Goal: Task Accomplishment & Management: Complete application form

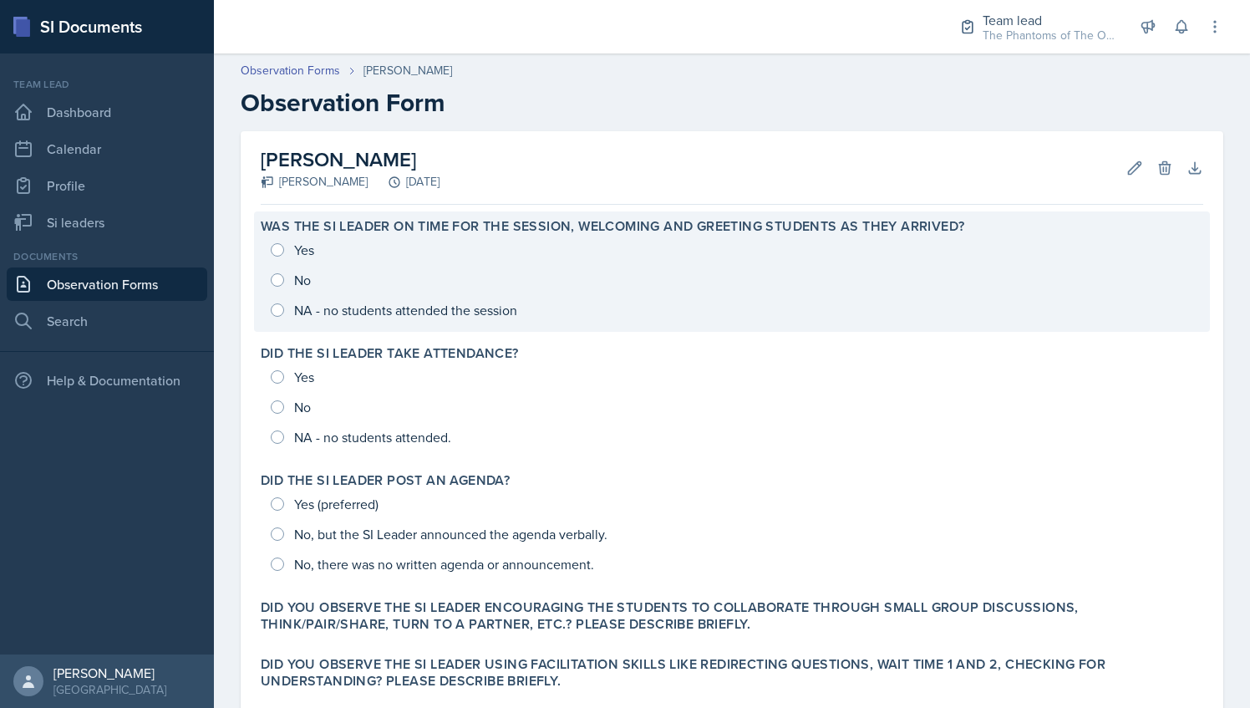
click at [331, 305] on div "Yes No NA - no students attended the session" at bounding box center [732, 280] width 943 height 90
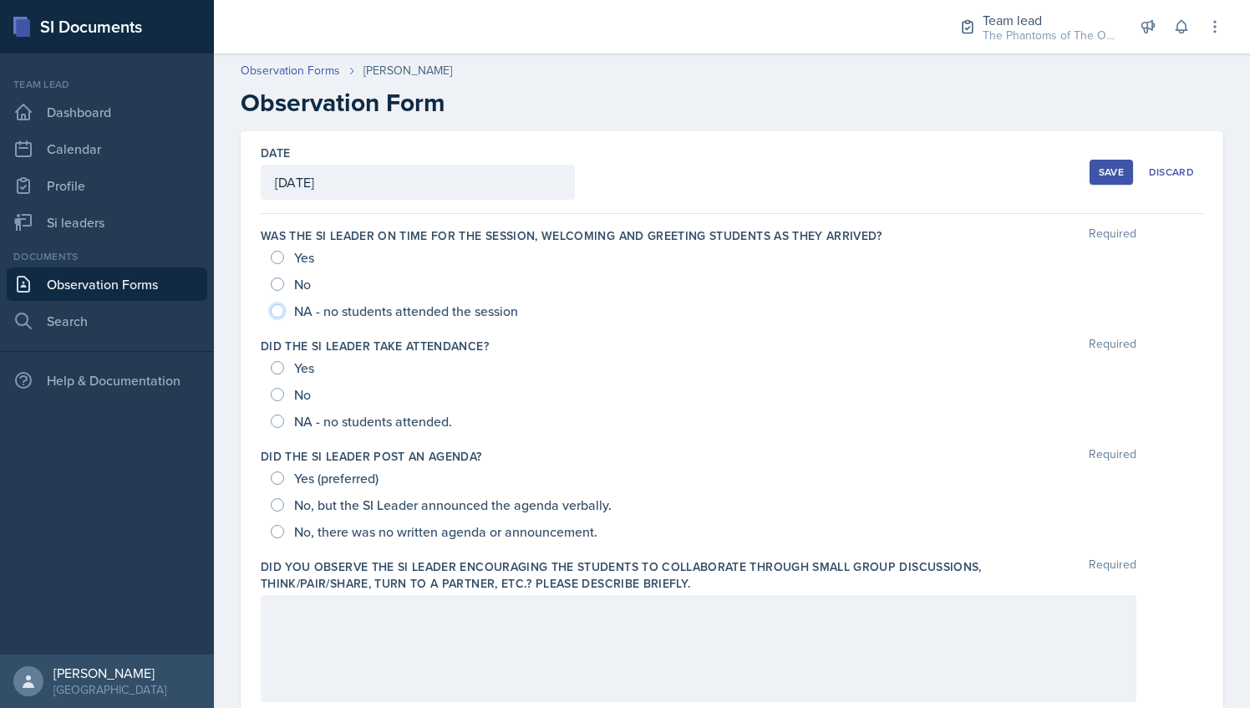
click at [277, 308] on input "NA - no students attended the session" at bounding box center [277, 310] width 13 height 13
radio input "true"
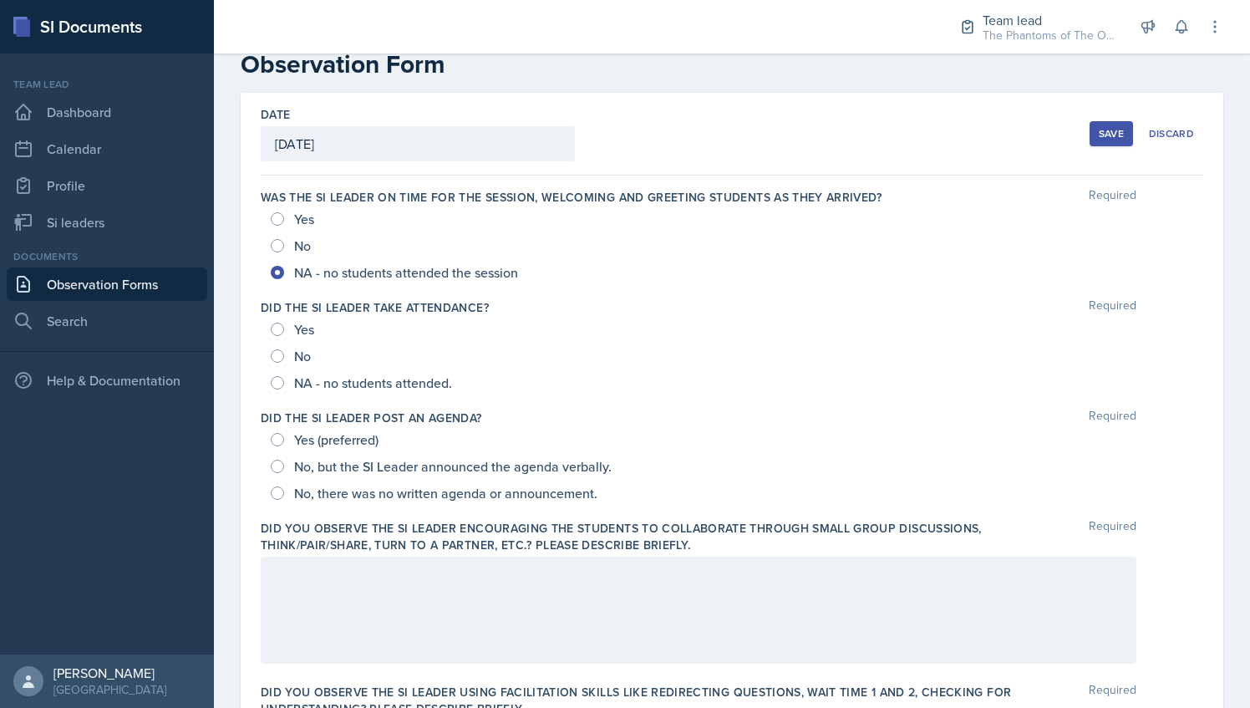
click at [285, 386] on div "NA - no students attended." at bounding box center [363, 382] width 185 height 27
click at [275, 382] on input "NA - no students attended." at bounding box center [277, 382] width 13 height 13
radio input "true"
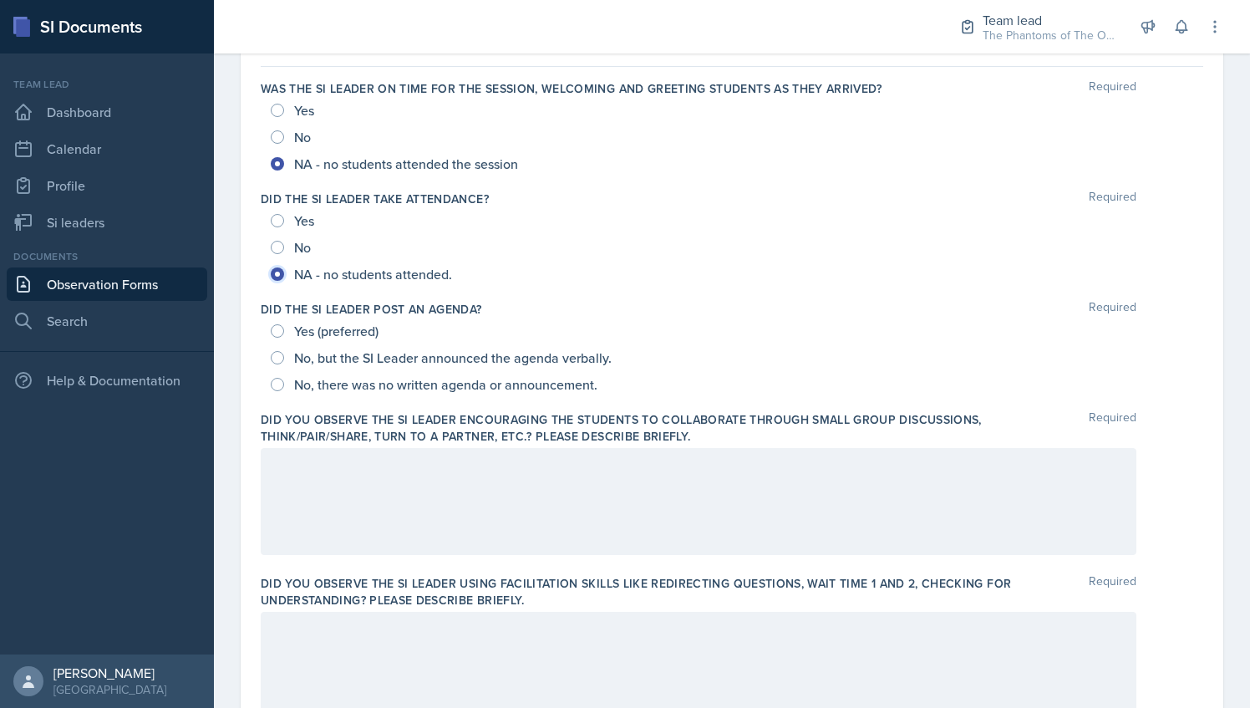
scroll to position [149, 0]
click at [286, 379] on div "No, there was no written agenda or announcement." at bounding box center [436, 382] width 330 height 27
click at [327, 383] on span "No, there was no written agenda or announcement." at bounding box center [445, 382] width 303 height 17
click at [284, 383] on input "No, there was no written agenda or announcement." at bounding box center [277, 382] width 13 height 13
radio input "true"
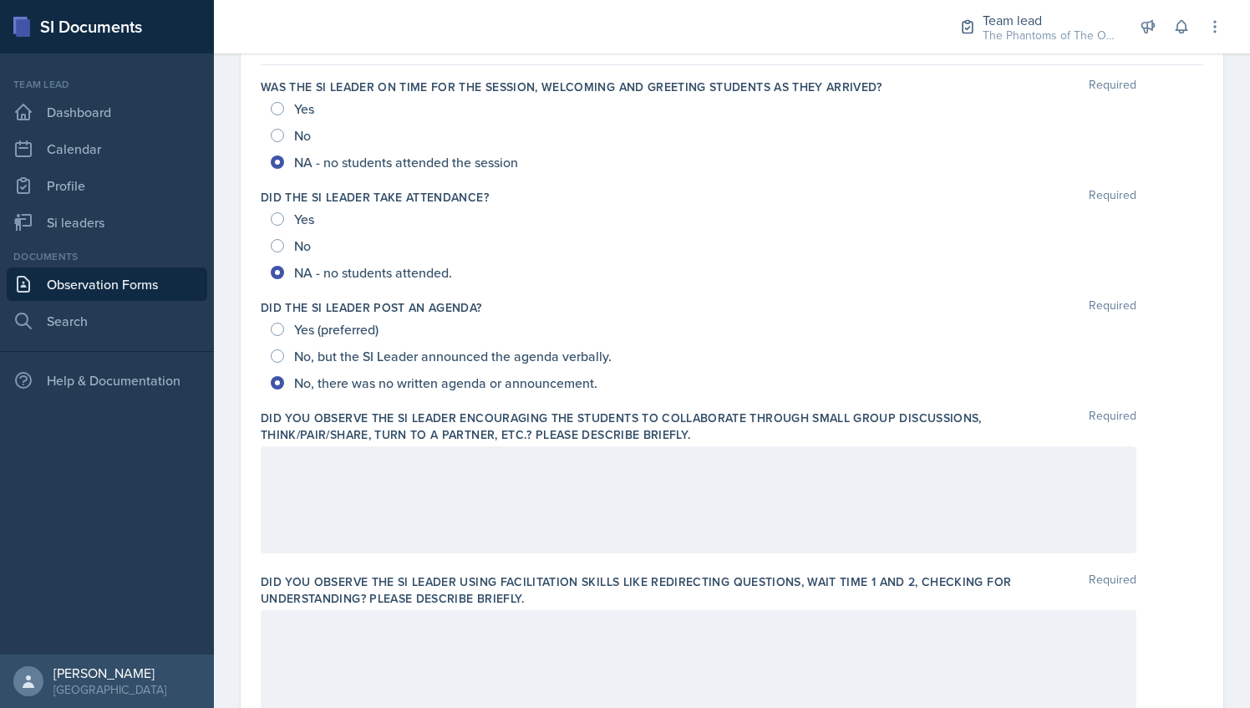
click at [371, 446] on div at bounding box center [699, 499] width 876 height 107
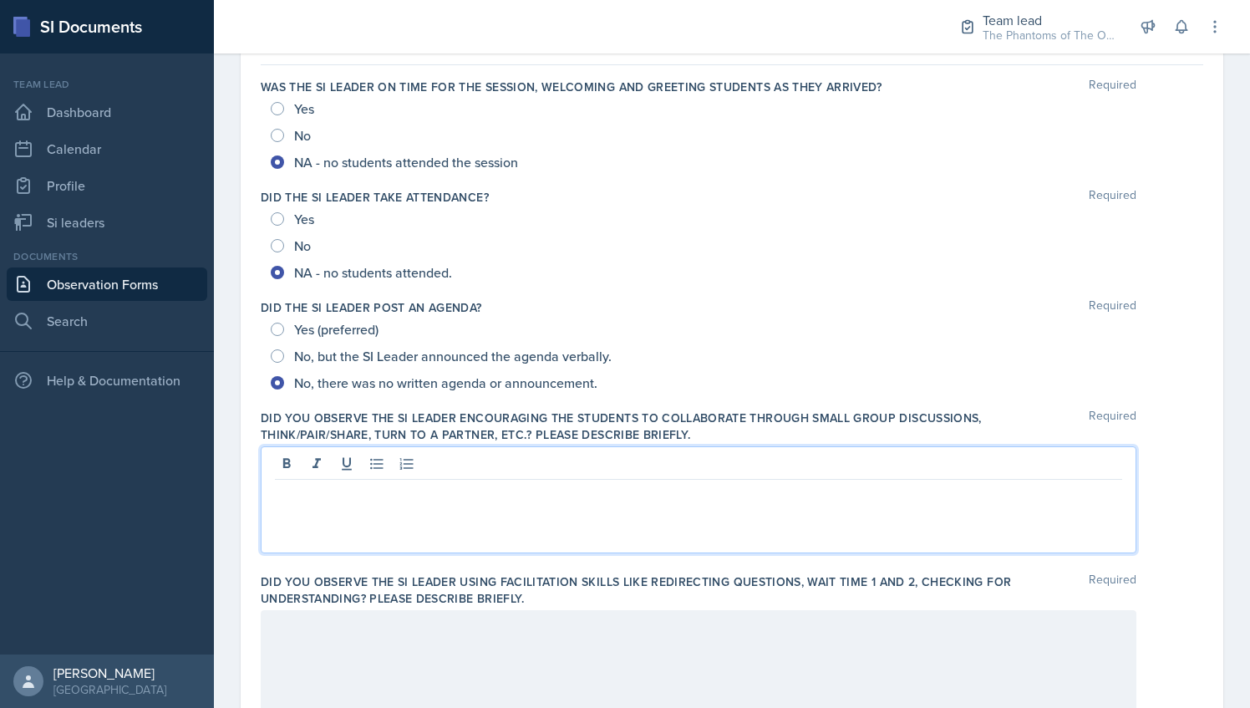
scroll to position [177, 0]
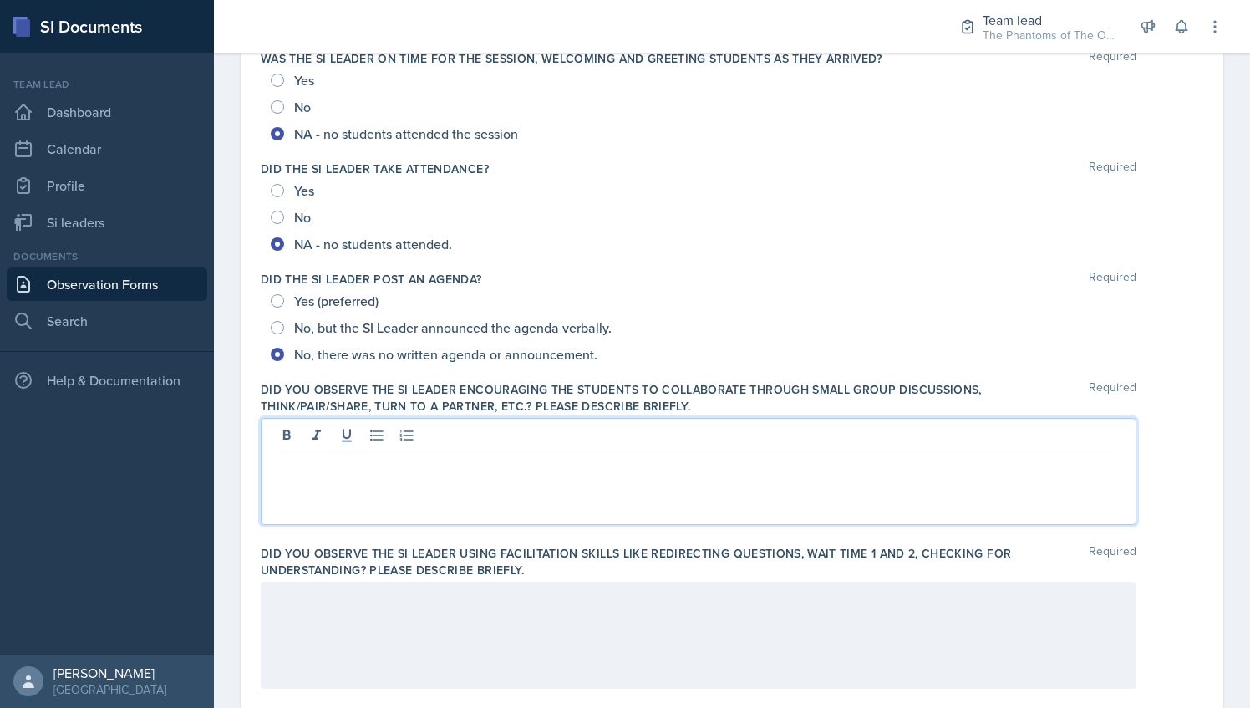
click at [652, 486] on div at bounding box center [699, 471] width 876 height 107
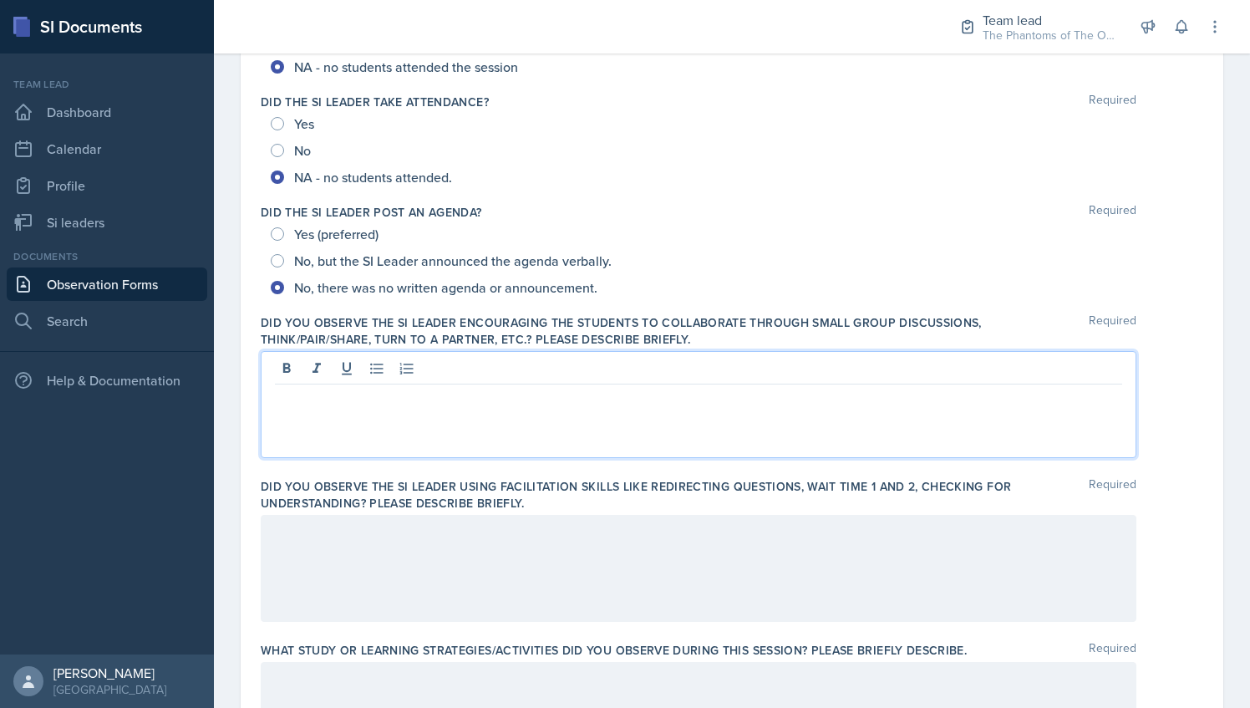
scroll to position [246, 0]
click at [424, 592] on div at bounding box center [699, 566] width 876 height 107
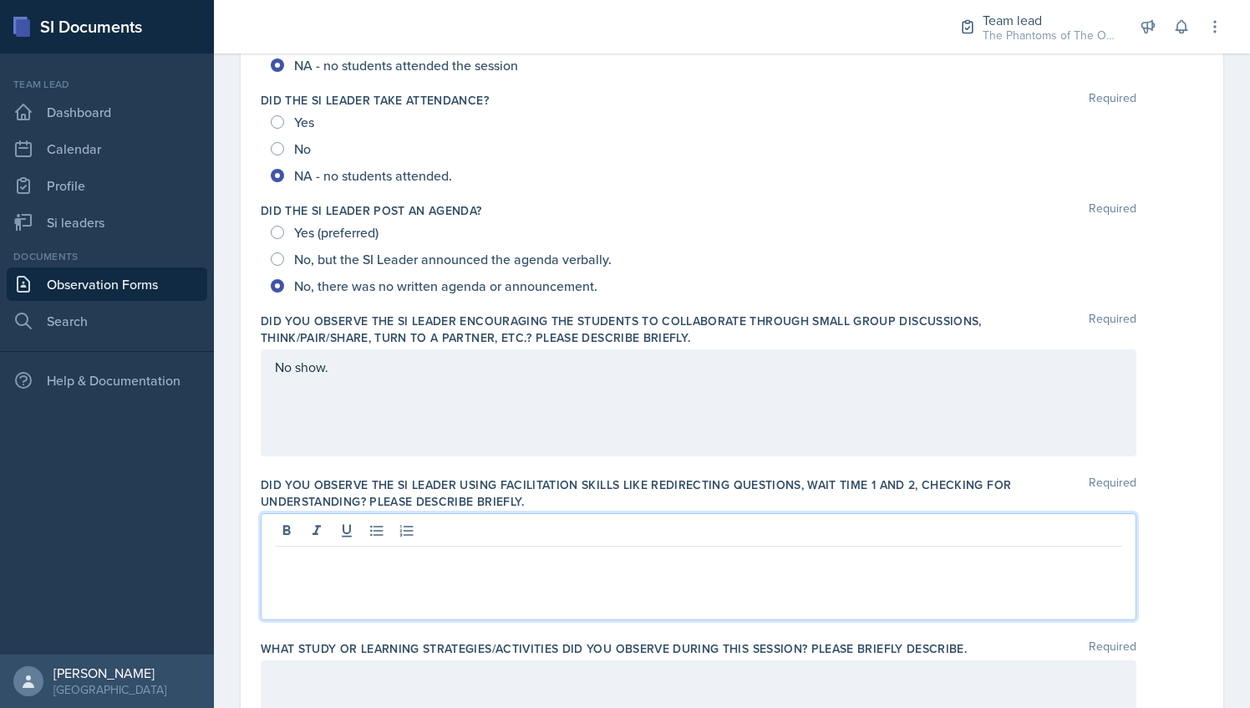
scroll to position [275, 0]
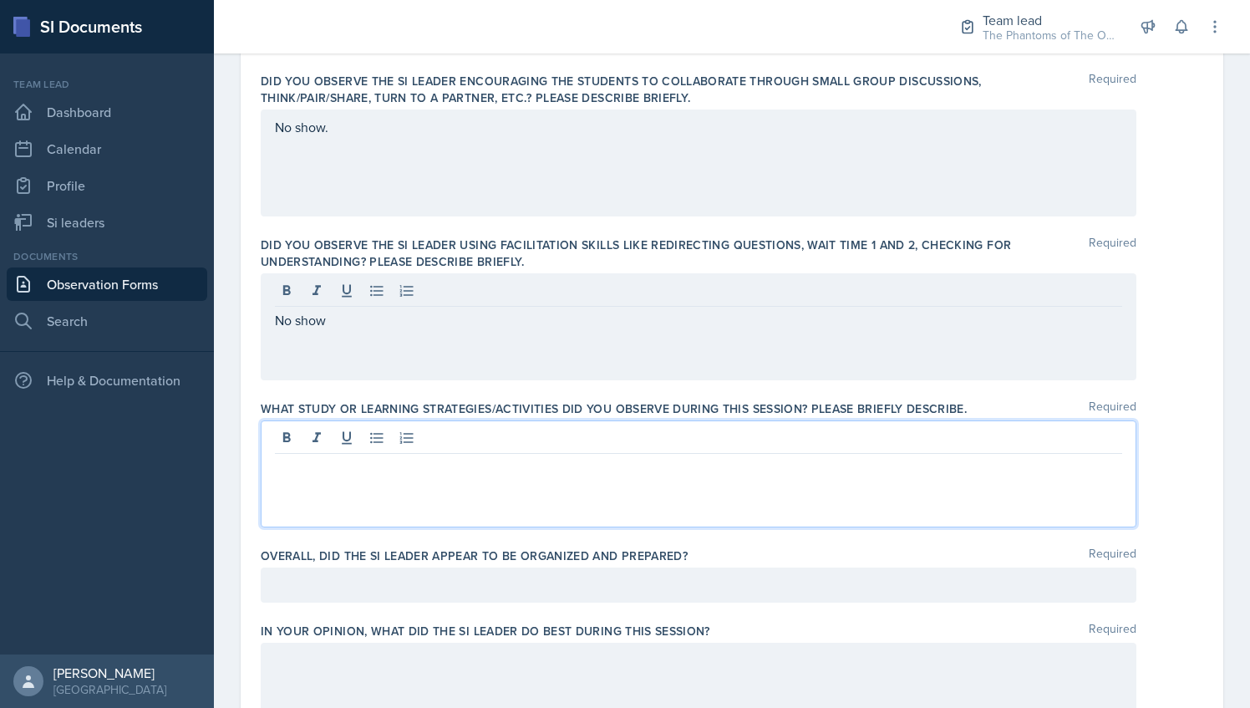
click at [358, 457] on p at bounding box center [698, 467] width 847 height 20
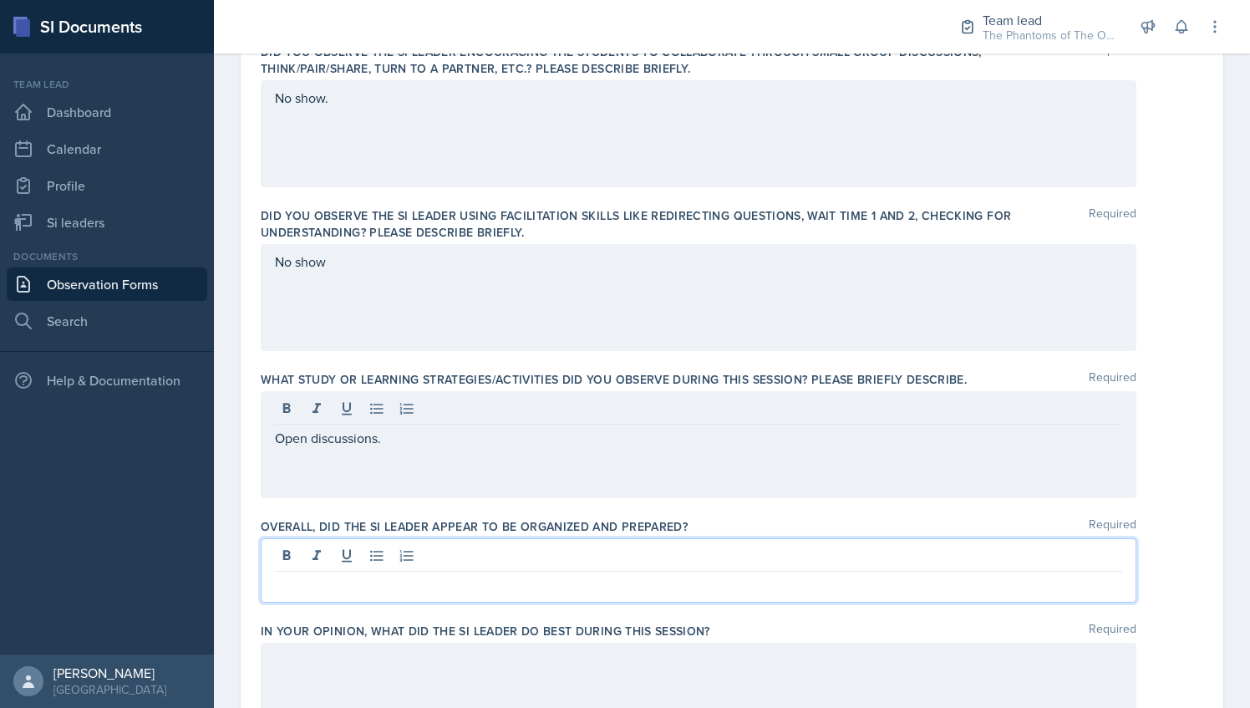
click at [476, 560] on div at bounding box center [699, 570] width 876 height 64
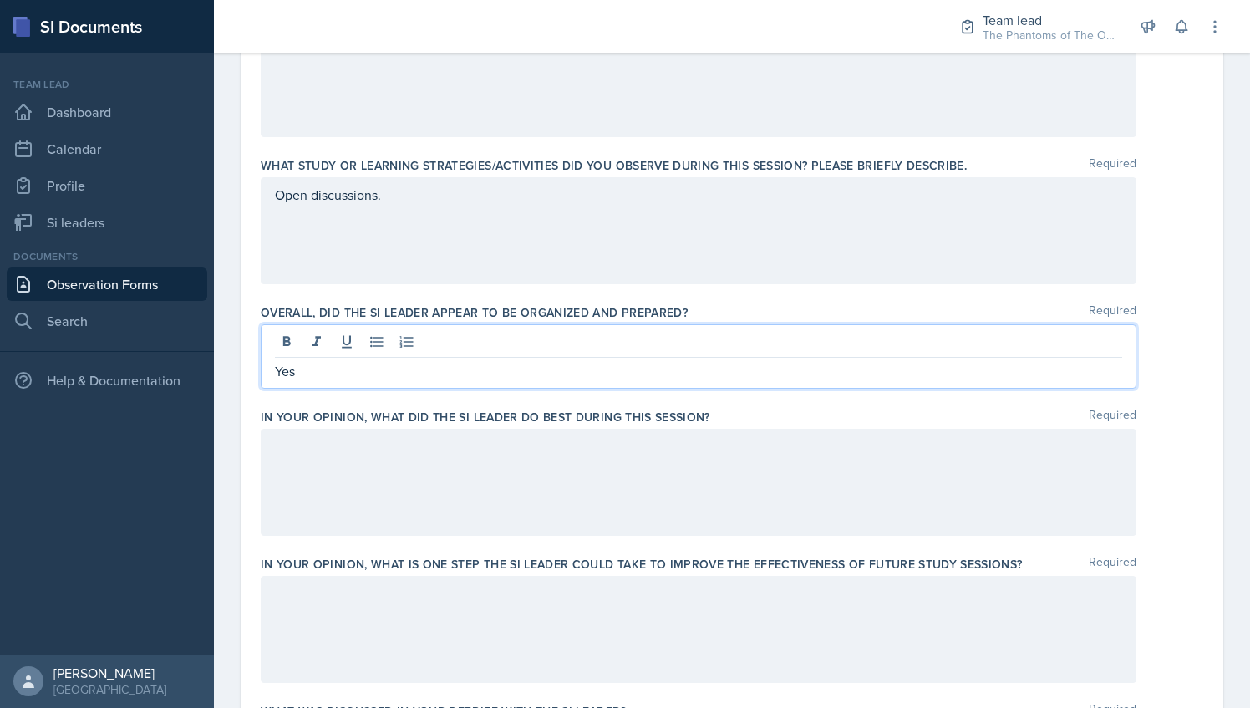
click at [406, 460] on div at bounding box center [699, 482] width 876 height 107
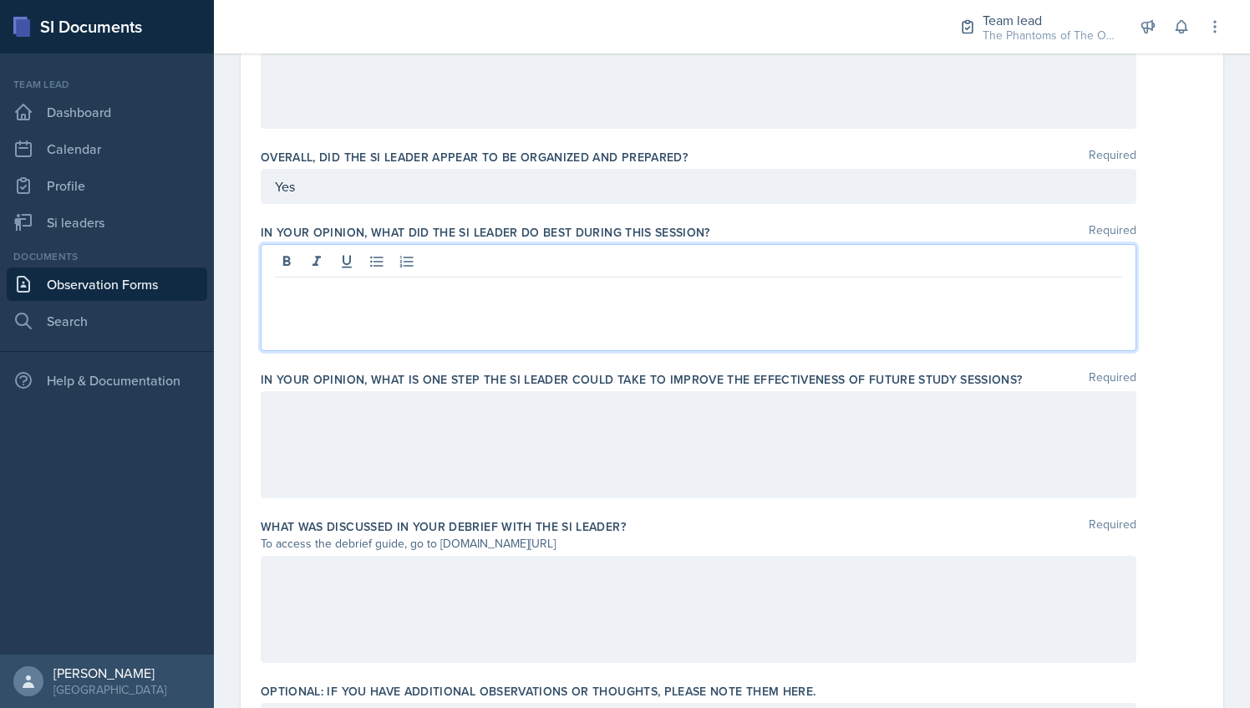
scroll to position [887, 0]
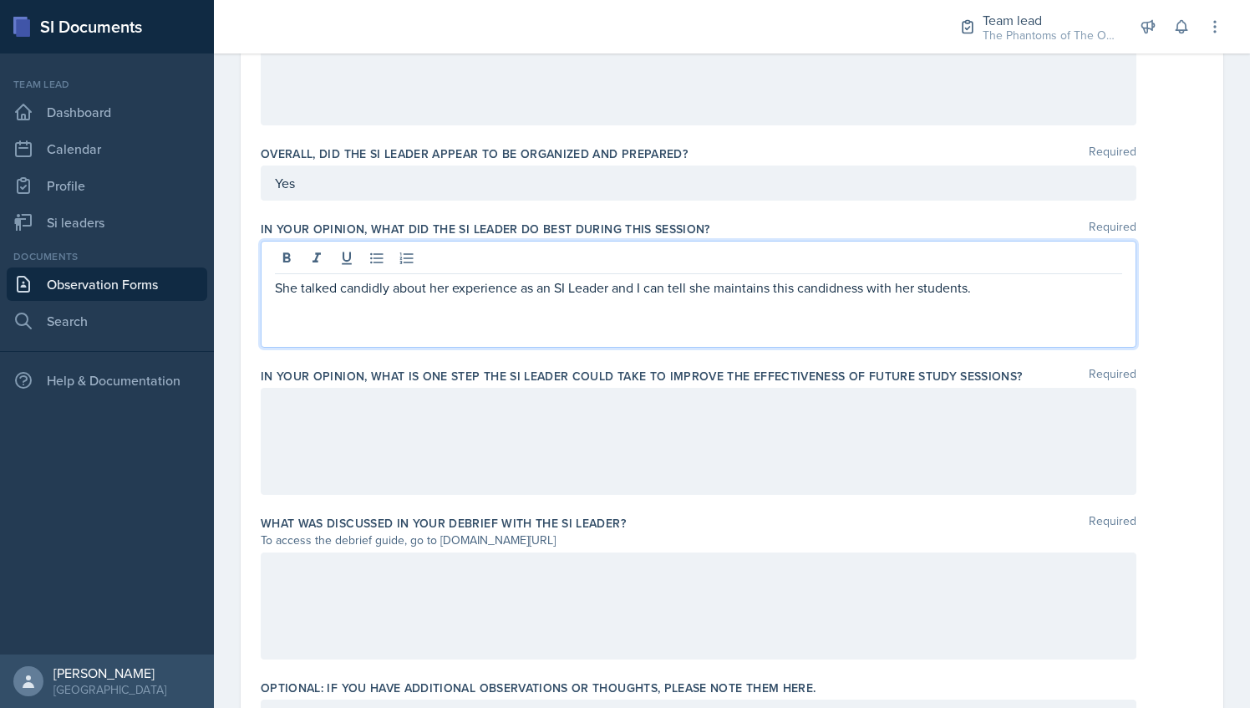
click at [445, 432] on div at bounding box center [699, 441] width 876 height 107
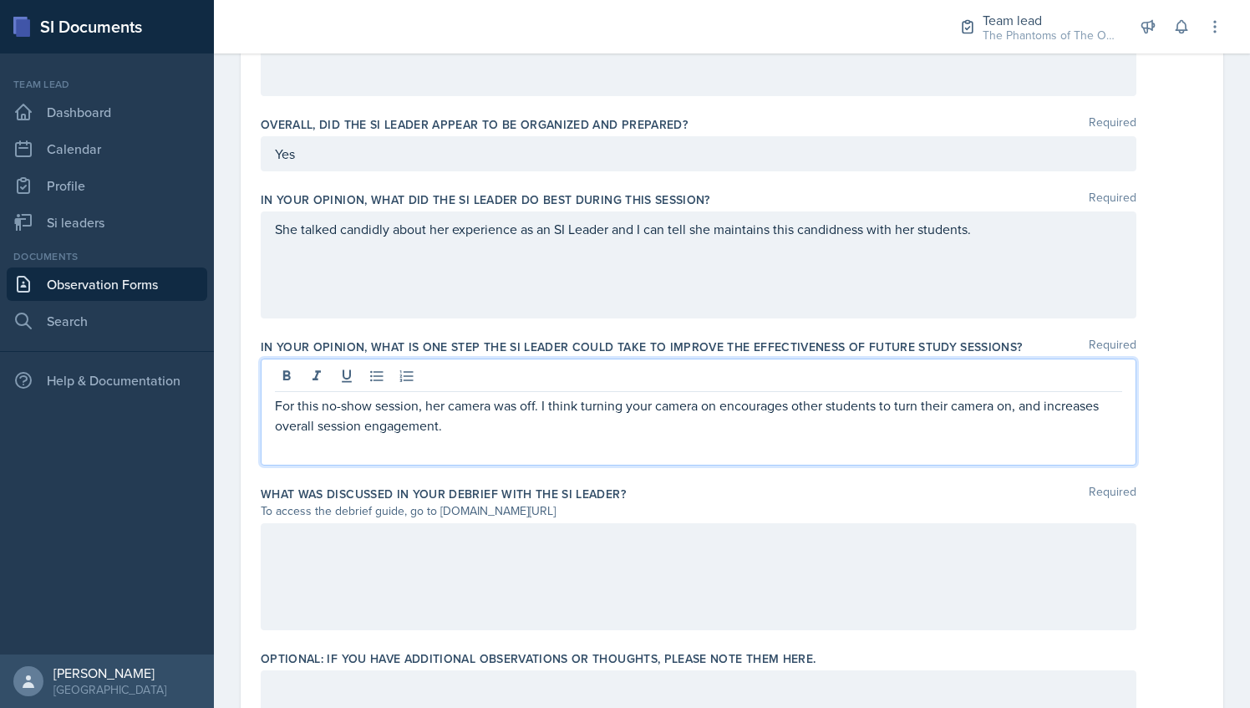
click at [363, 550] on div at bounding box center [699, 576] width 876 height 107
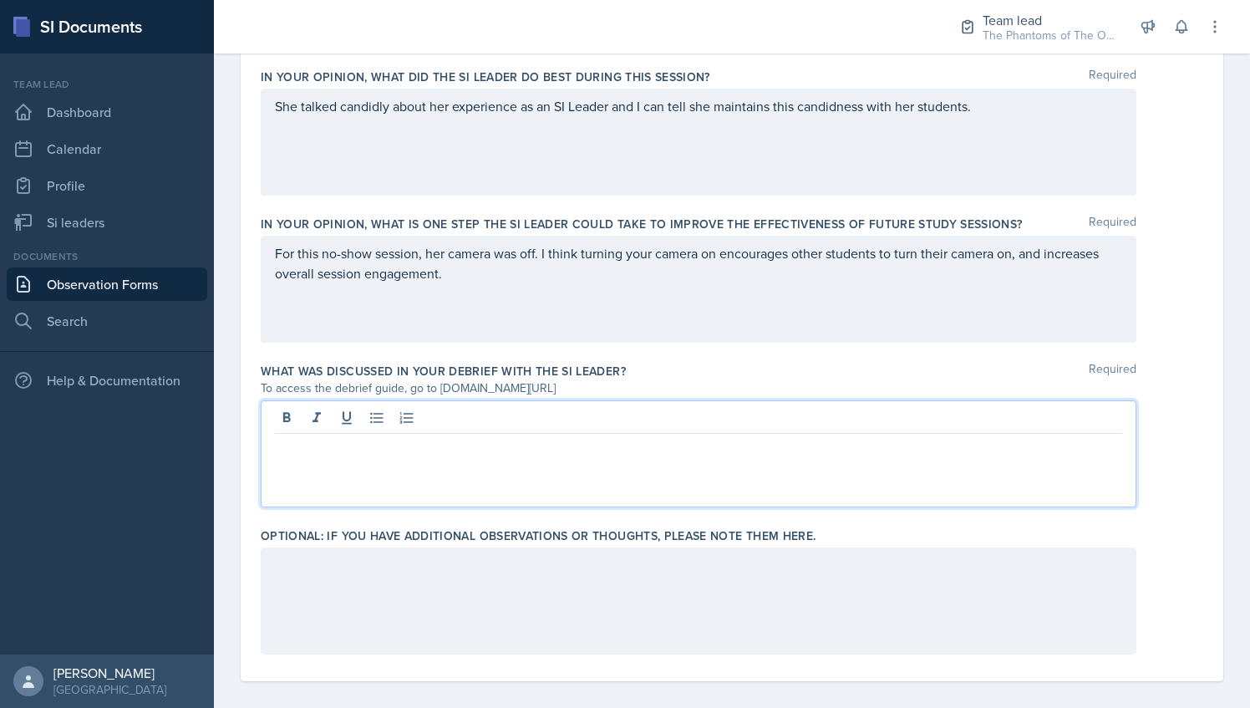
scroll to position [1041, 0]
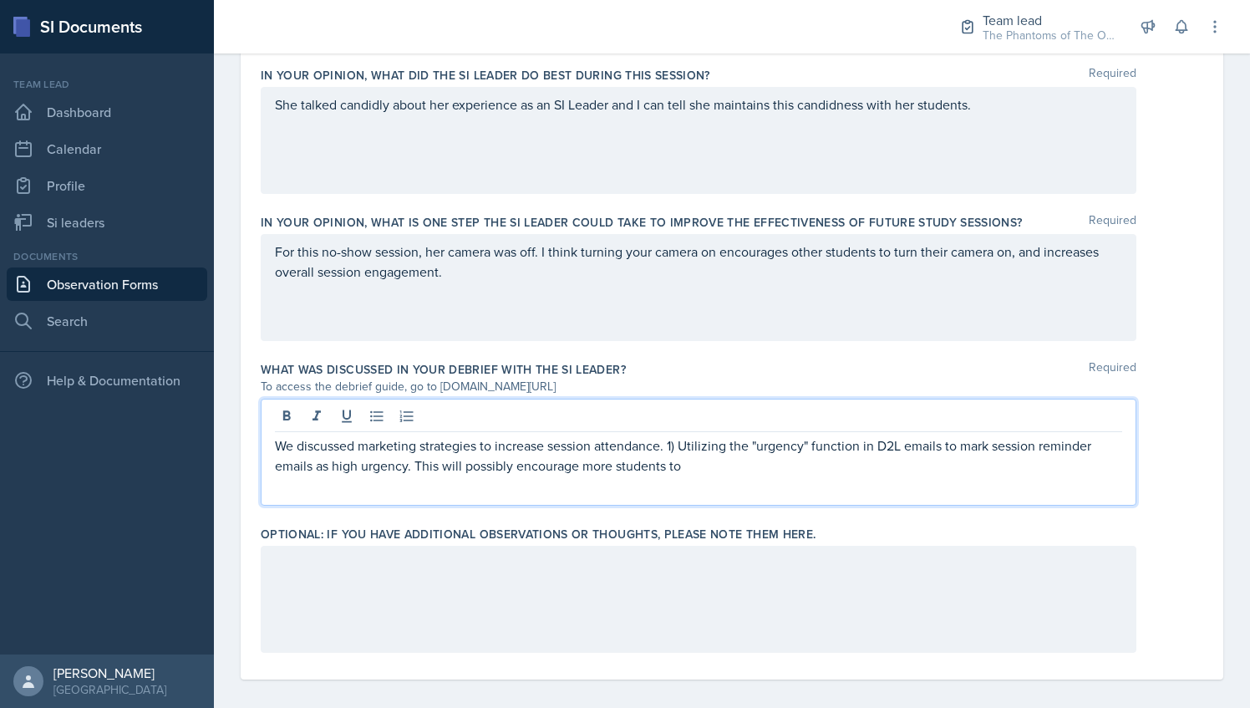
click at [690, 465] on p "We discussed marketing strategies to increase session attendance. 1) Utilizing …" at bounding box center [698, 455] width 847 height 40
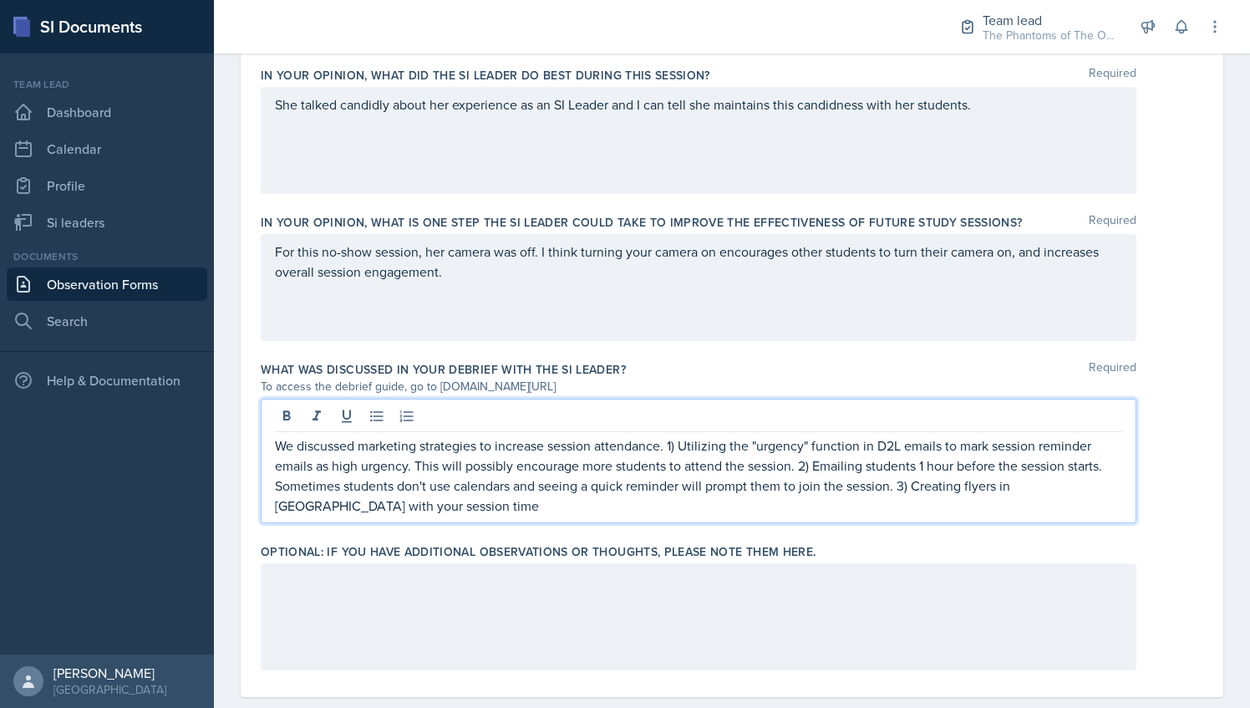
click at [507, 508] on p "We discussed marketing strategies to increase session attendance. 1) Utilizing …" at bounding box center [698, 475] width 847 height 80
click at [428, 505] on p "We discussed marketing strategies to increase session attendance. 1) Utilizing …" at bounding box center [698, 475] width 847 height 80
click at [408, 505] on p "We discussed marketing strategies to increase session attendance. 1) Utilizing …" at bounding box center [698, 475] width 847 height 80
click at [431, 496] on p "We discussed marketing strategies to increase session attendance. 1) Utilizing …" at bounding box center [698, 475] width 847 height 80
click at [461, 505] on p "We discussed marketing strategies to increase session attendance. 1) Utilizing …" at bounding box center [698, 475] width 847 height 80
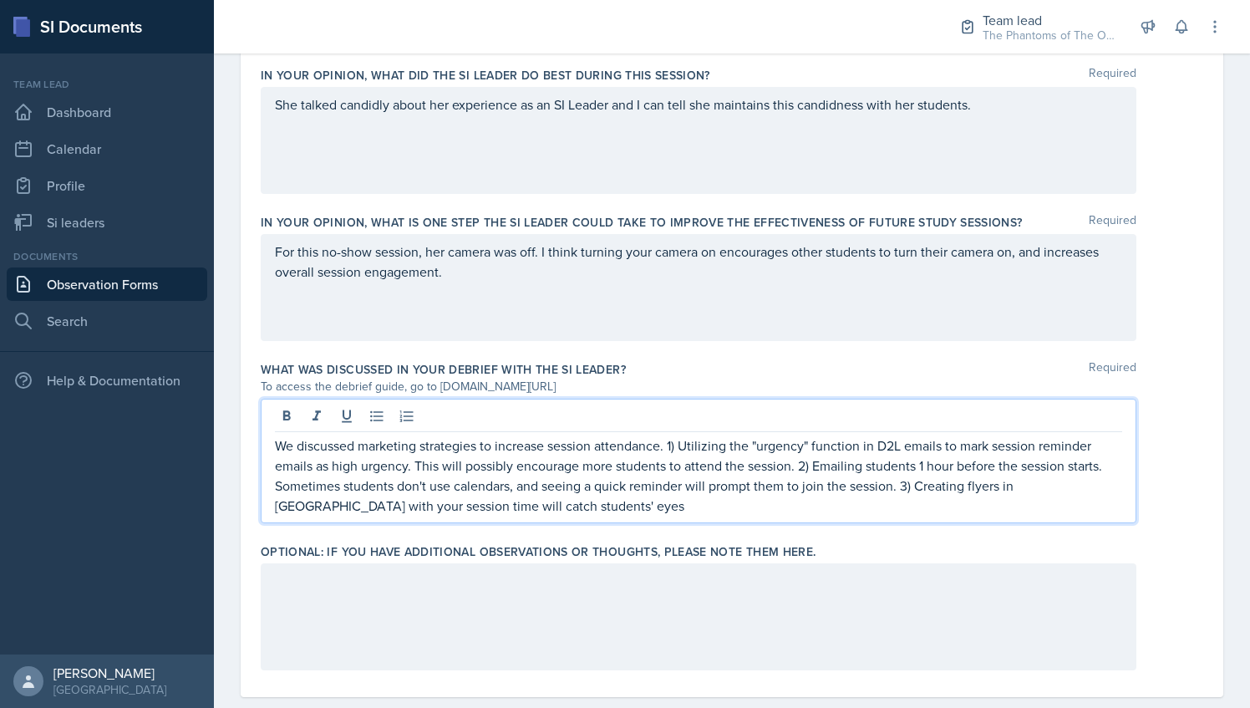
click at [540, 492] on p "We discussed marketing strategies to increase session attendance. 1) Utilizing …" at bounding box center [698, 475] width 847 height 80
click at [542, 496] on p "We discussed marketing strategies to increase session attendance. 1) Utilizing …" at bounding box center [698, 475] width 847 height 80
click at [658, 603] on div at bounding box center [699, 616] width 876 height 107
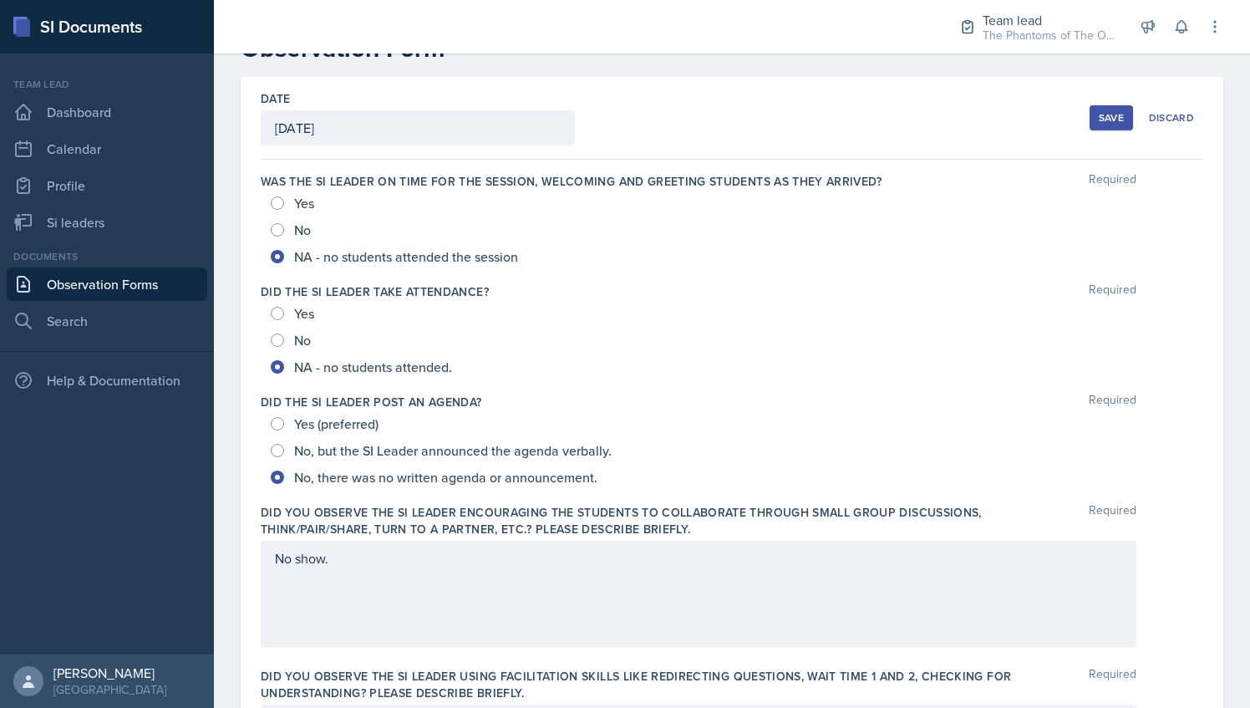
scroll to position [0, 0]
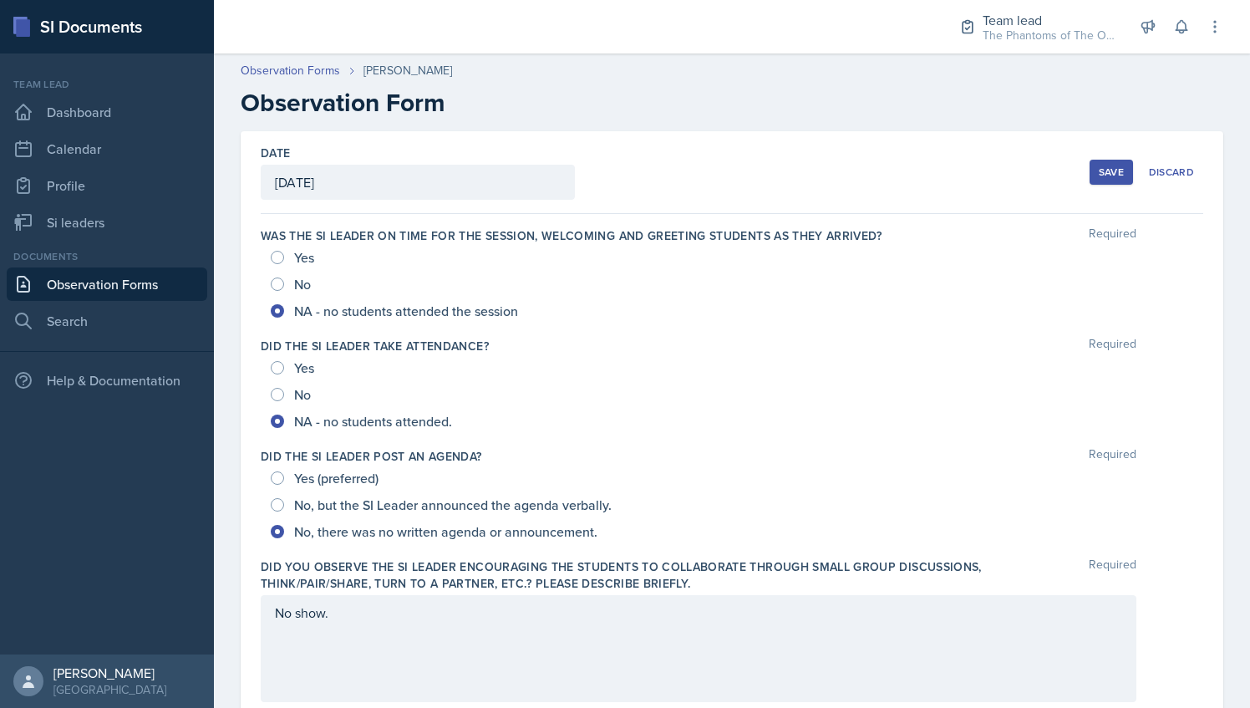
click at [1096, 163] on button "Save" at bounding box center [1111, 172] width 43 height 25
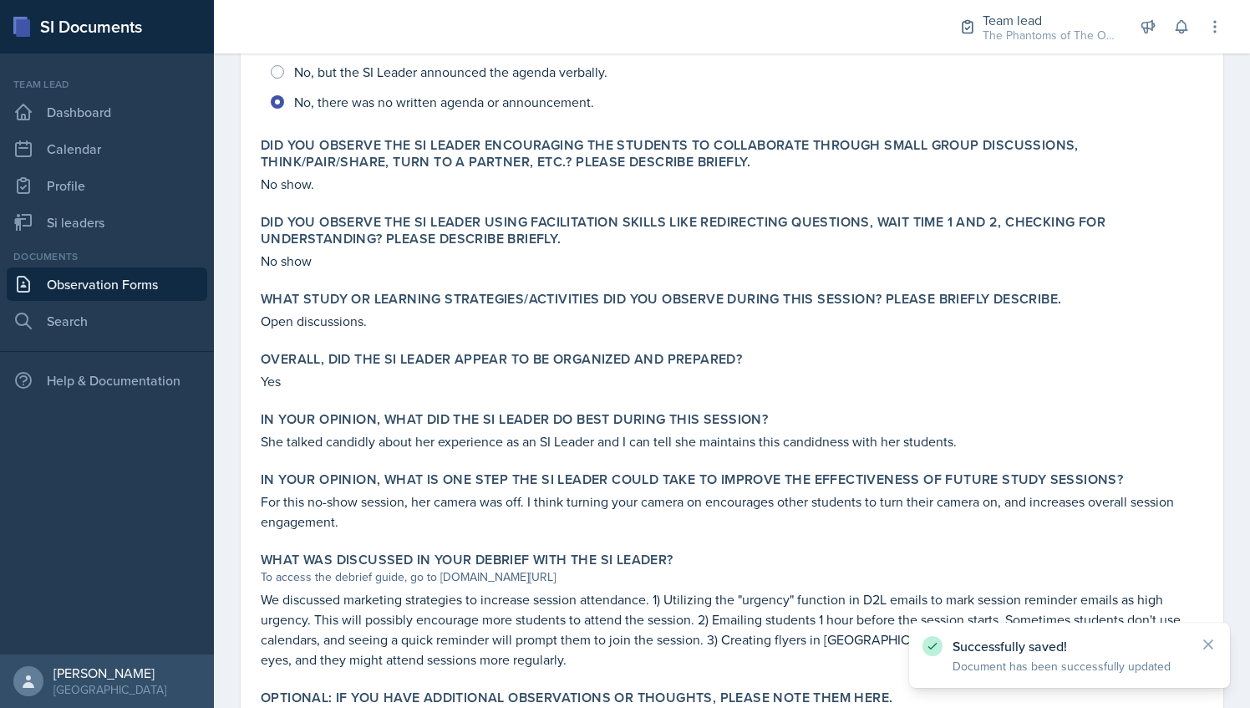
scroll to position [578, 0]
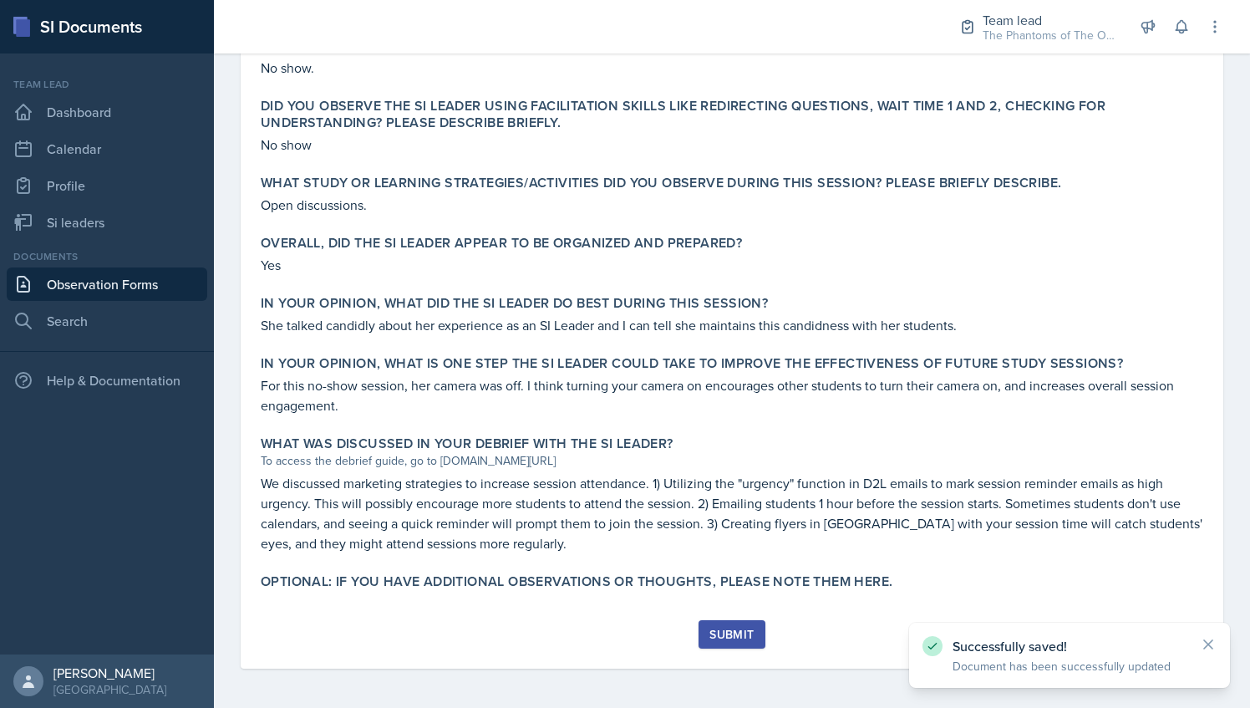
click at [740, 642] on button "Submit" at bounding box center [732, 634] width 66 height 28
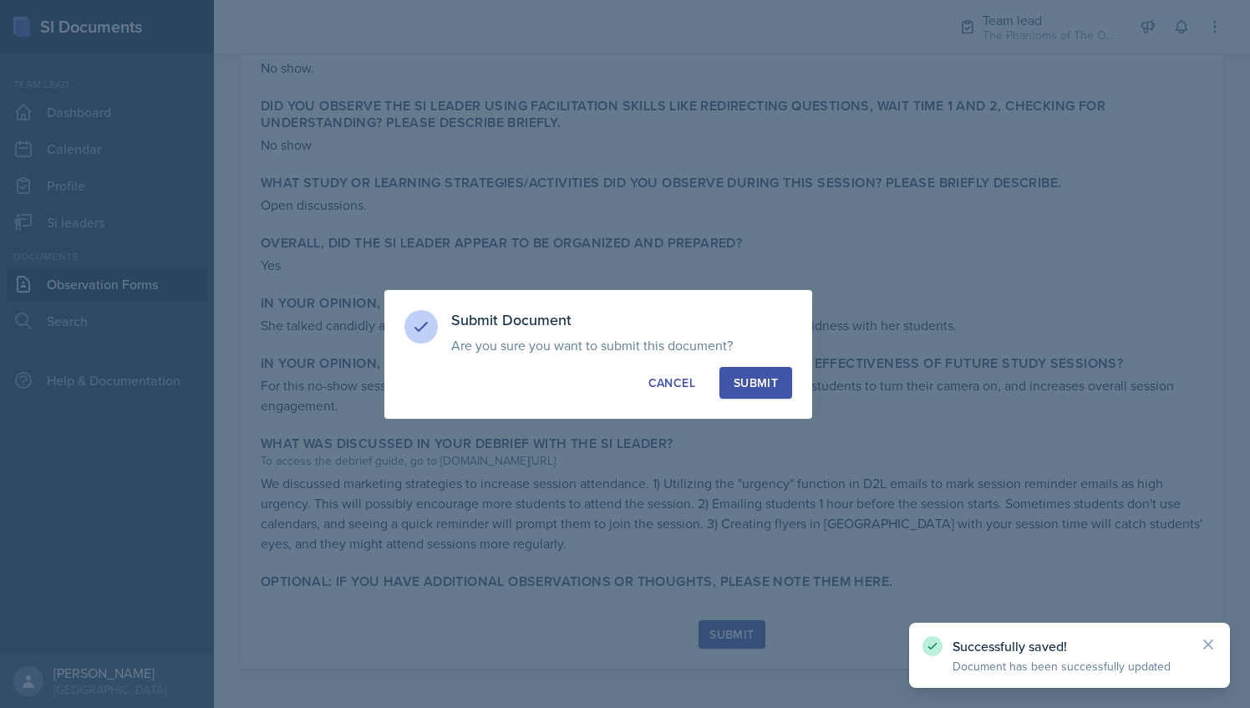
click at [763, 374] on div "Submit" at bounding box center [756, 382] width 44 height 17
radio input "true"
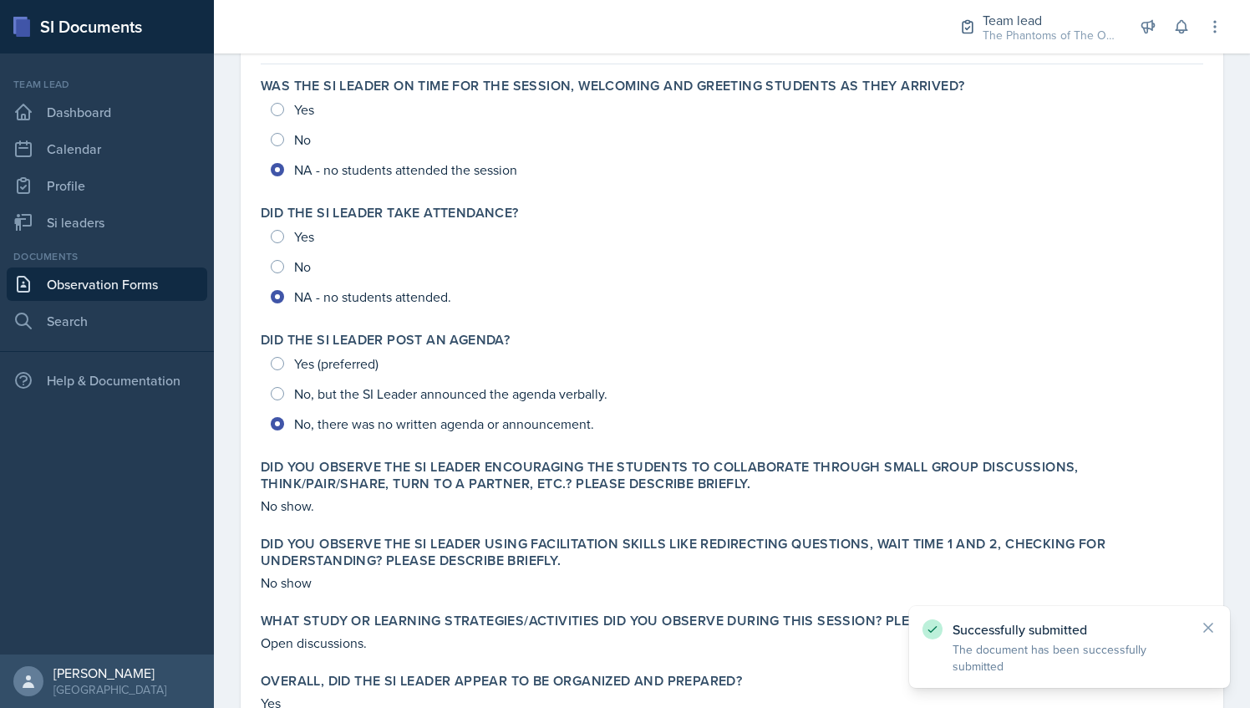
scroll to position [0, 0]
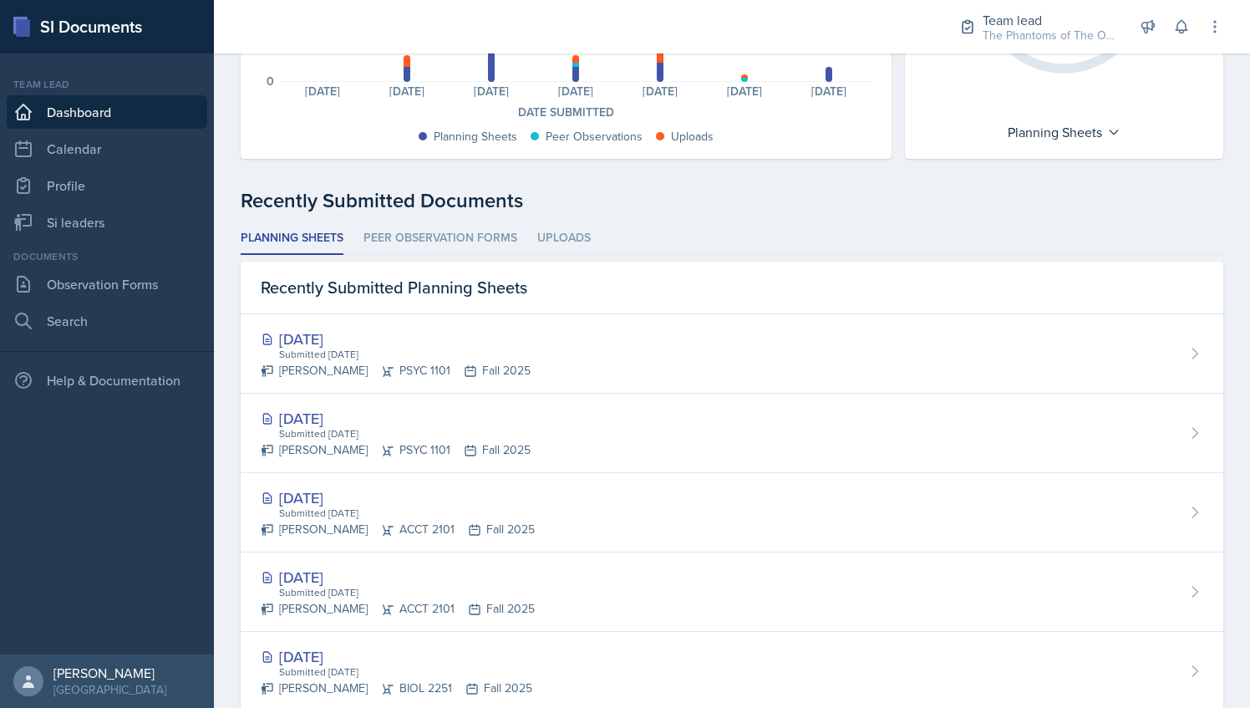
scroll to position [312, 0]
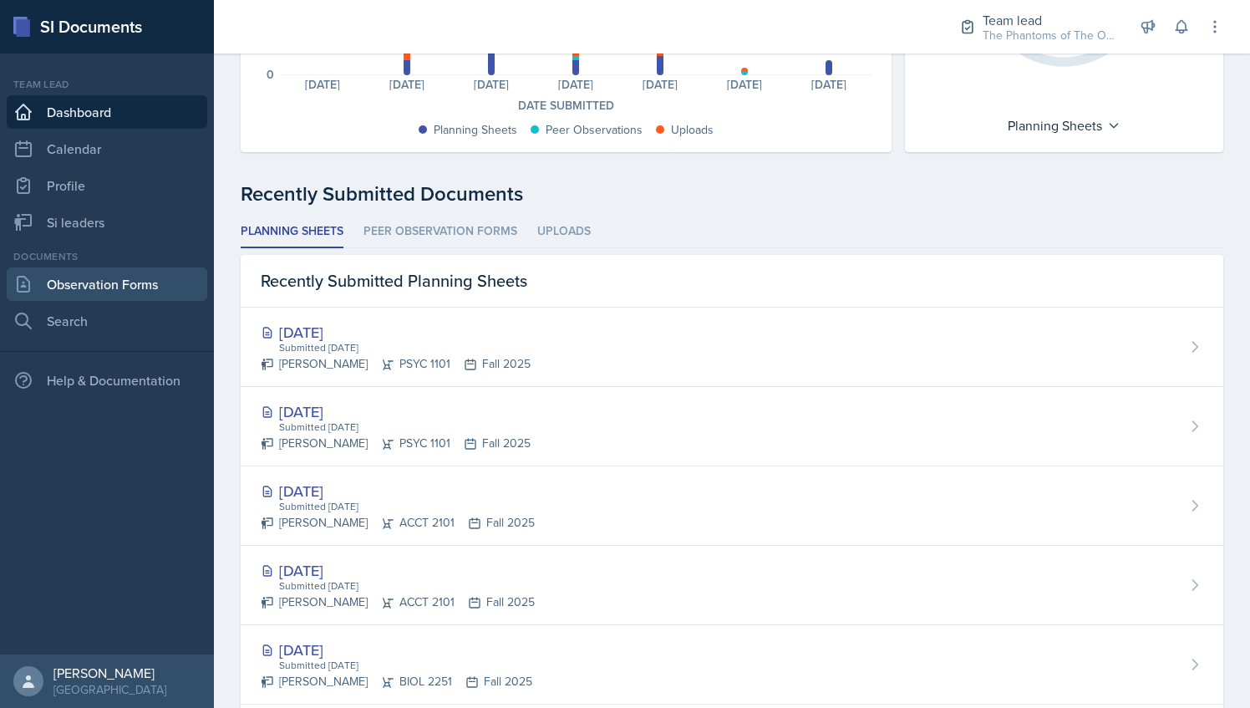
click at [119, 295] on link "Observation Forms" at bounding box center [107, 283] width 201 height 33
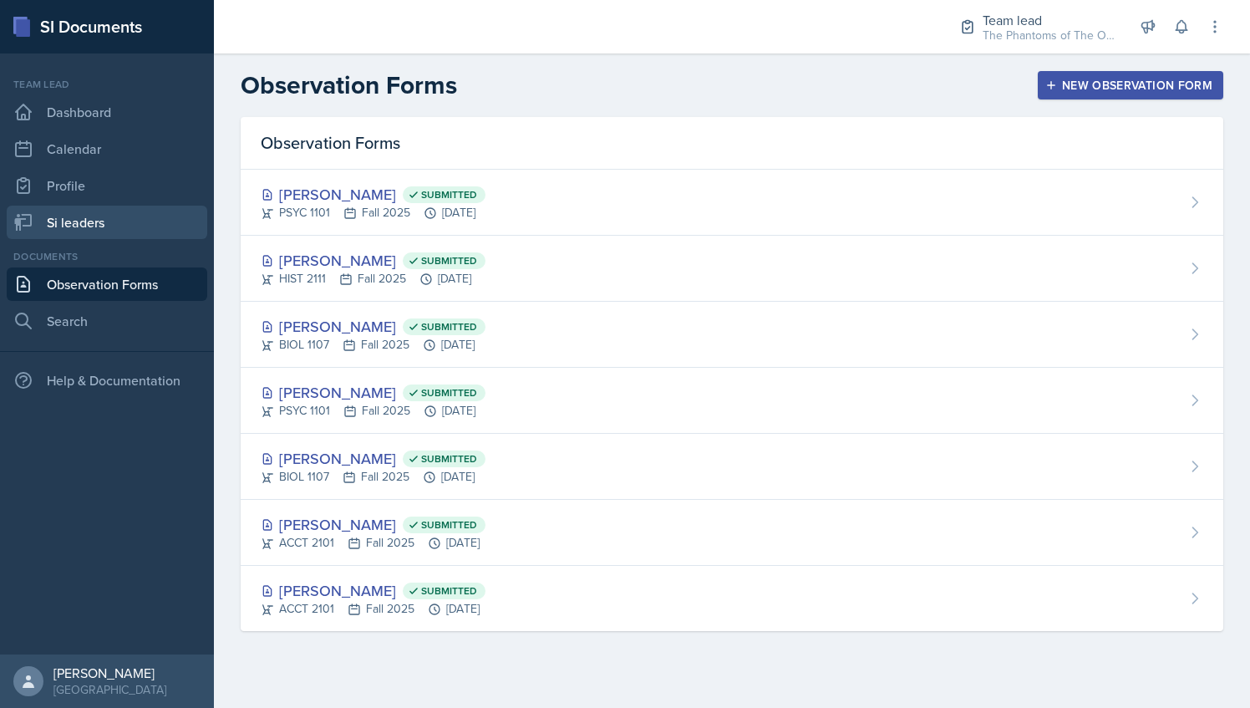
click at [127, 226] on link "Si leaders" at bounding box center [107, 222] width 201 height 33
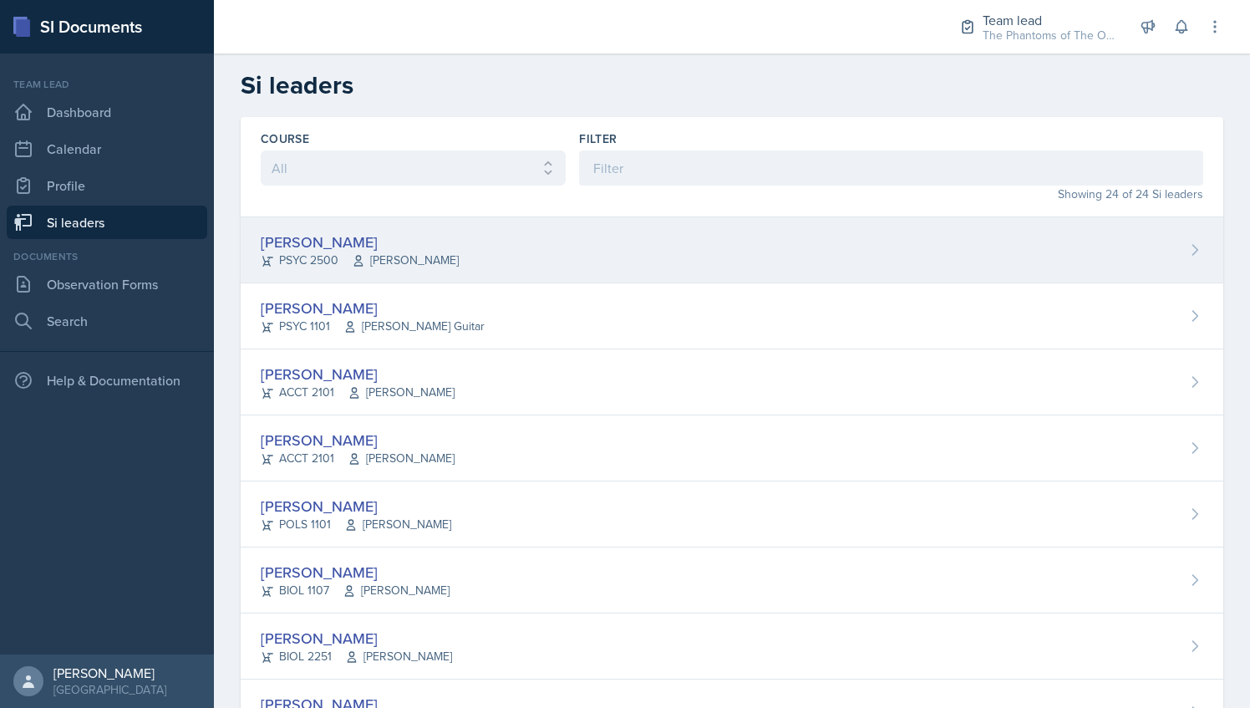
click at [393, 252] on span "[PERSON_NAME]" at bounding box center [405, 261] width 107 height 18
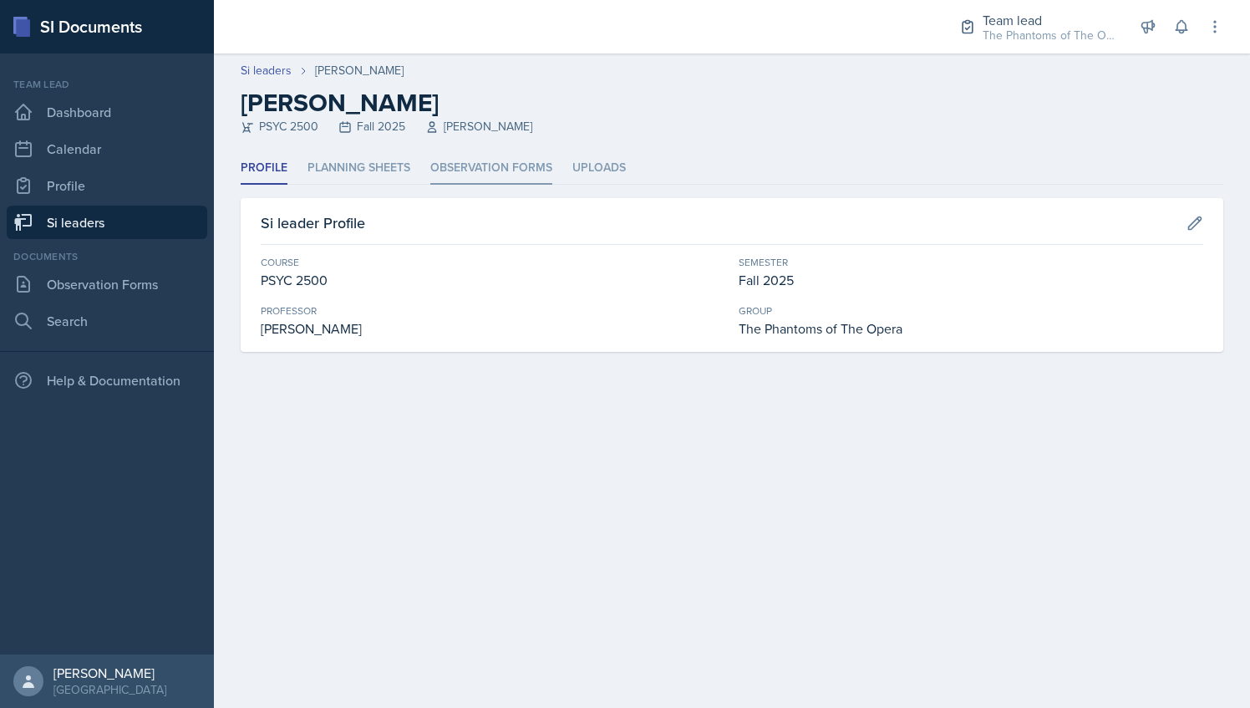
click at [445, 174] on li "Observation Forms" at bounding box center [491, 168] width 122 height 33
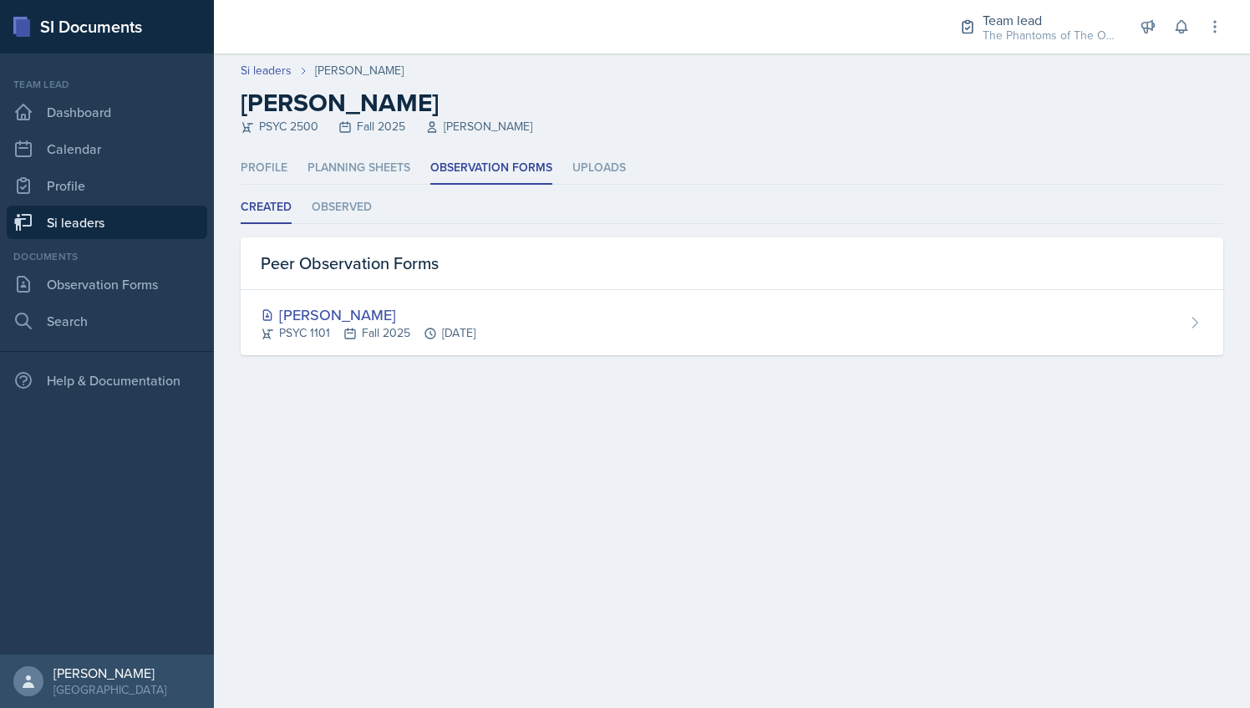
click at [359, 191] on li "Observed" at bounding box center [342, 207] width 60 height 33
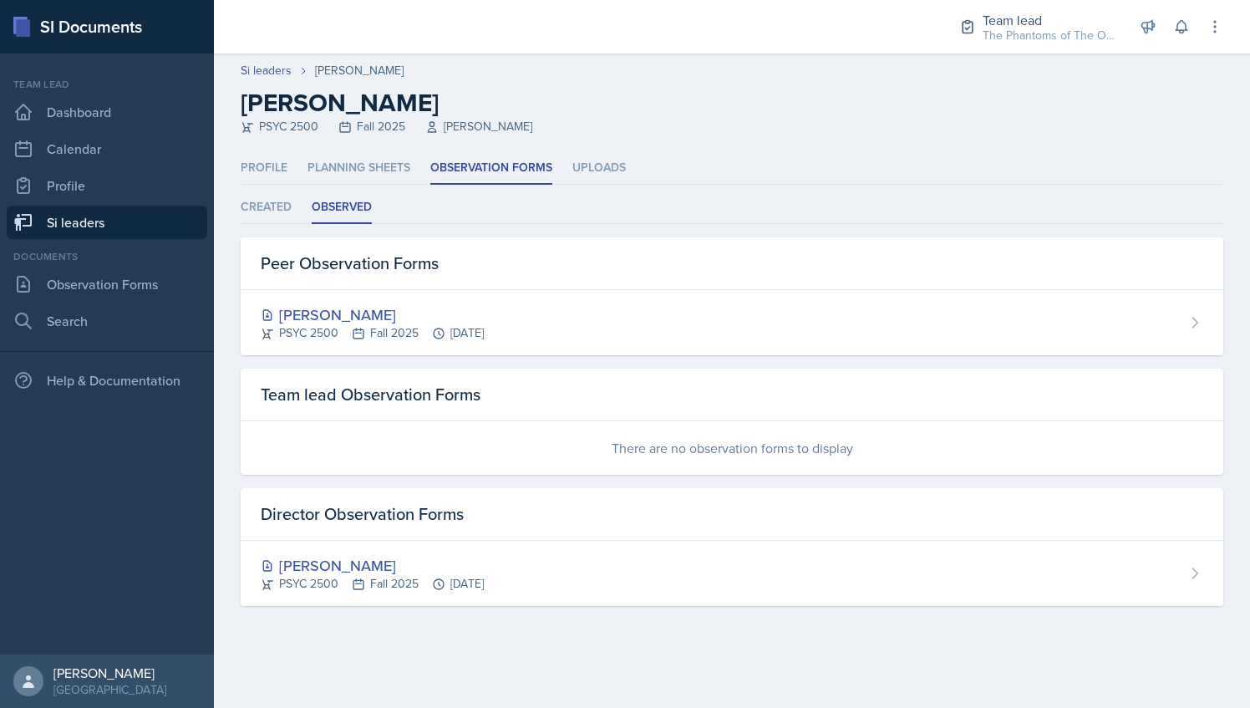
click at [97, 232] on link "Si leaders" at bounding box center [107, 222] width 201 height 33
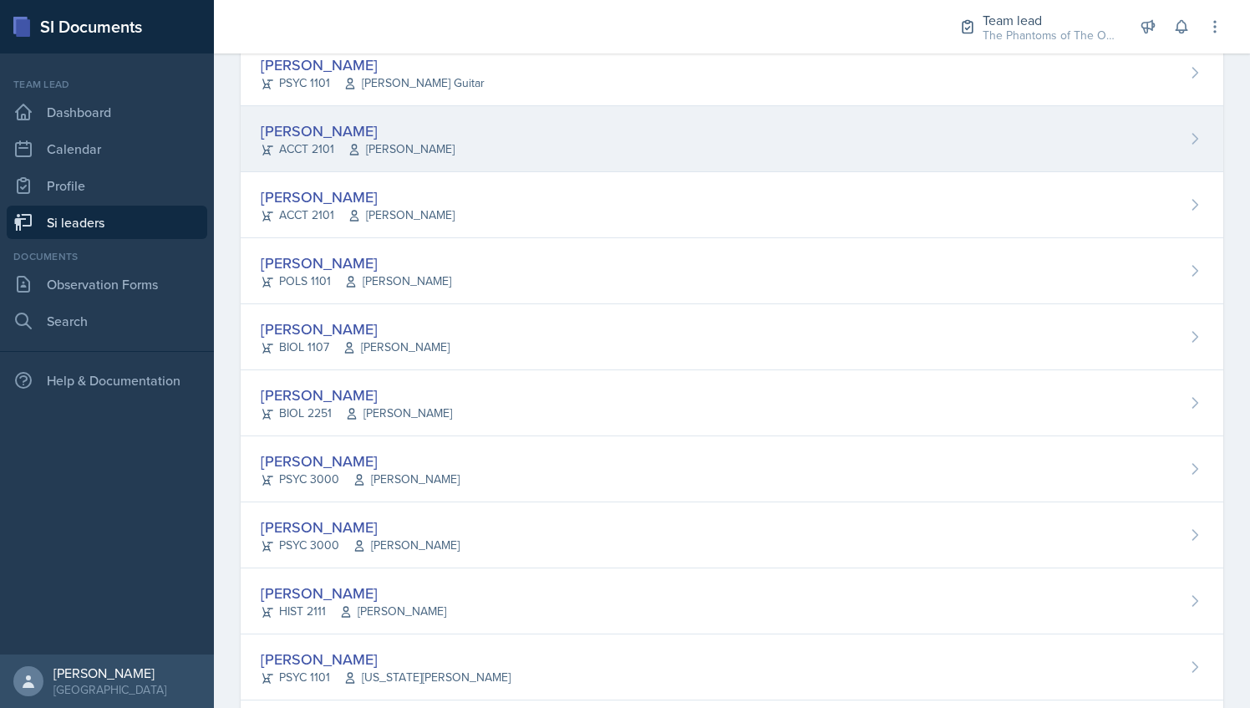
scroll to position [251, 0]
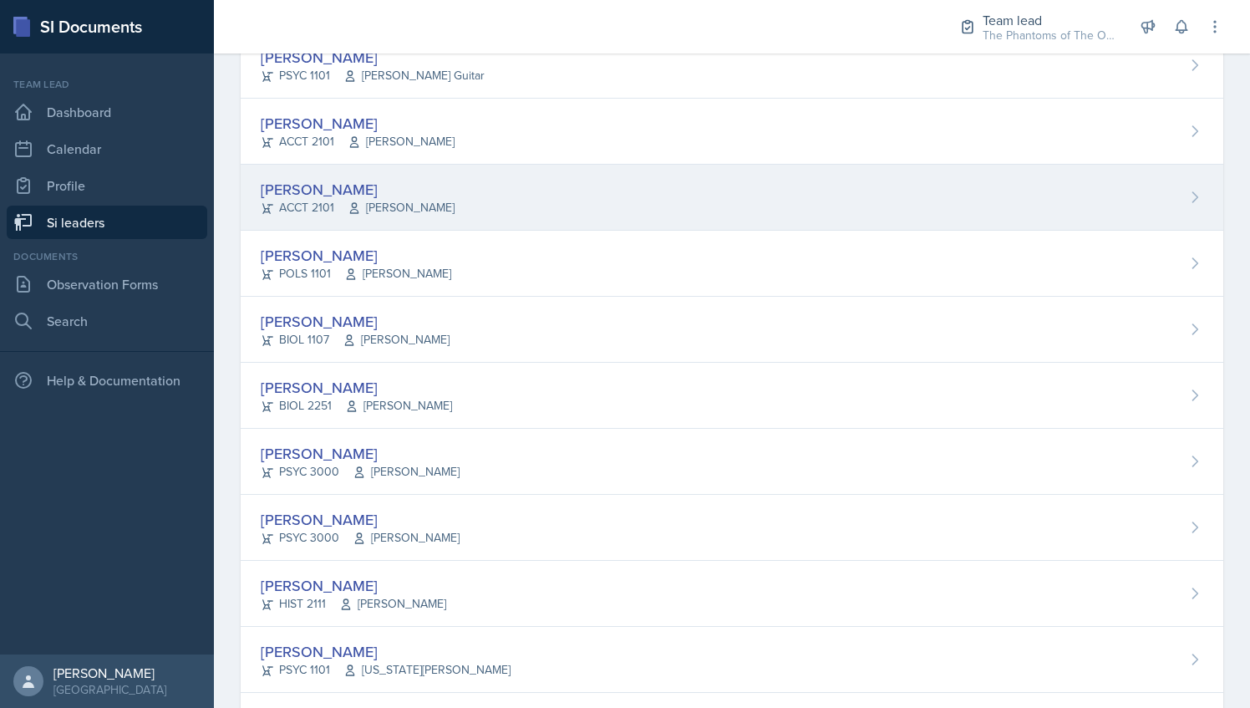
click at [409, 169] on div "[PERSON_NAME] ACCT 2101 [PERSON_NAME]" at bounding box center [732, 198] width 983 height 66
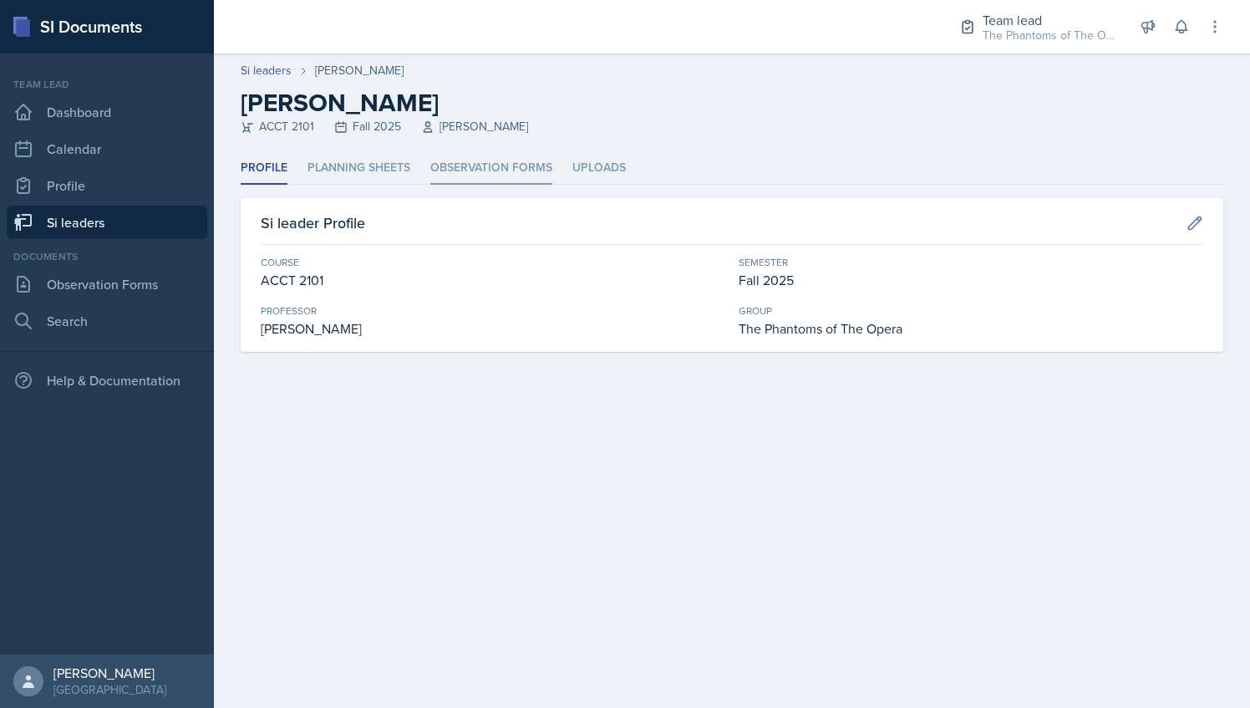
click at [460, 164] on li "Observation Forms" at bounding box center [491, 168] width 122 height 33
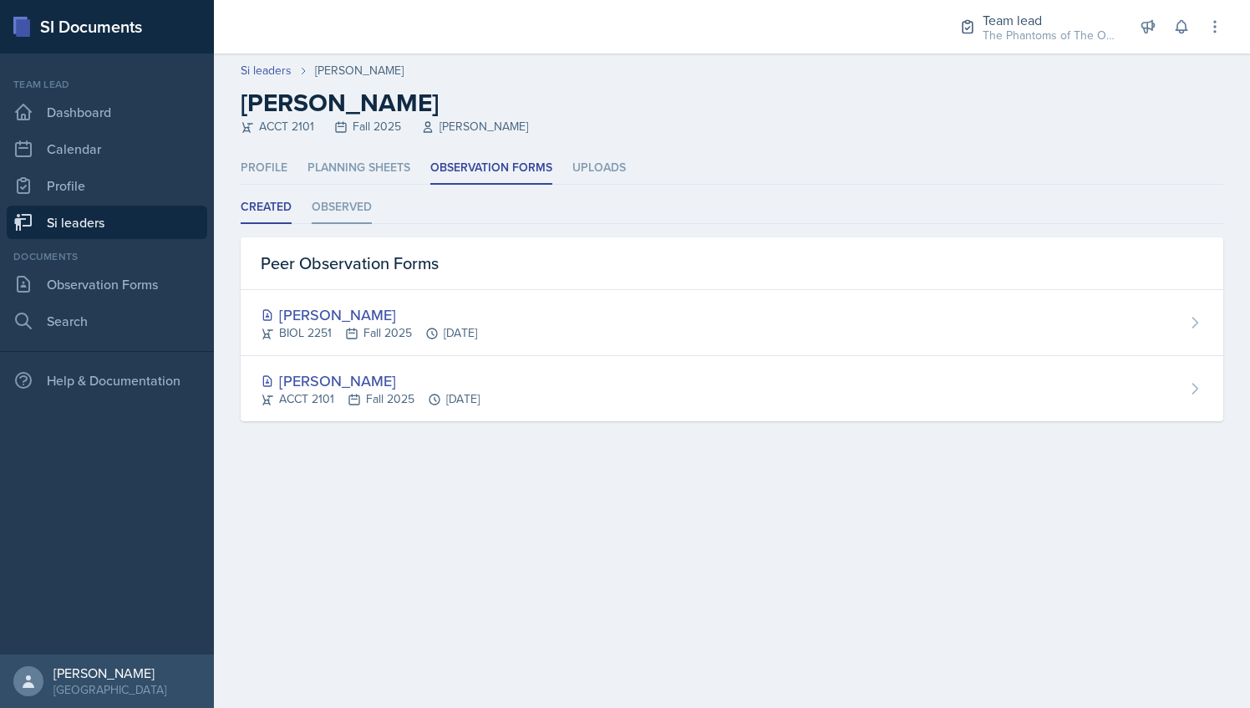
click at [333, 219] on li "Observed" at bounding box center [342, 207] width 60 height 33
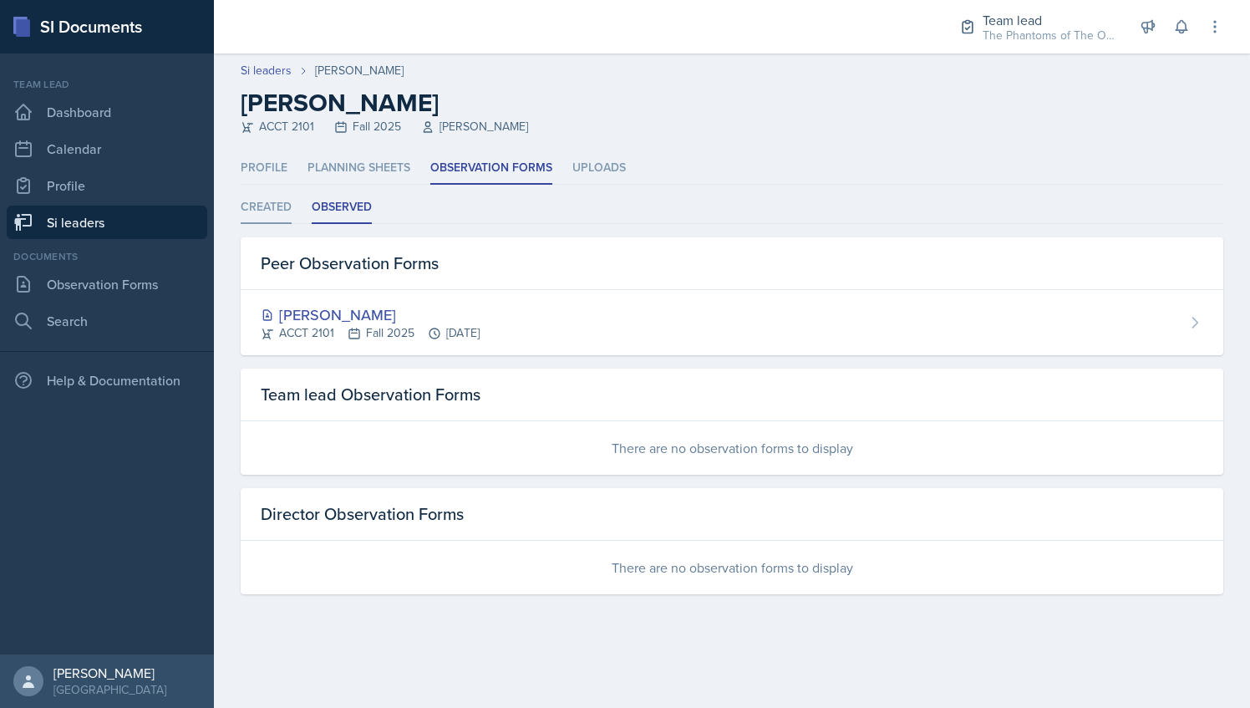
click at [272, 203] on li "Created" at bounding box center [266, 207] width 51 height 33
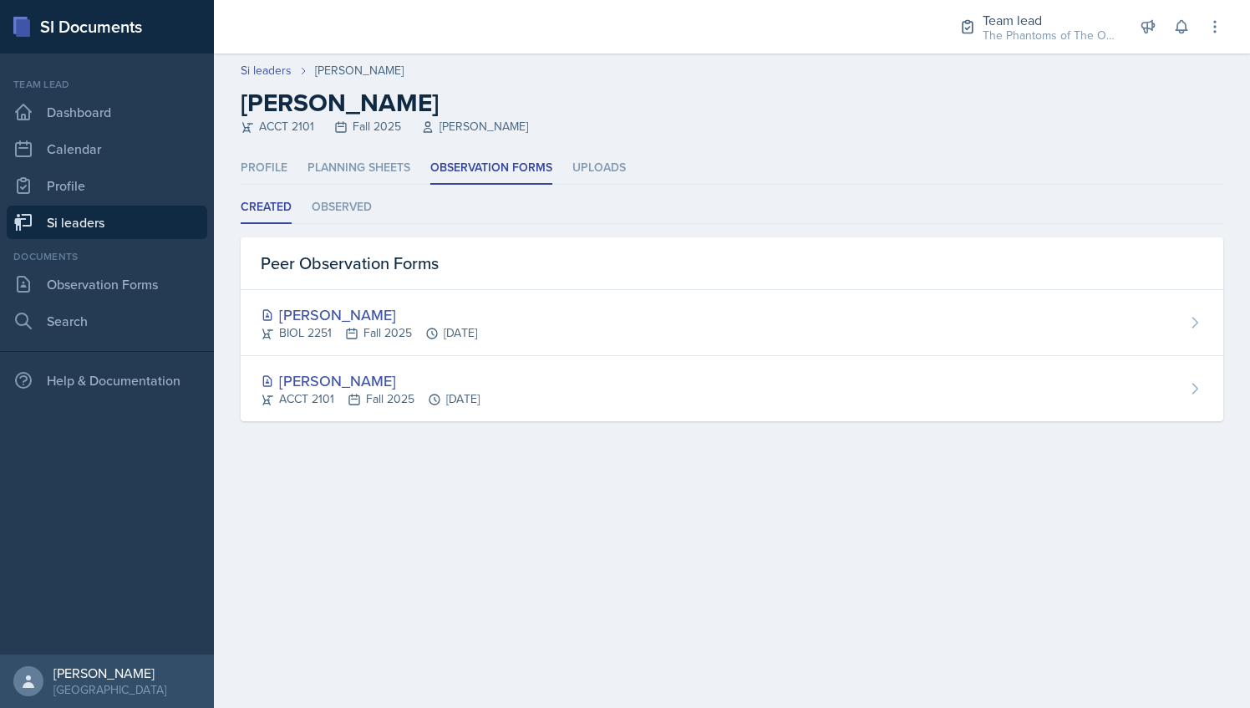
click at [96, 227] on link "Si leaders" at bounding box center [107, 222] width 201 height 33
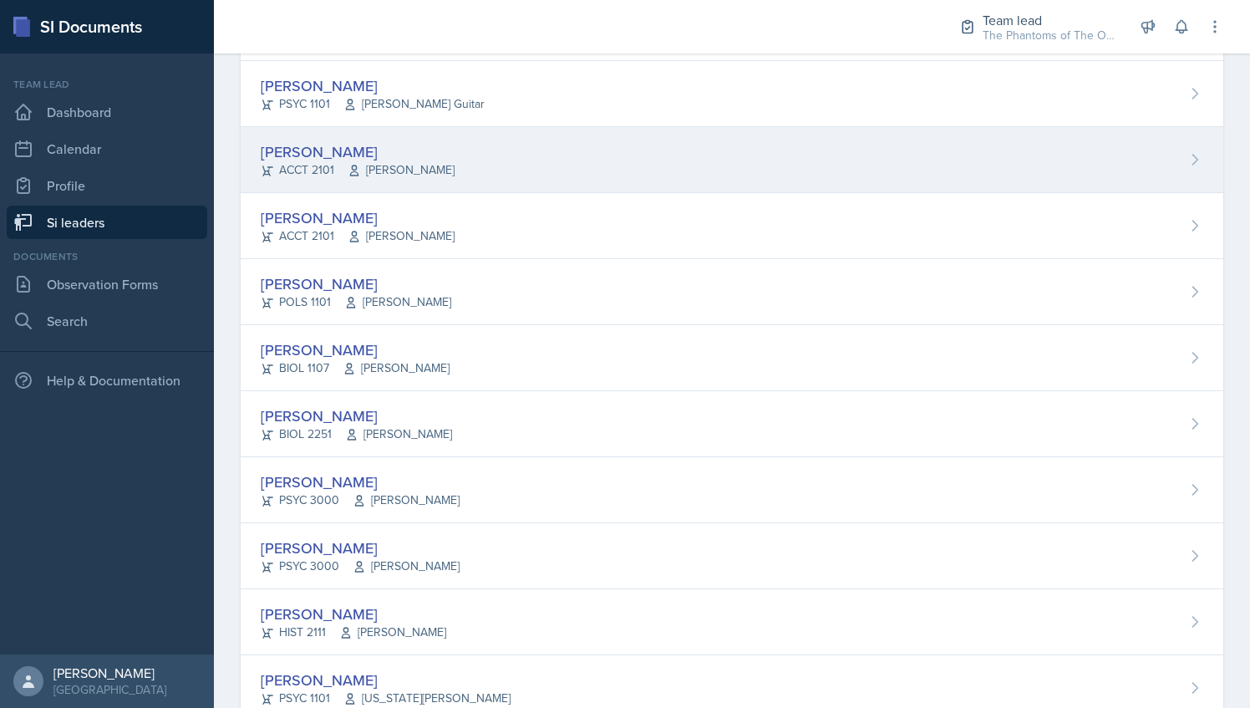
scroll to position [231, 0]
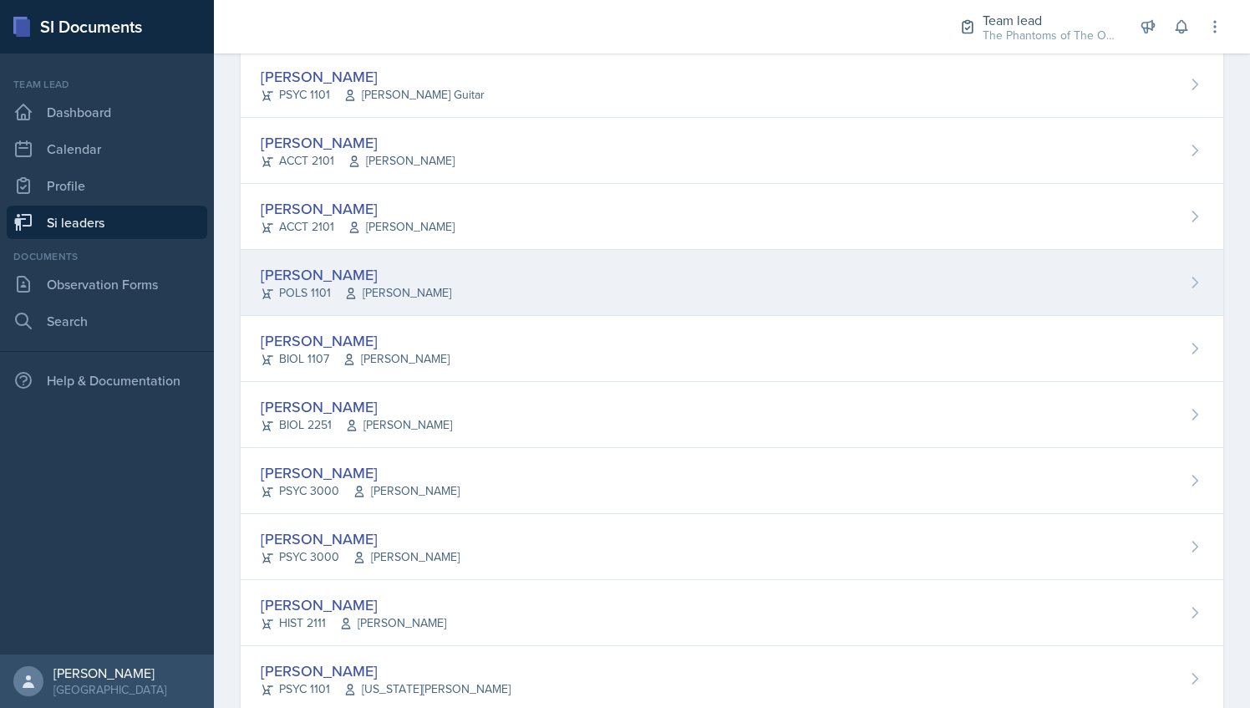
click at [418, 270] on div "[PERSON_NAME]" at bounding box center [356, 274] width 191 height 23
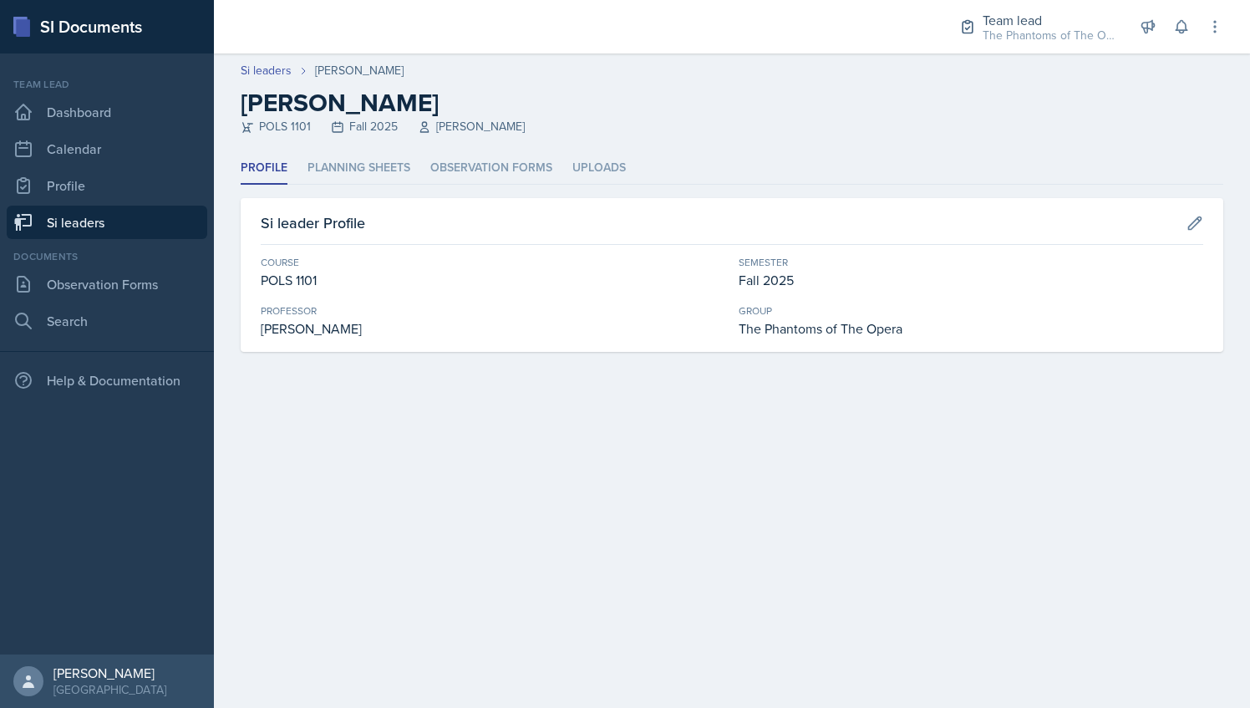
click at [501, 192] on div "Profile Planning Sheets Observation Forms Uploads Profile Planning Sheets Obser…" at bounding box center [732, 252] width 983 height 200
click at [481, 170] on li "Observation Forms" at bounding box center [491, 168] width 122 height 33
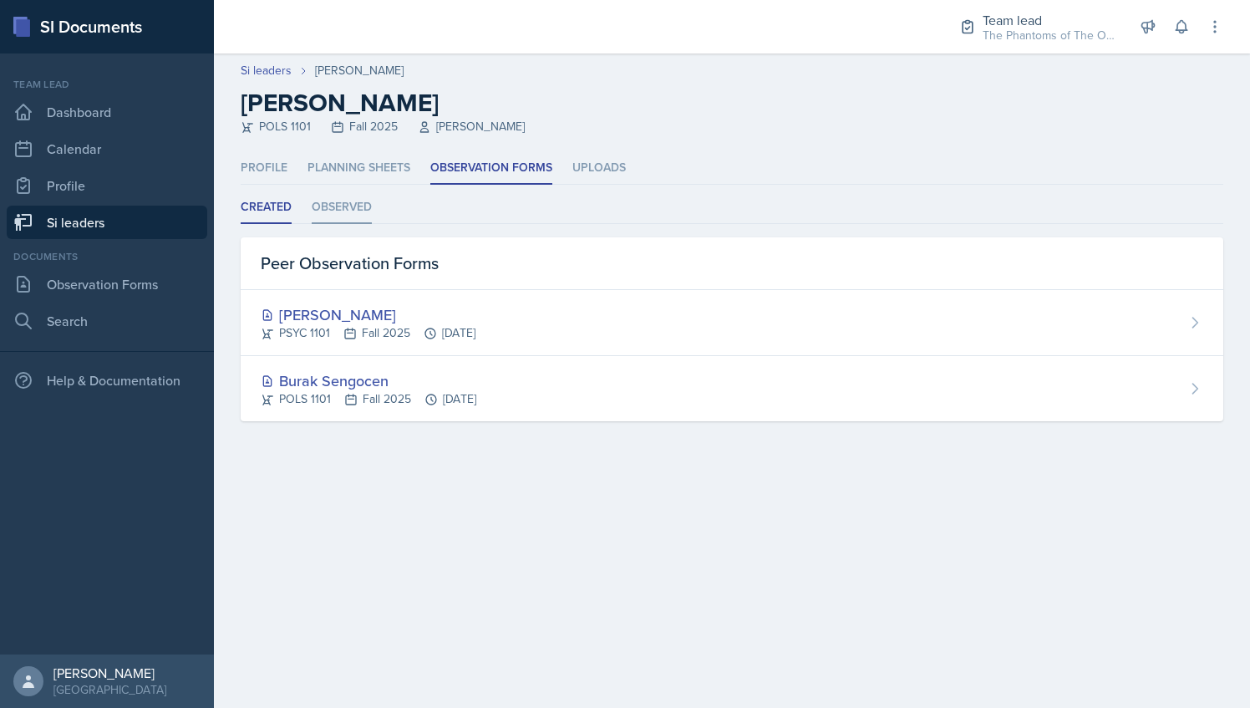
click at [343, 204] on li "Observed" at bounding box center [342, 207] width 60 height 33
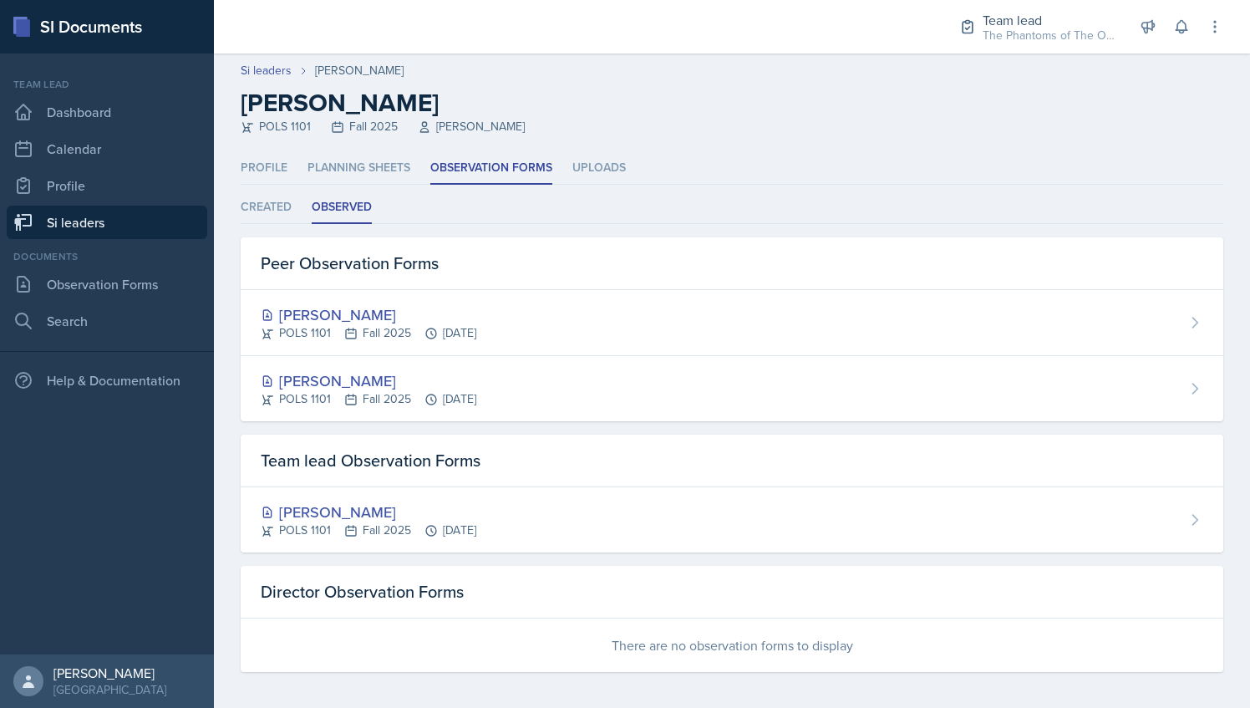
click at [104, 211] on link "Si leaders" at bounding box center [107, 222] width 201 height 33
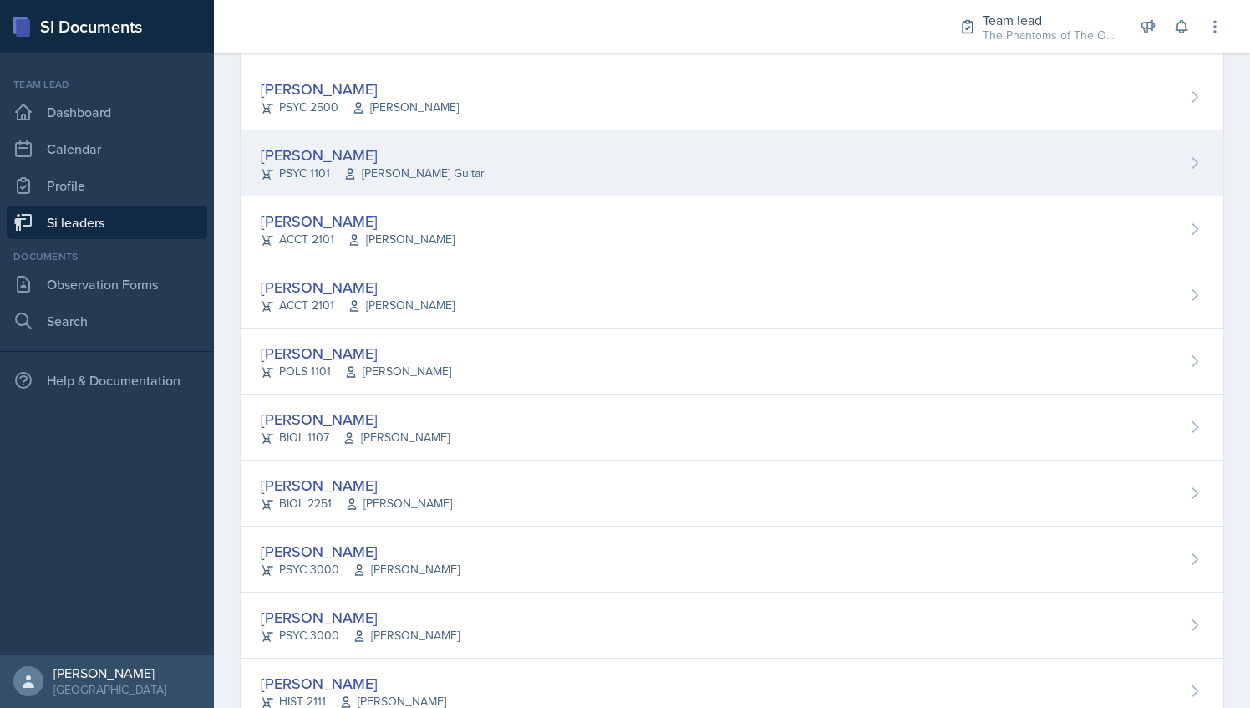
scroll to position [169, 0]
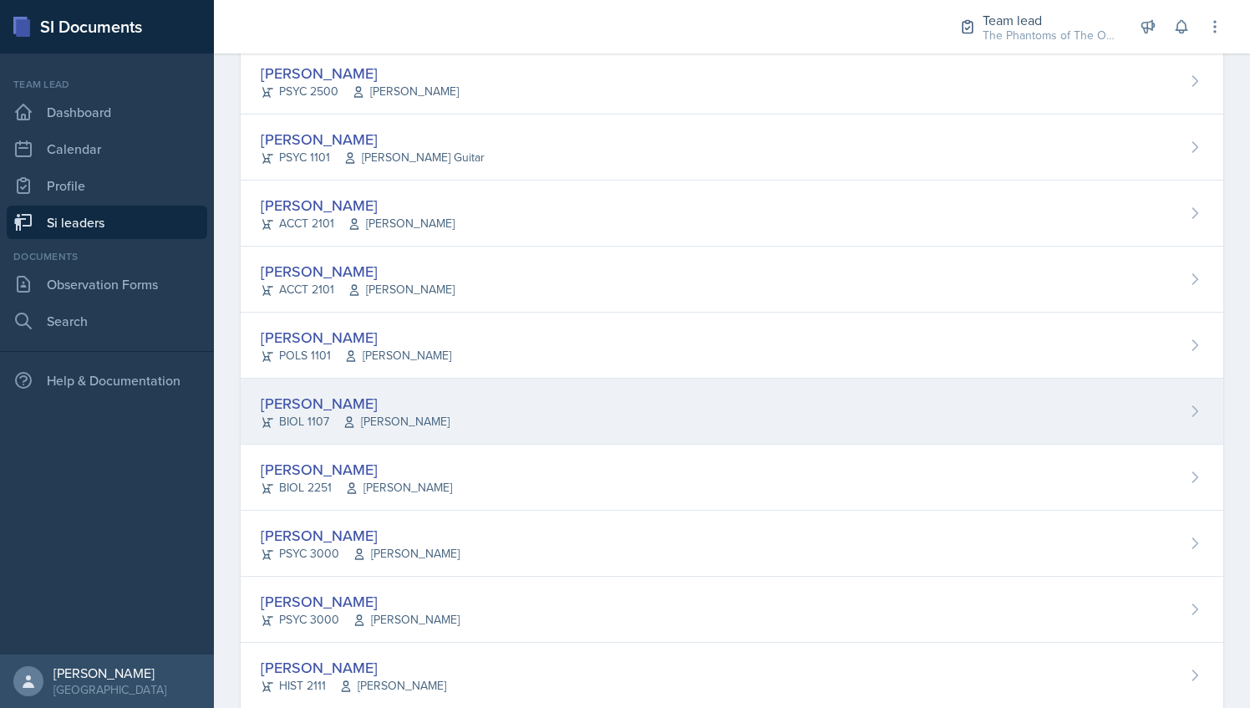
click at [430, 428] on span "[PERSON_NAME]" at bounding box center [396, 422] width 107 height 18
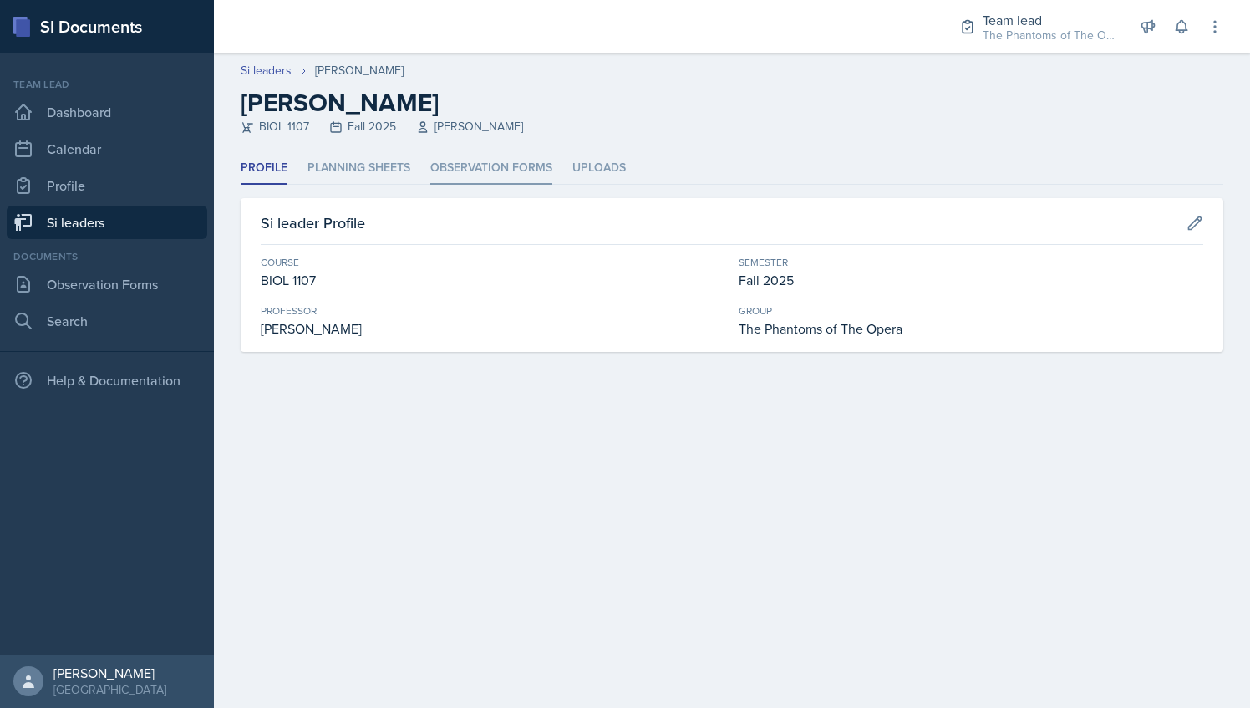
click at [471, 175] on li "Observation Forms" at bounding box center [491, 168] width 122 height 33
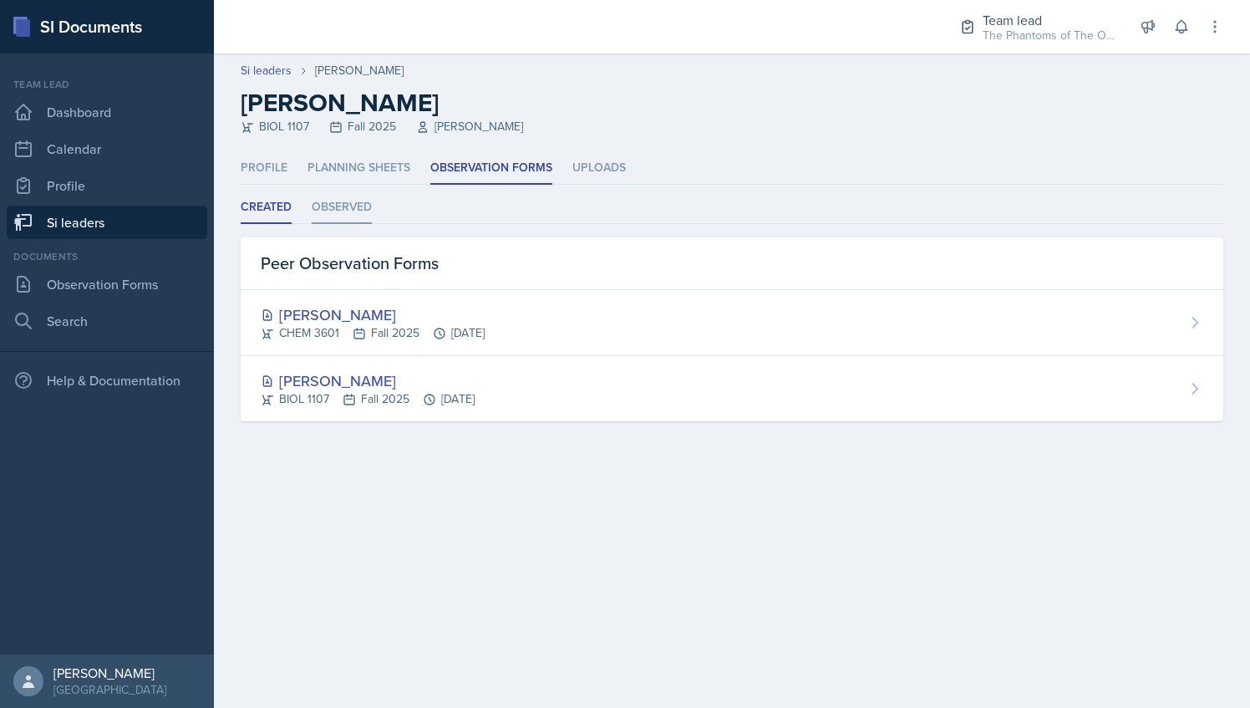
click at [358, 221] on li "Observed" at bounding box center [342, 207] width 60 height 33
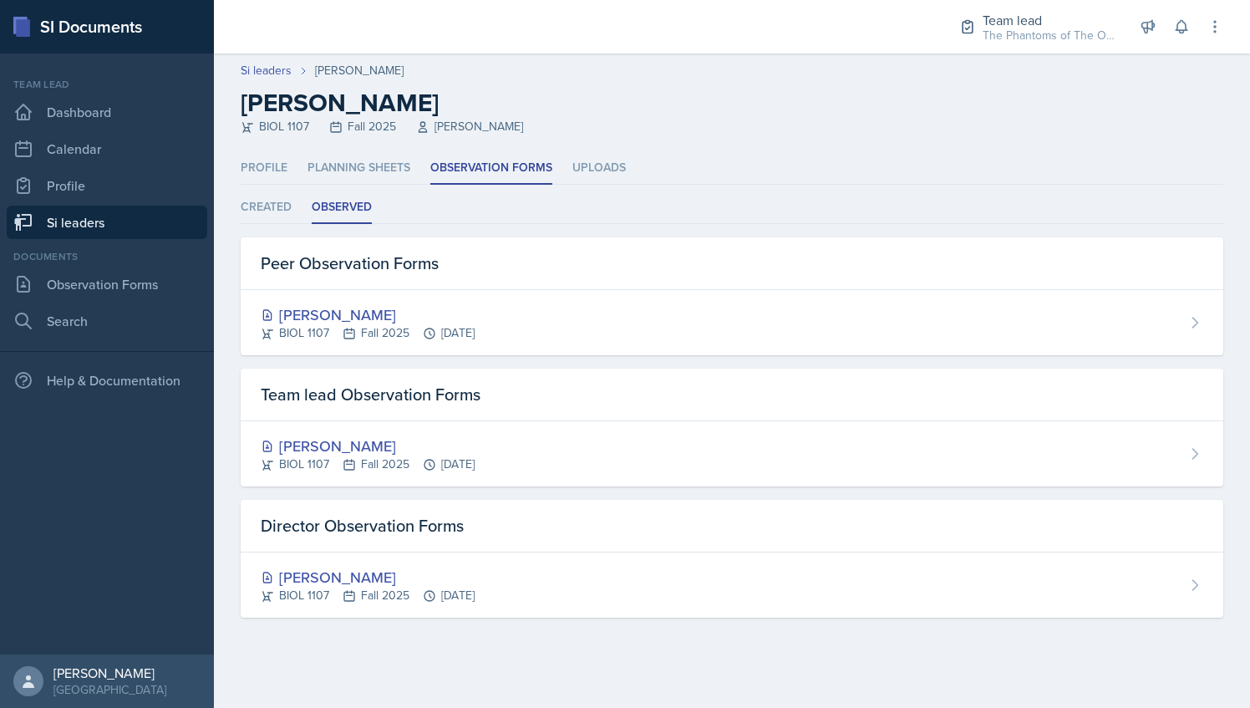
click at [85, 220] on link "Si leaders" at bounding box center [107, 222] width 201 height 33
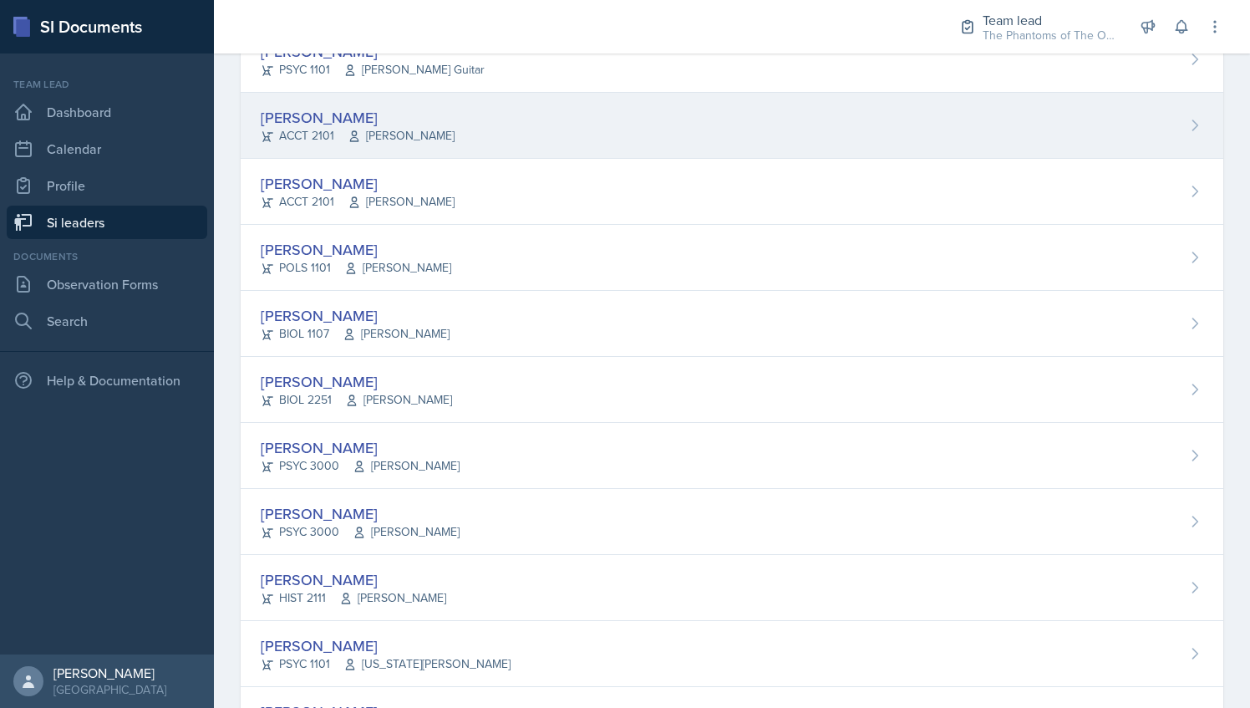
scroll to position [257, 0]
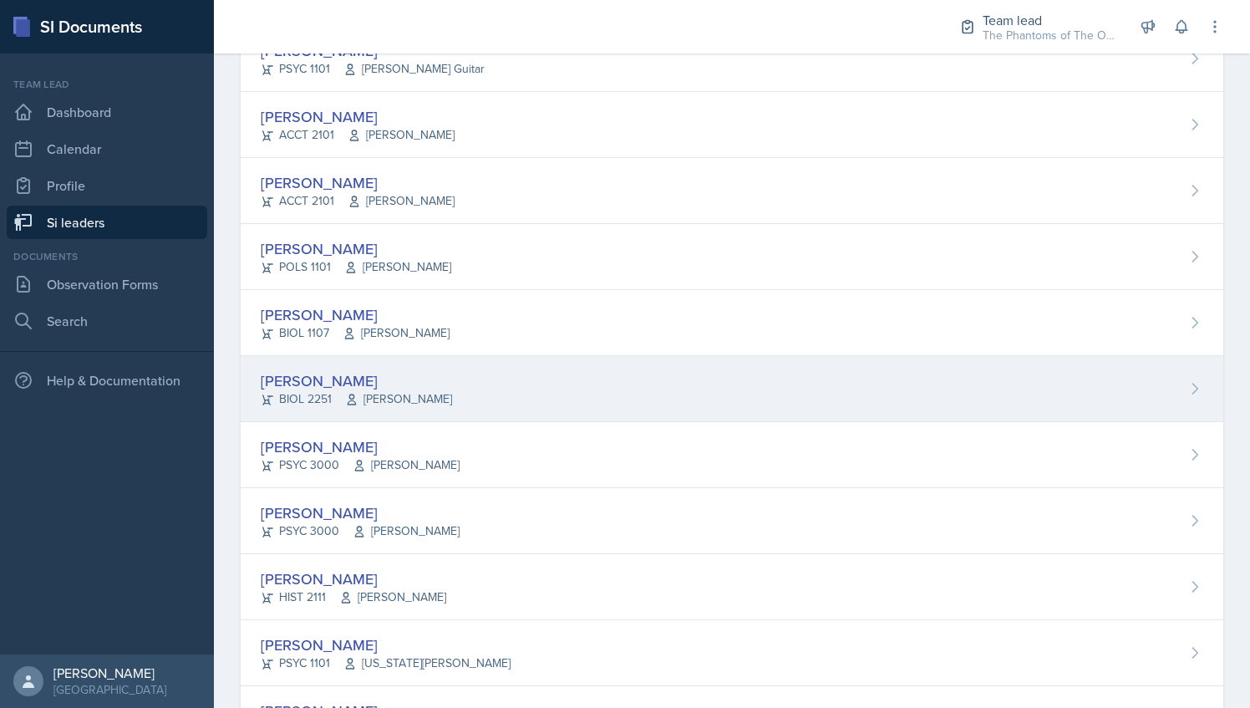
click at [493, 405] on div "[PERSON_NAME] BIOL 2251 Vennece [PERSON_NAME]" at bounding box center [732, 389] width 983 height 66
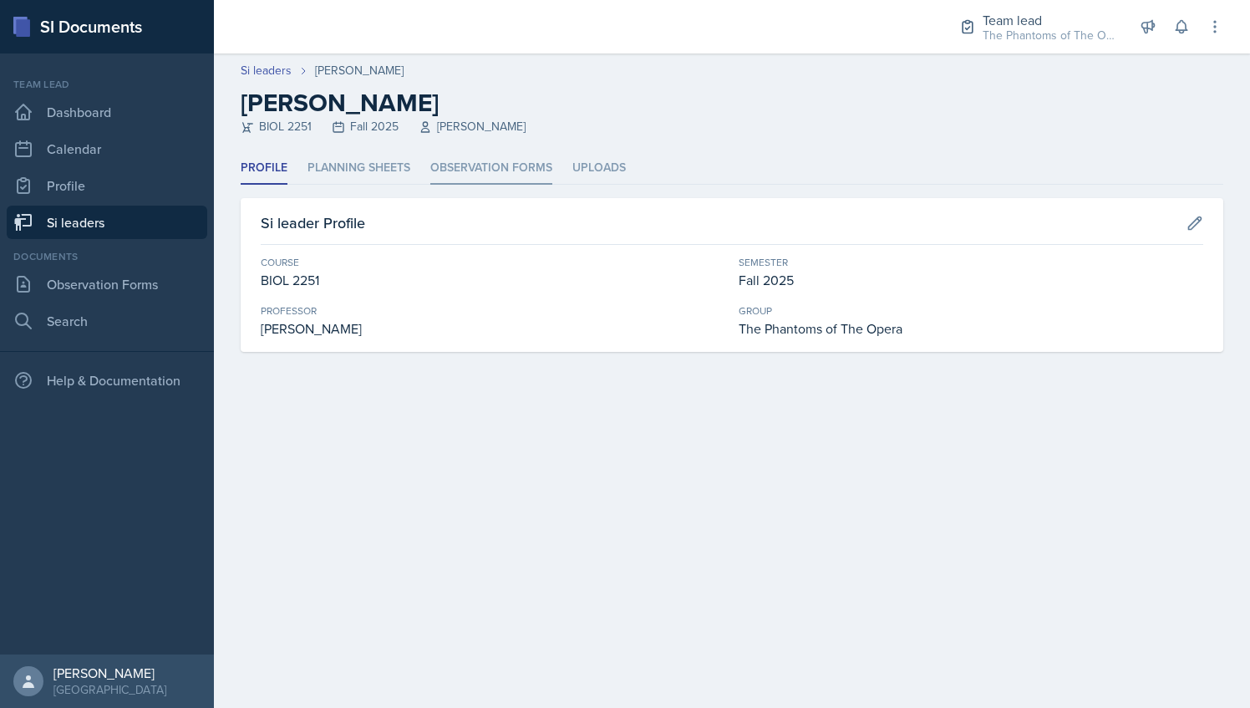
click at [489, 153] on li "Observation Forms" at bounding box center [491, 168] width 122 height 33
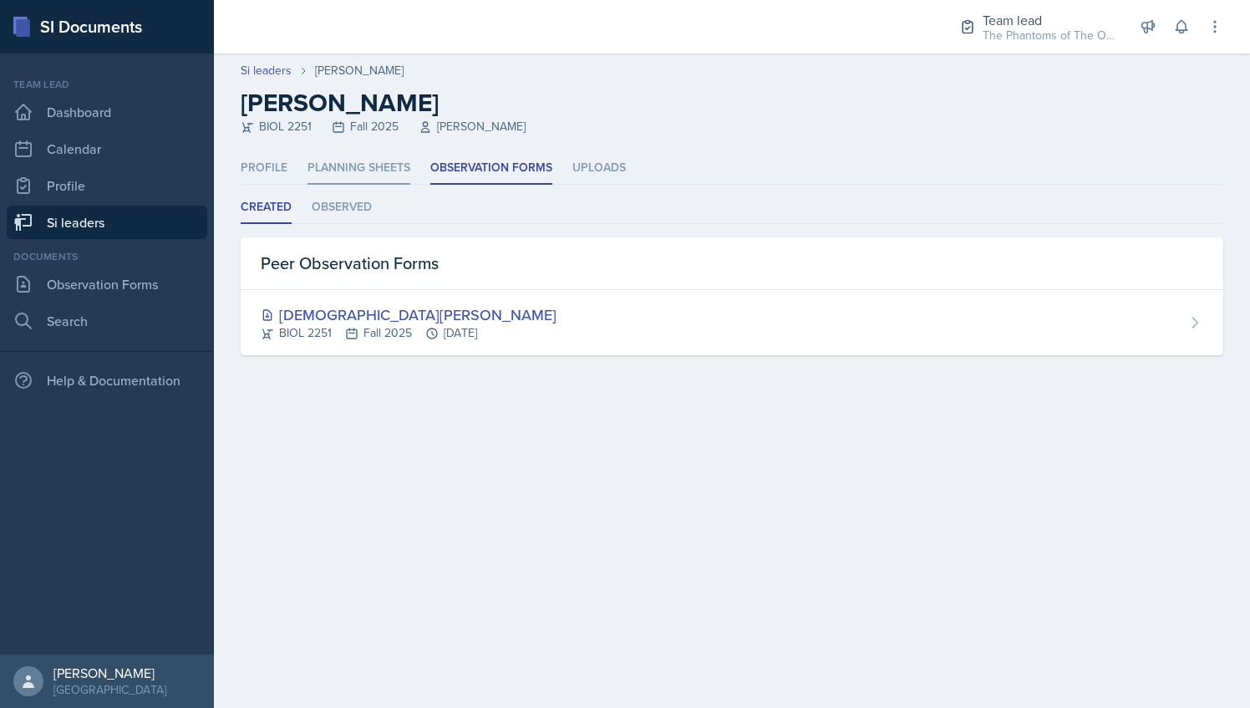
click at [342, 163] on li "Planning Sheets" at bounding box center [359, 168] width 103 height 33
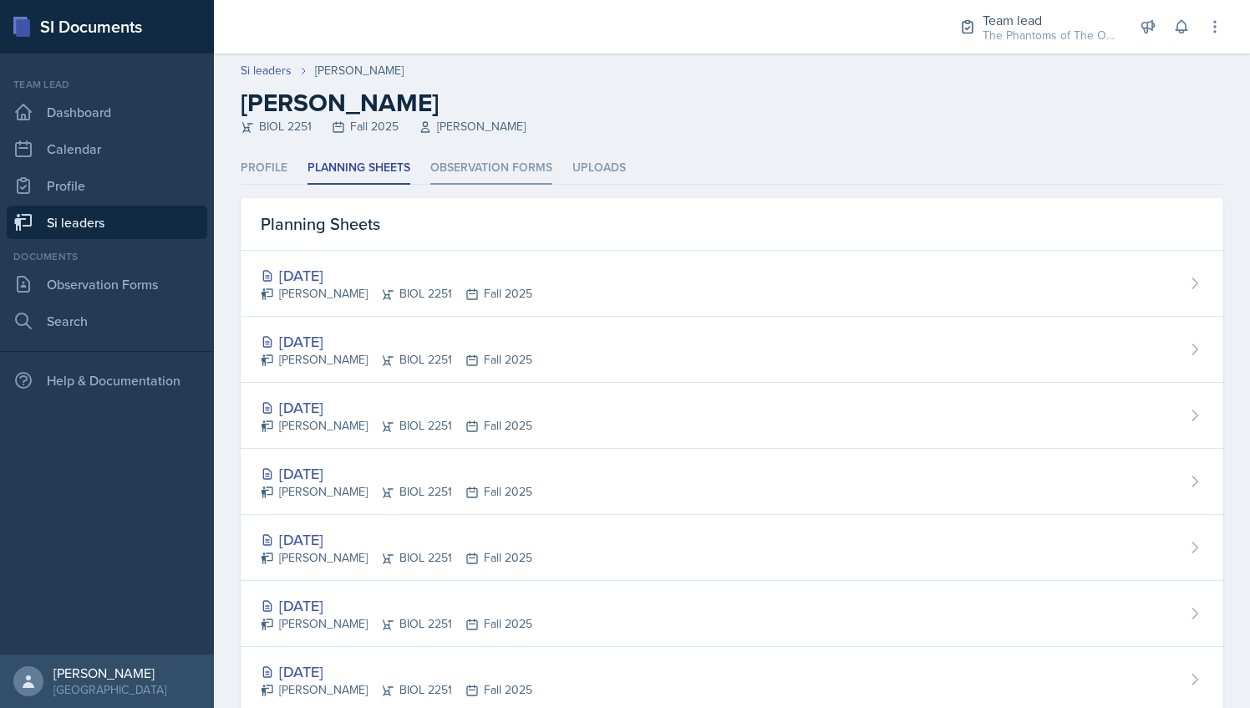
click at [459, 154] on li "Observation Forms" at bounding box center [491, 168] width 122 height 33
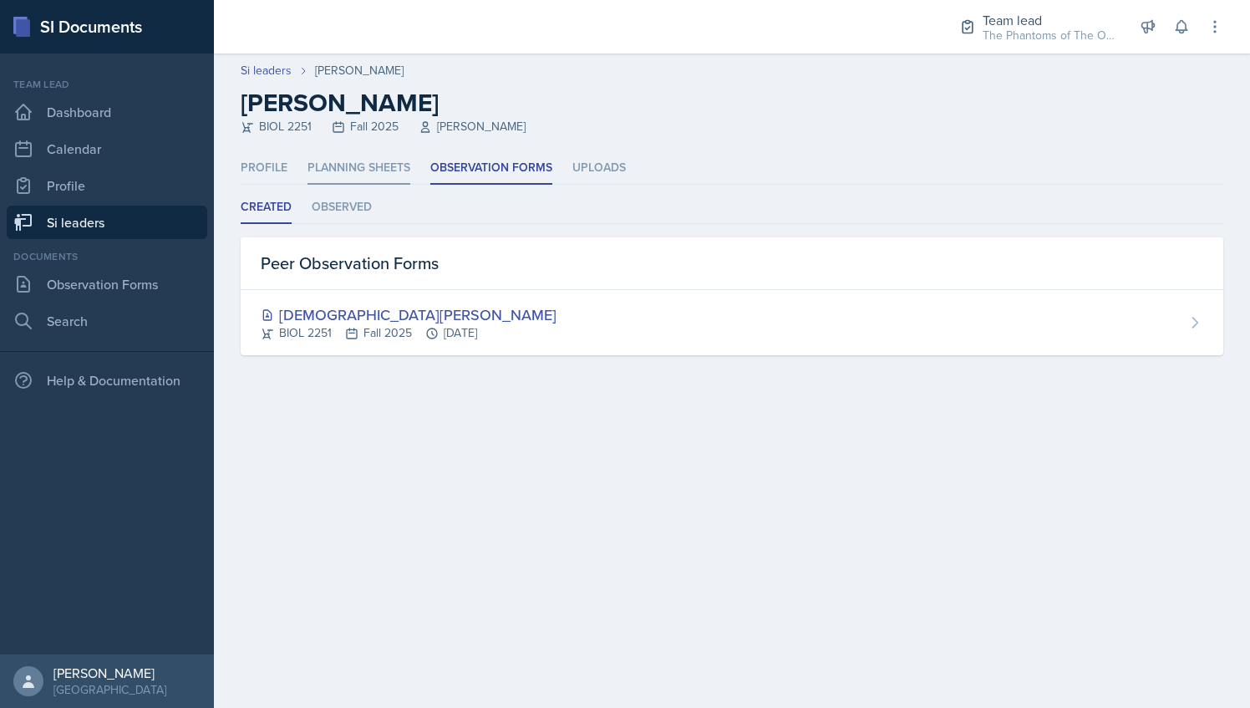
click at [374, 172] on li "Planning Sheets" at bounding box center [359, 168] width 103 height 33
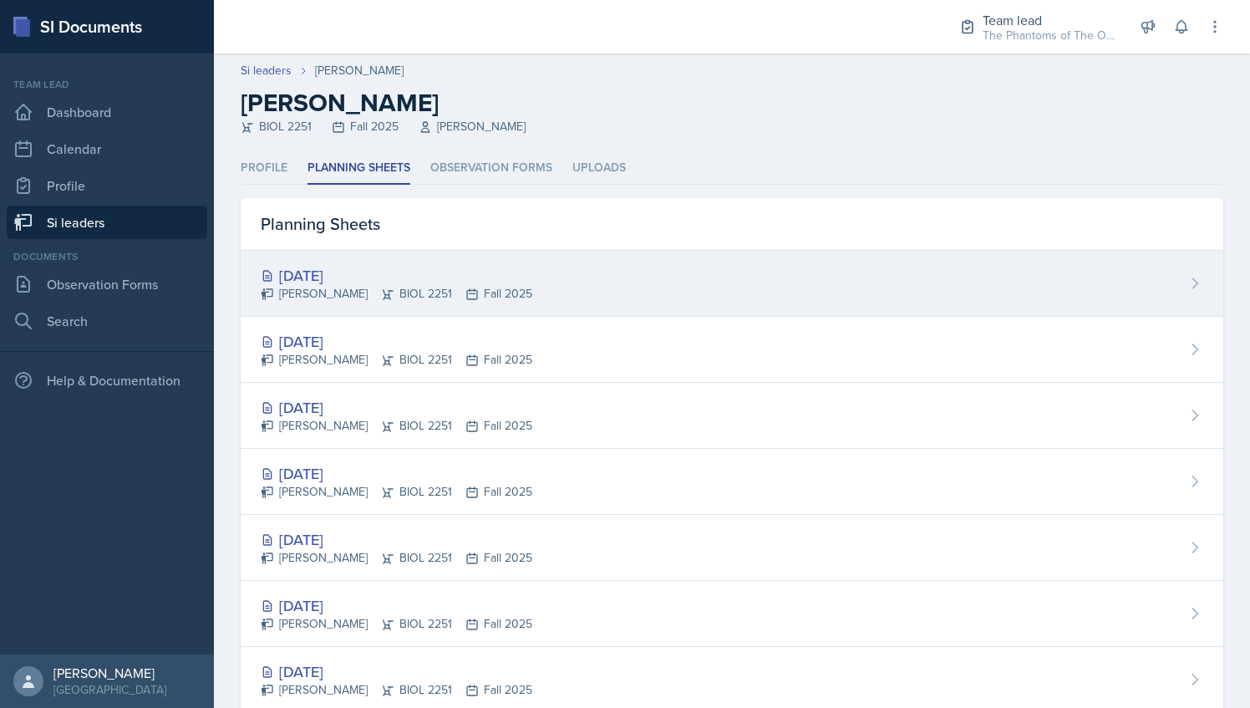
click at [422, 276] on div "[DATE]" at bounding box center [397, 275] width 272 height 23
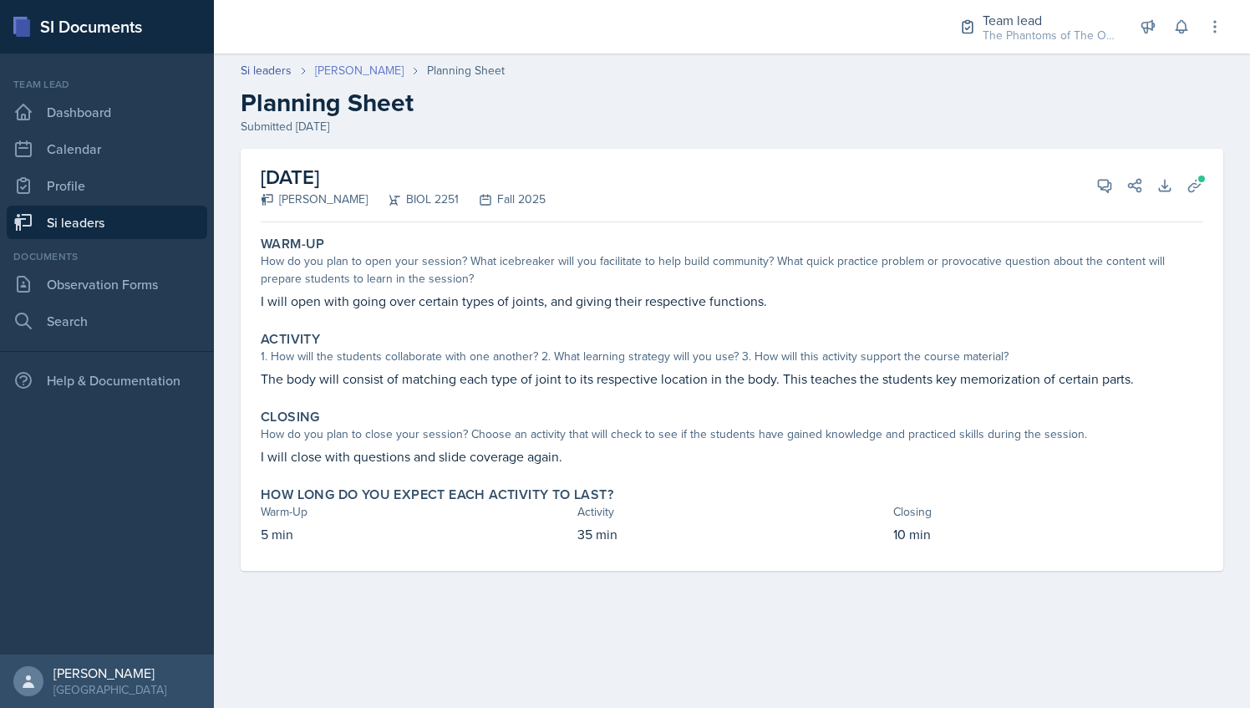
click at [352, 74] on link "[PERSON_NAME]" at bounding box center [359, 71] width 89 height 18
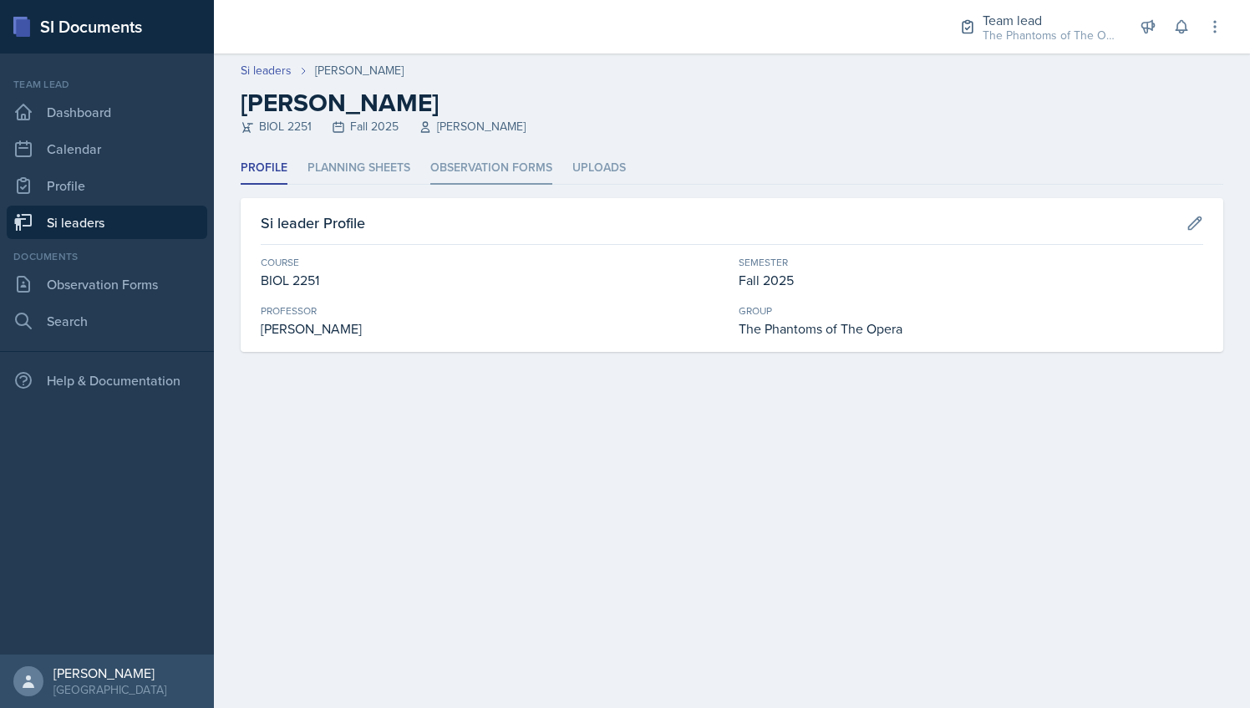
click at [463, 174] on li "Observation Forms" at bounding box center [491, 168] width 122 height 33
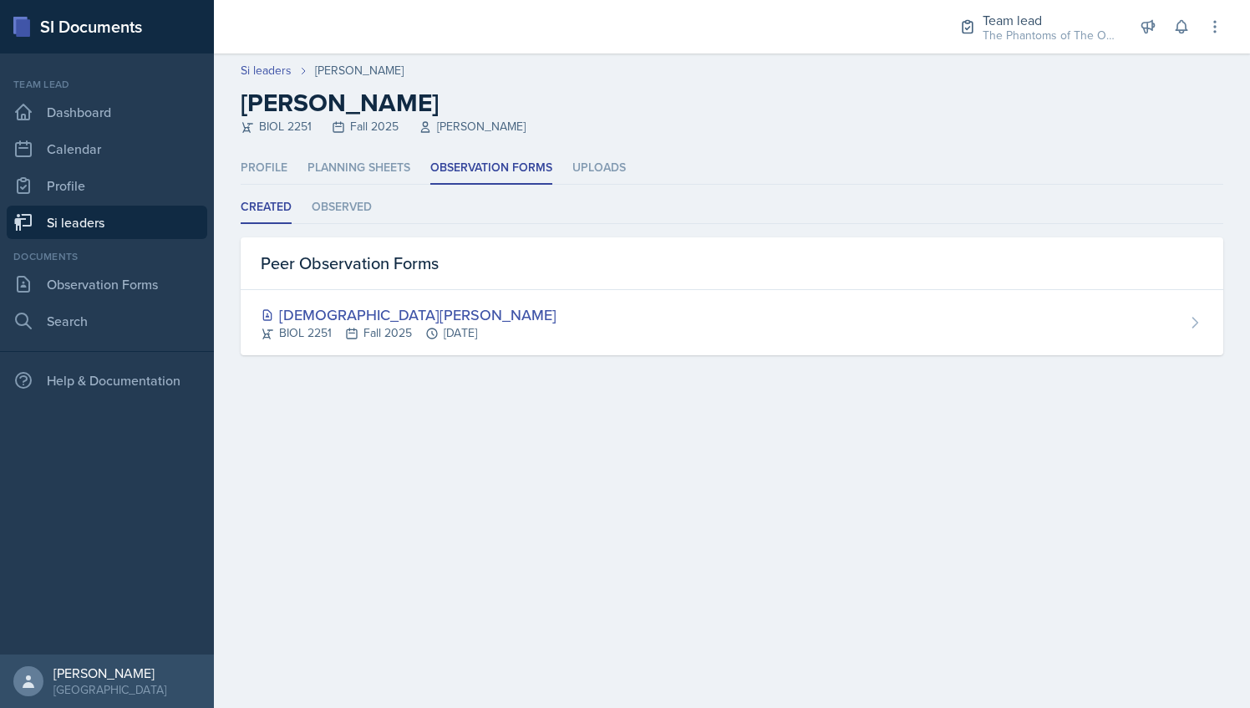
click at [328, 187] on div "Profile Planning Sheets Observation Forms Uploads Profile Planning Sheets Obser…" at bounding box center [732, 253] width 983 height 203
click at [349, 212] on li "Observed" at bounding box center [342, 207] width 60 height 33
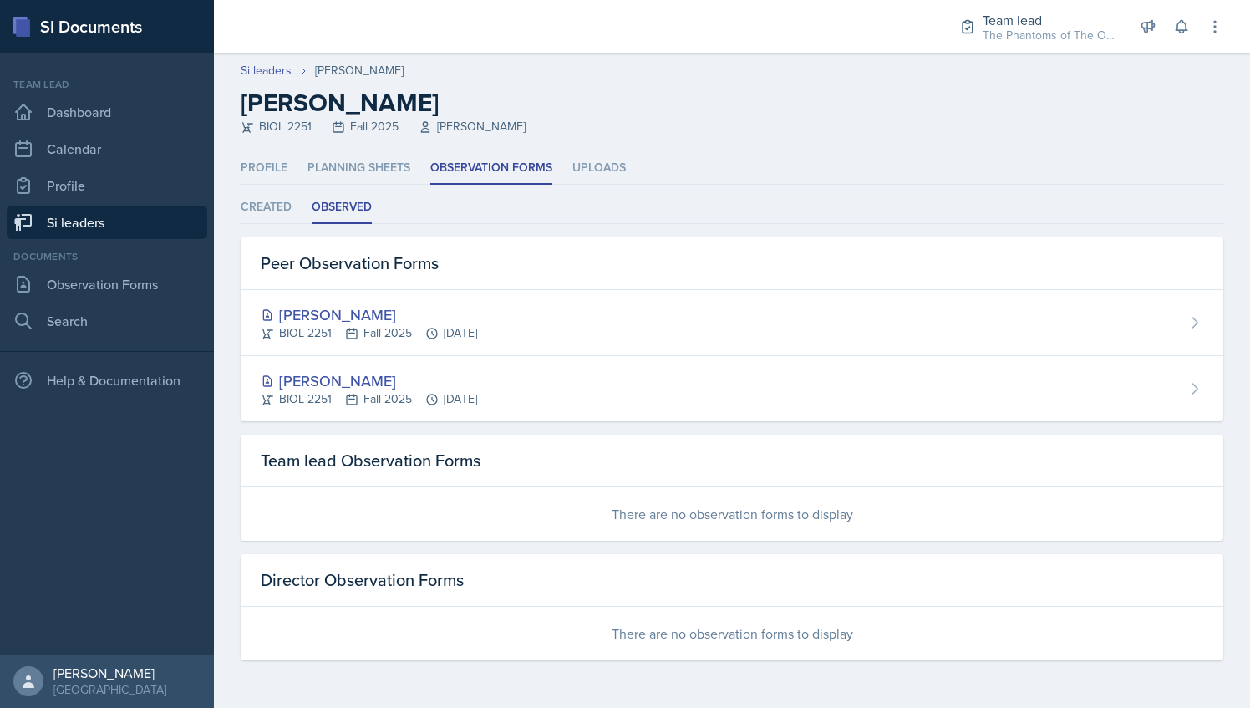
click at [131, 221] on link "Si leaders" at bounding box center [107, 222] width 201 height 33
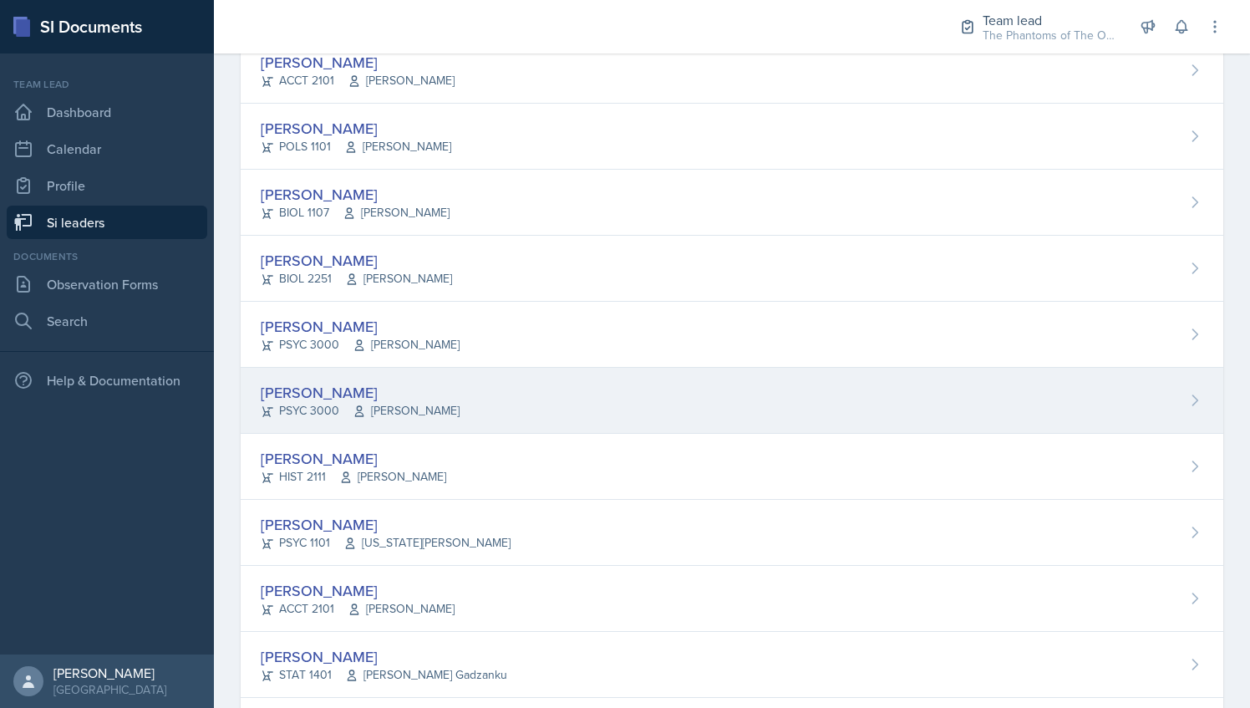
scroll to position [381, 0]
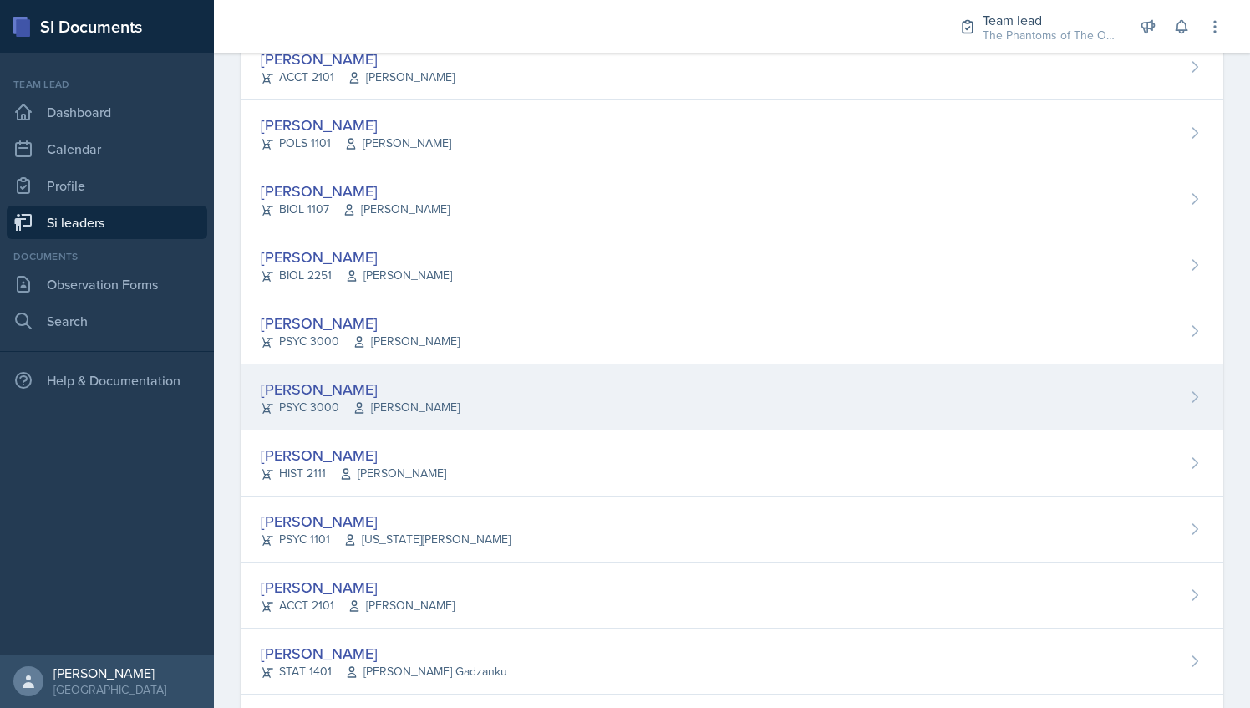
click at [543, 381] on div "[PERSON_NAME] PSYC 3000 [PERSON_NAME]" at bounding box center [732, 397] width 983 height 66
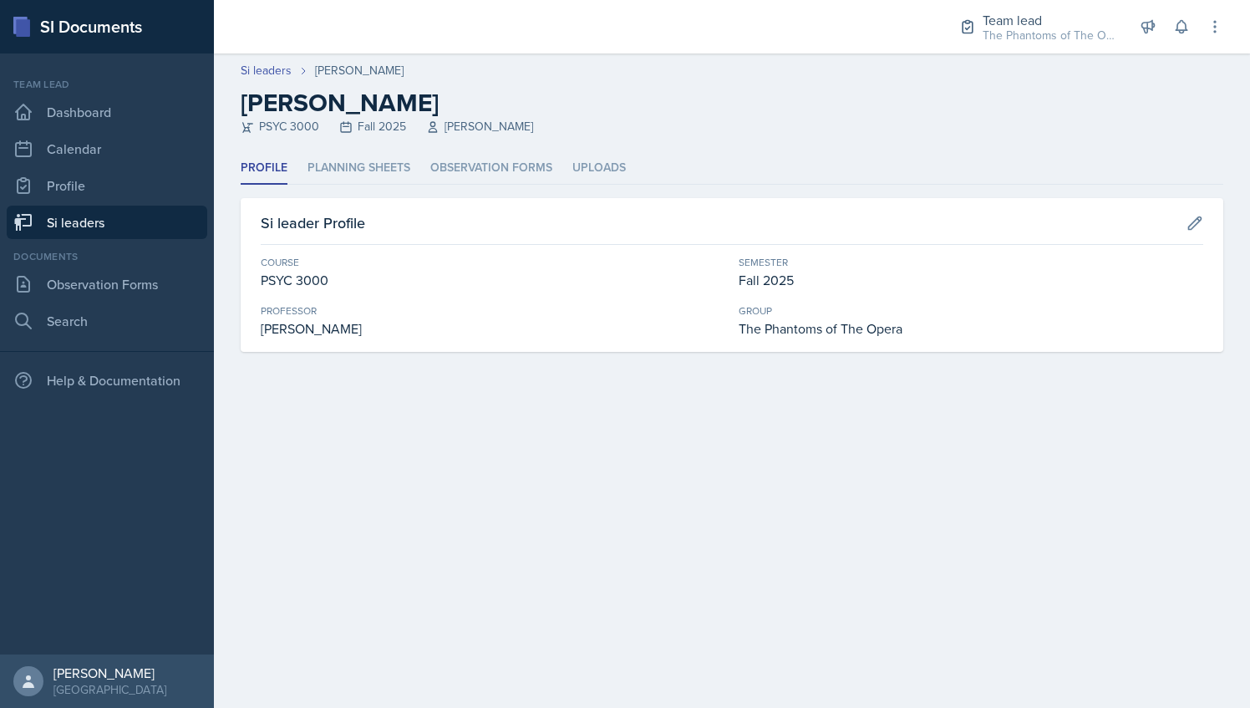
click at [133, 228] on link "Si leaders" at bounding box center [107, 222] width 201 height 33
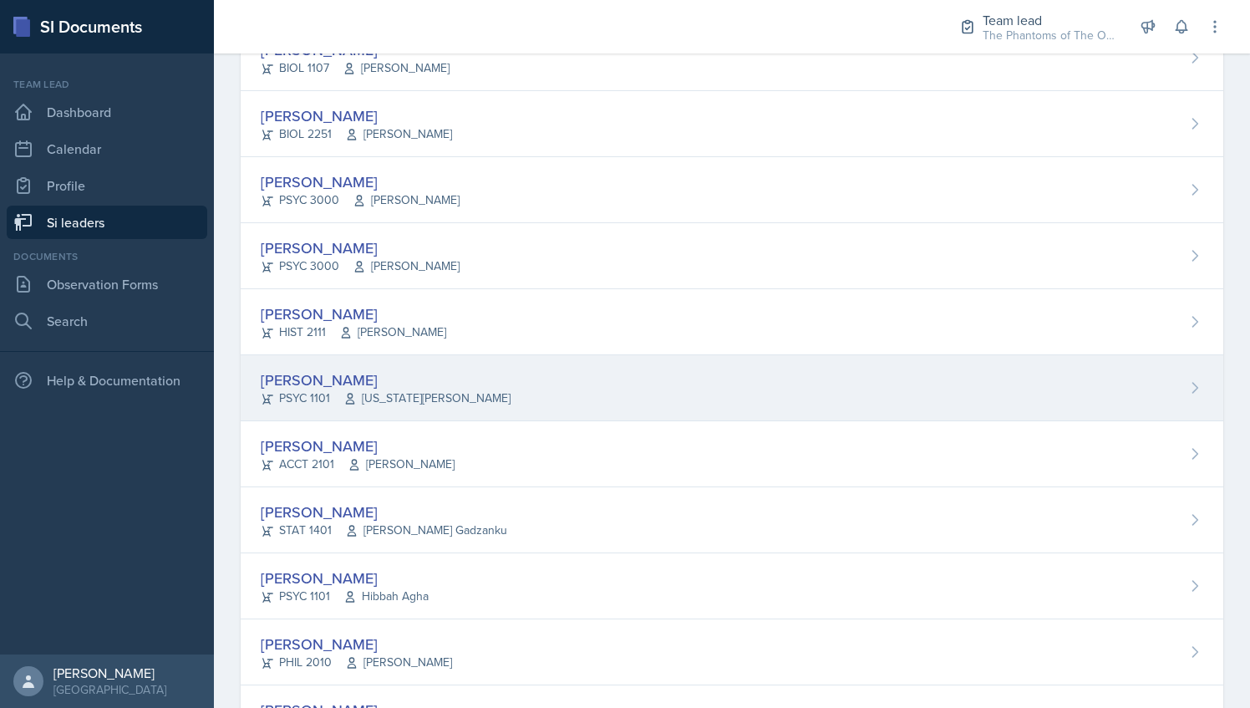
scroll to position [525, 0]
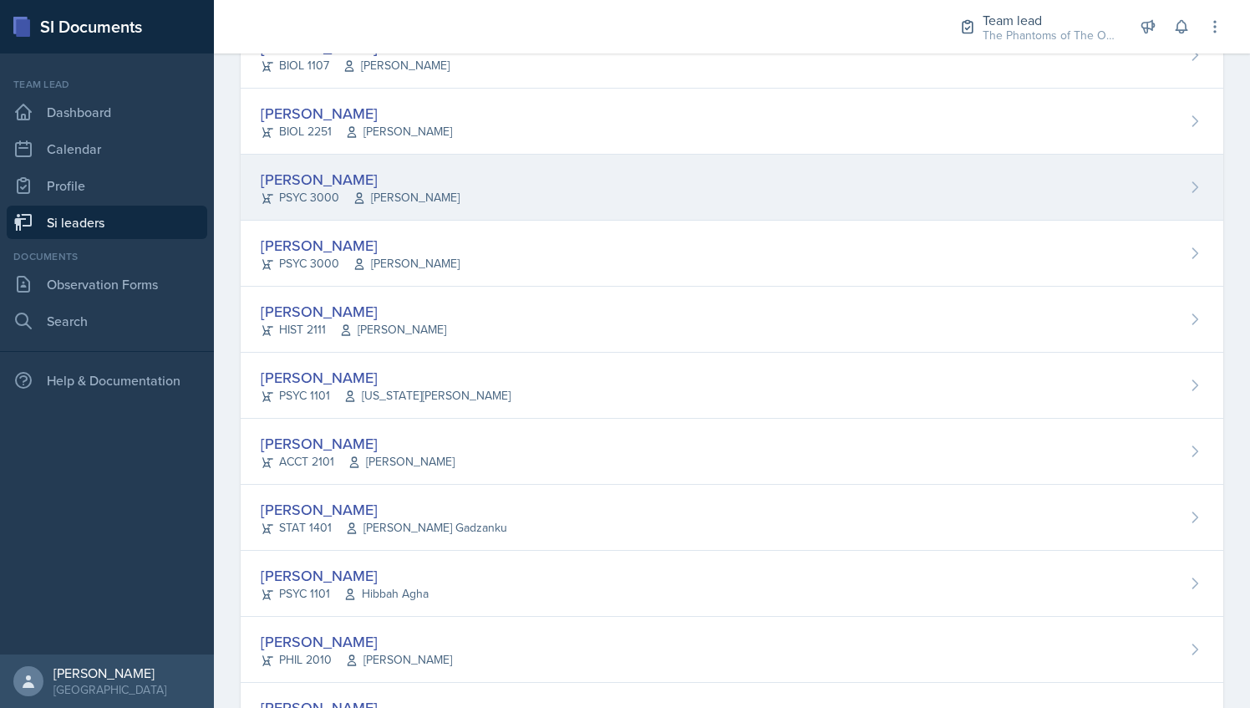
click at [460, 155] on div "[PERSON_NAME] PSYC 3000 [PERSON_NAME]" at bounding box center [732, 188] width 983 height 66
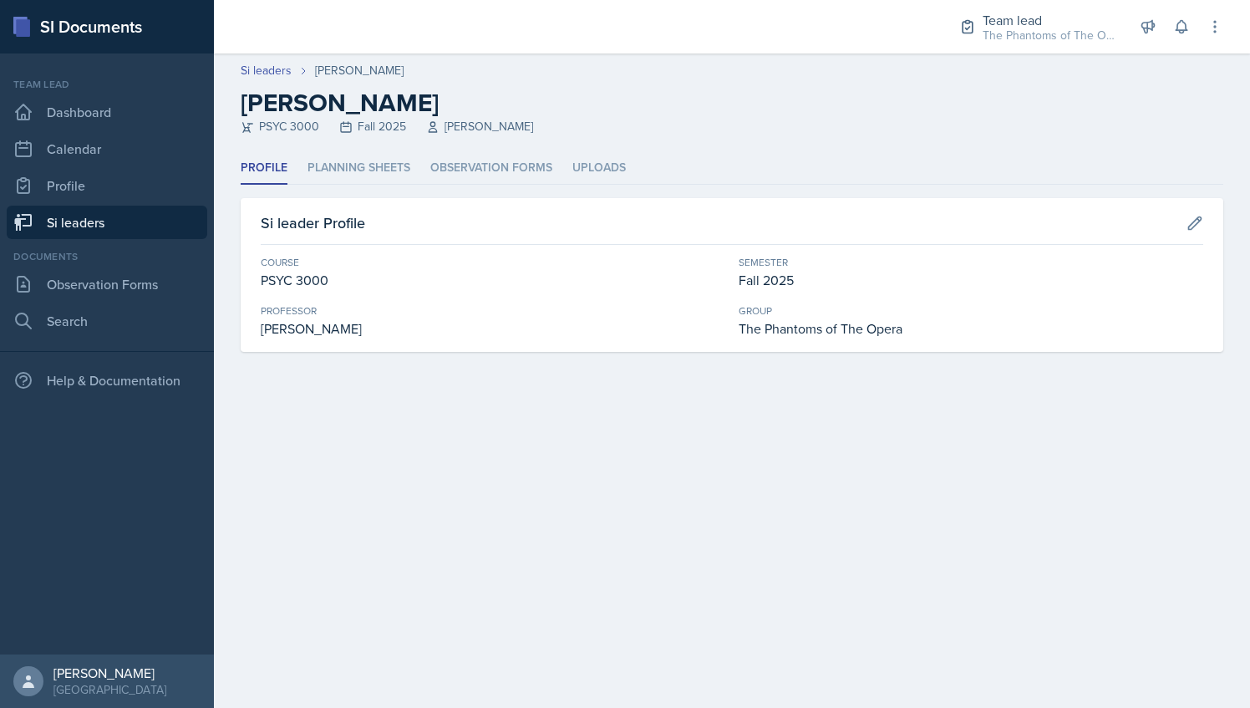
click at [481, 149] on header "Si leaders [PERSON_NAME] [PERSON_NAME] PSYC 3000 Fall 2025 [PERSON_NAME]" at bounding box center [732, 102] width 1036 height 99
click at [480, 162] on li "Observation Forms" at bounding box center [491, 168] width 122 height 33
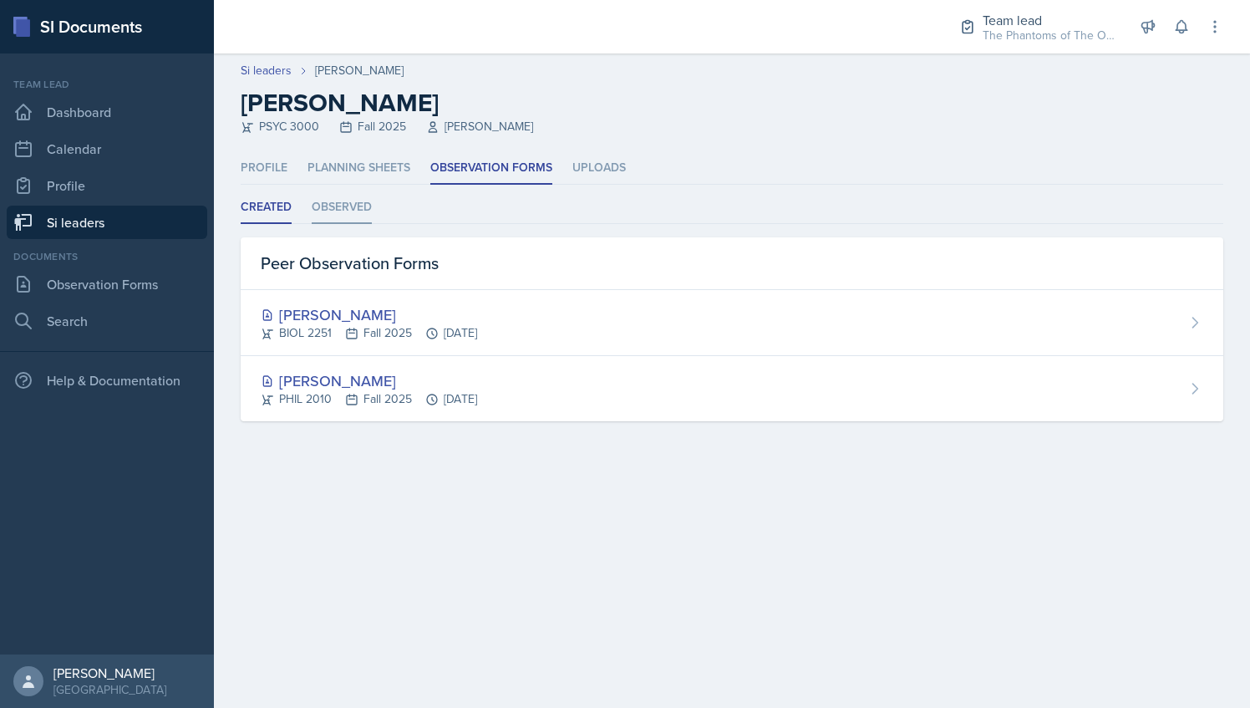
click at [345, 200] on li "Observed" at bounding box center [342, 207] width 60 height 33
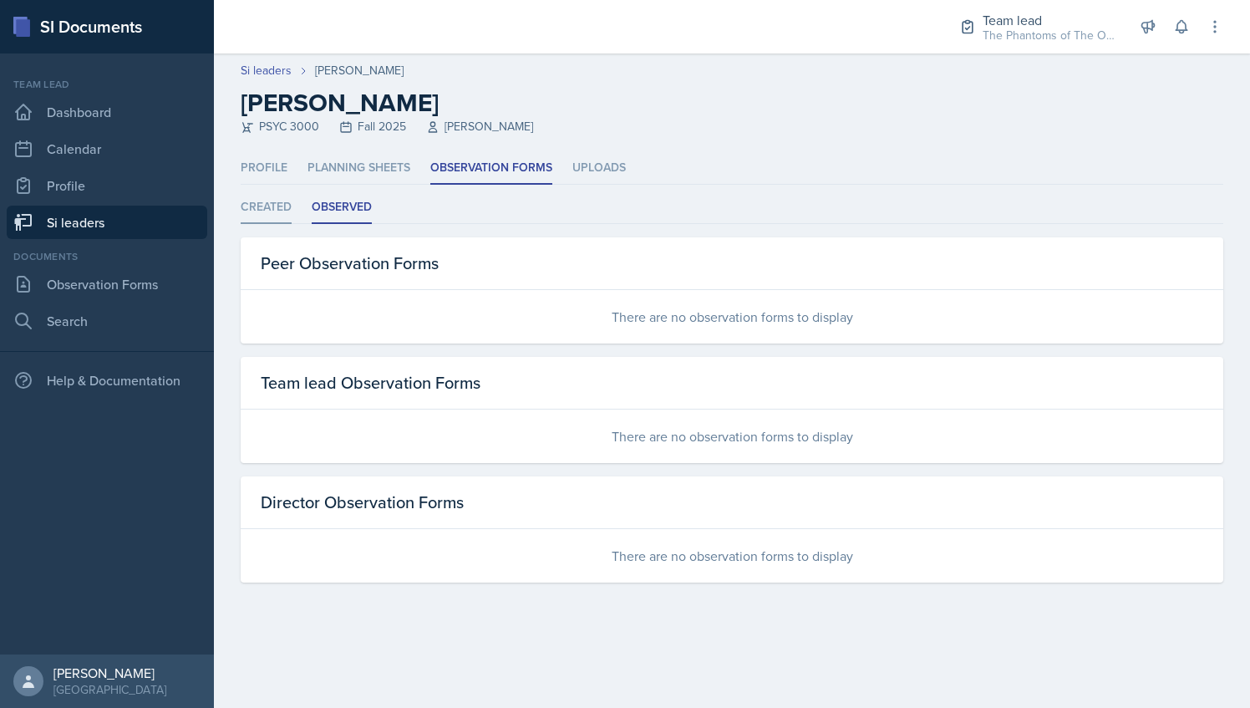
click at [263, 195] on li "Created" at bounding box center [266, 207] width 51 height 33
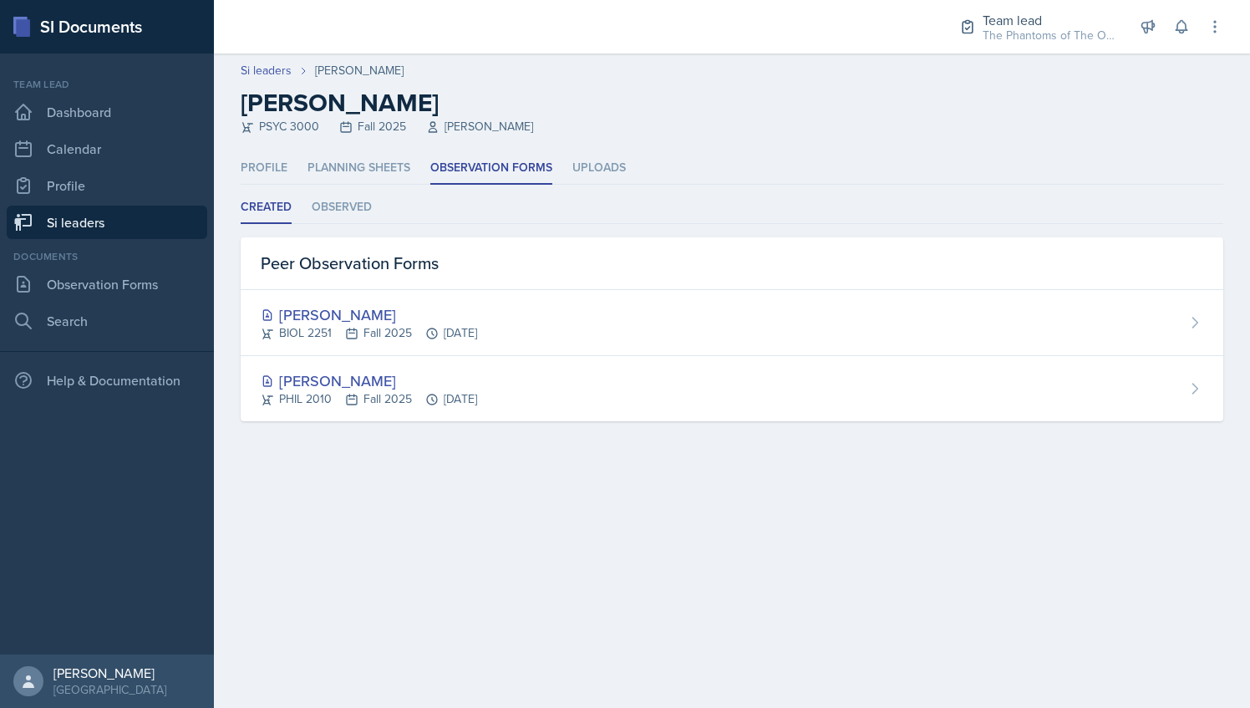
click at [114, 221] on link "Si leaders" at bounding box center [107, 222] width 201 height 33
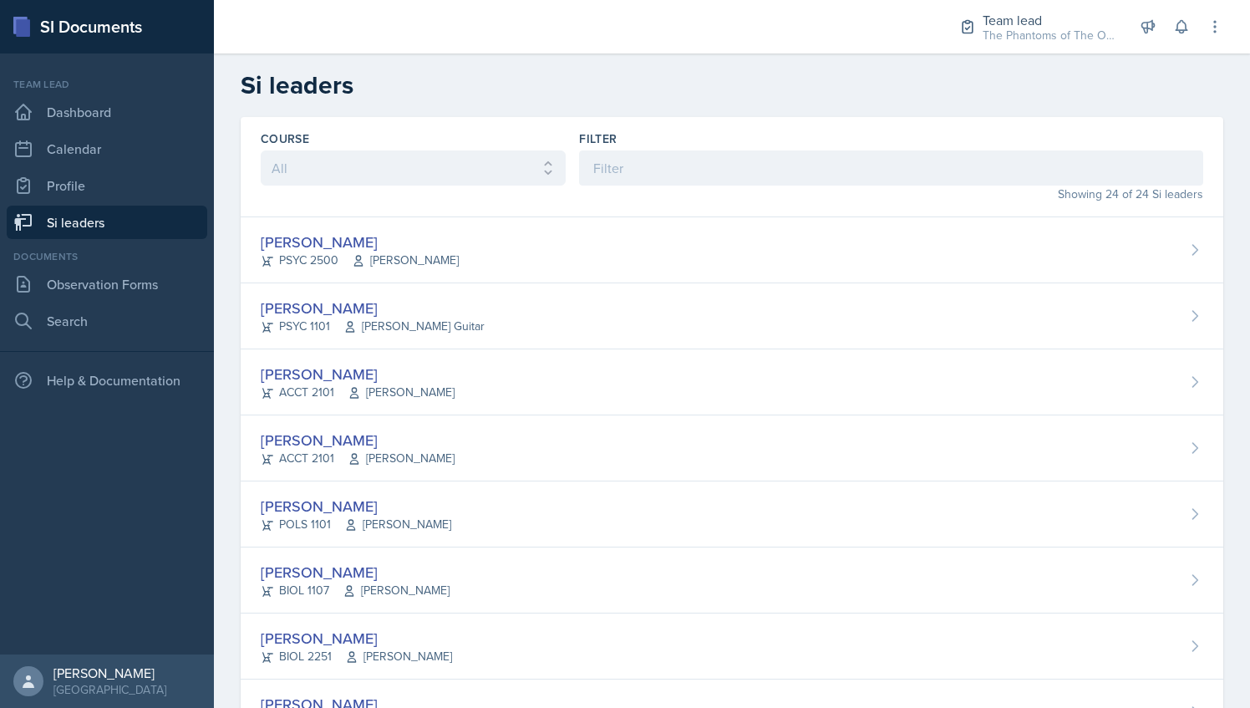
click at [154, 227] on link "Si leaders" at bounding box center [107, 222] width 201 height 33
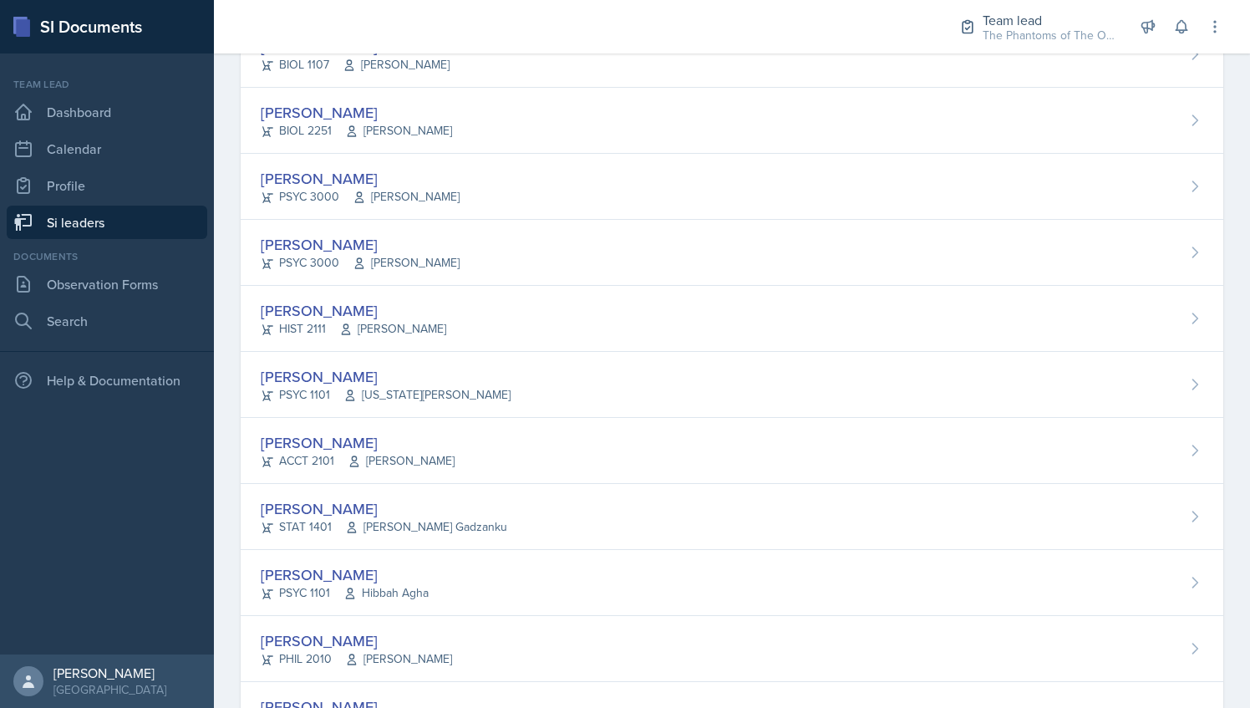
scroll to position [526, 0]
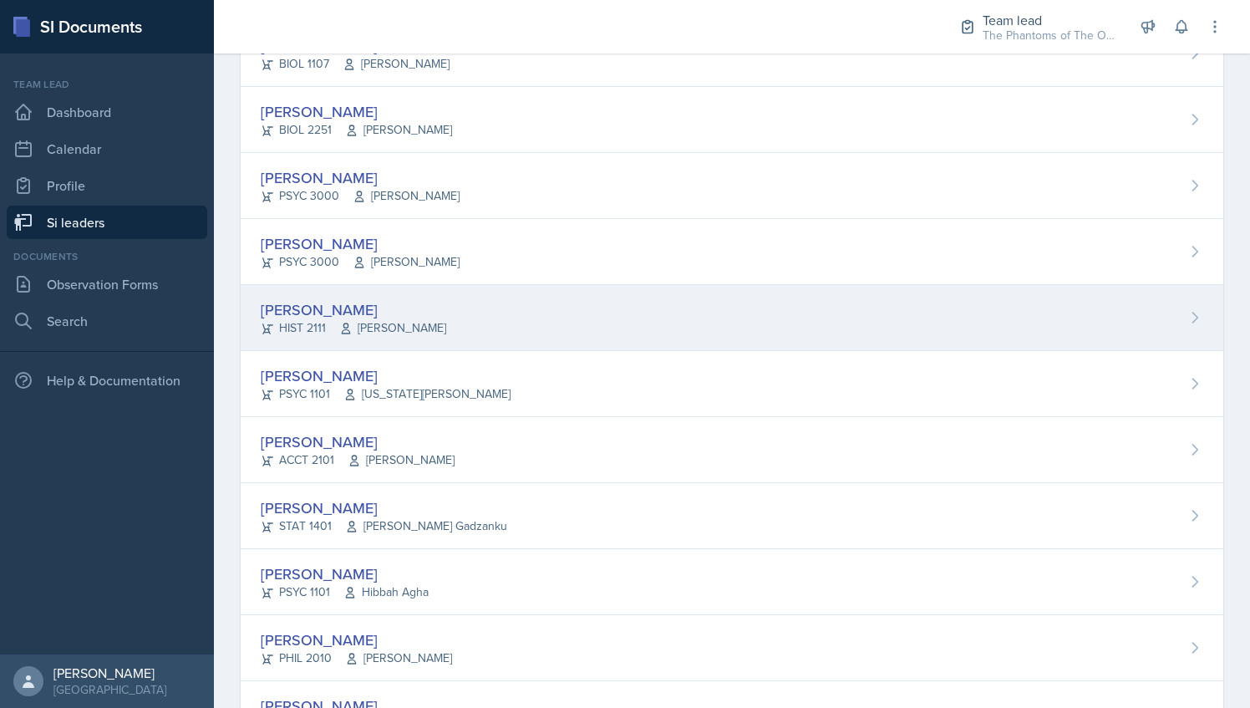
click at [555, 323] on div "[PERSON_NAME] HIST 2111 [PERSON_NAME]" at bounding box center [732, 318] width 983 height 66
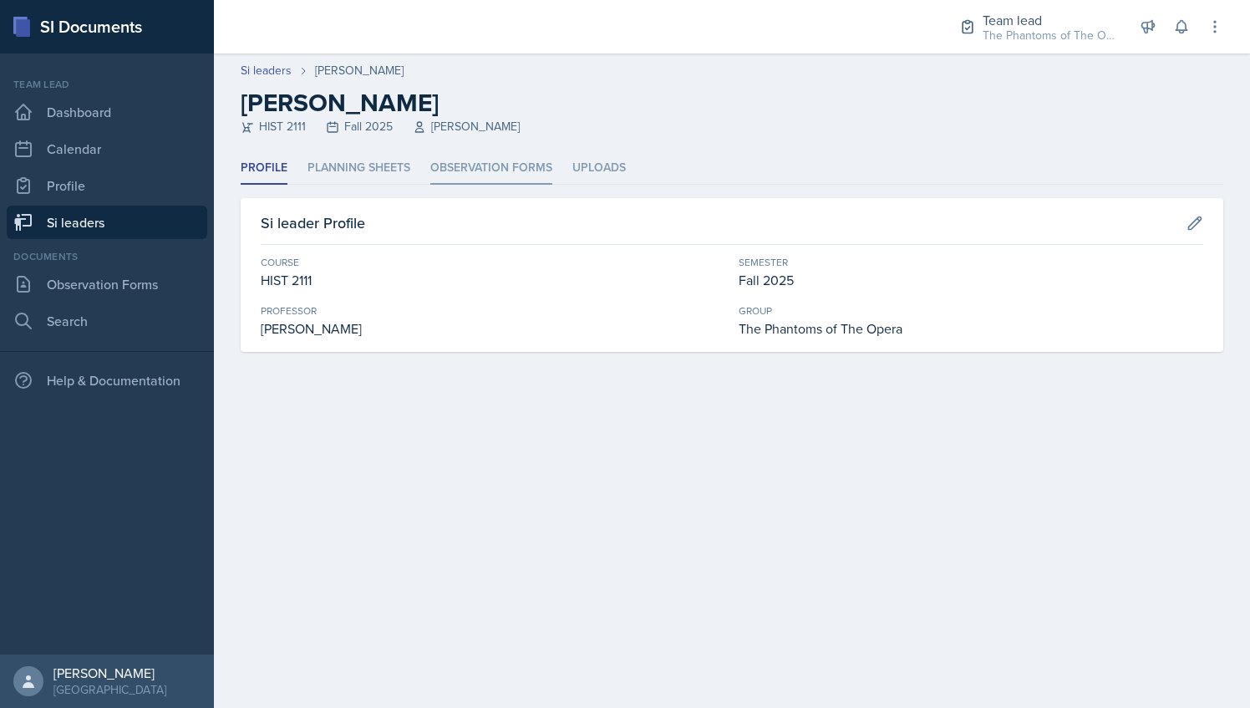
click at [446, 167] on li "Observation Forms" at bounding box center [491, 168] width 122 height 33
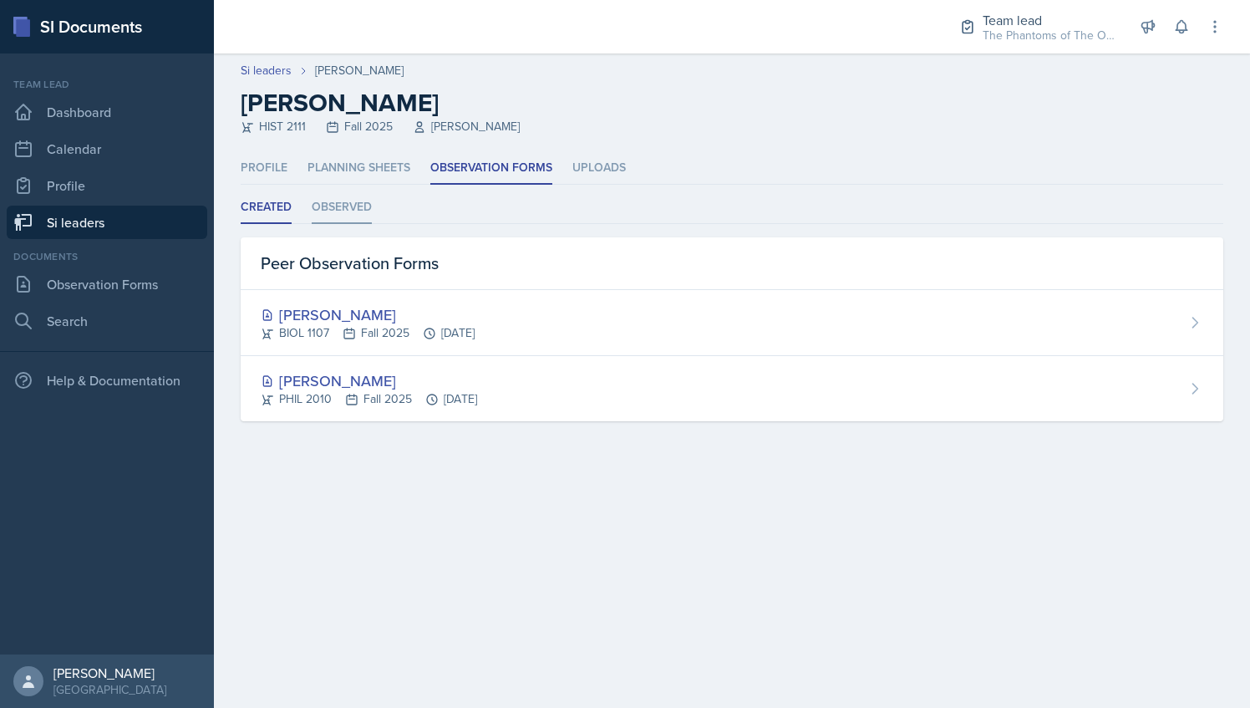
click at [350, 217] on li "Observed" at bounding box center [342, 207] width 60 height 33
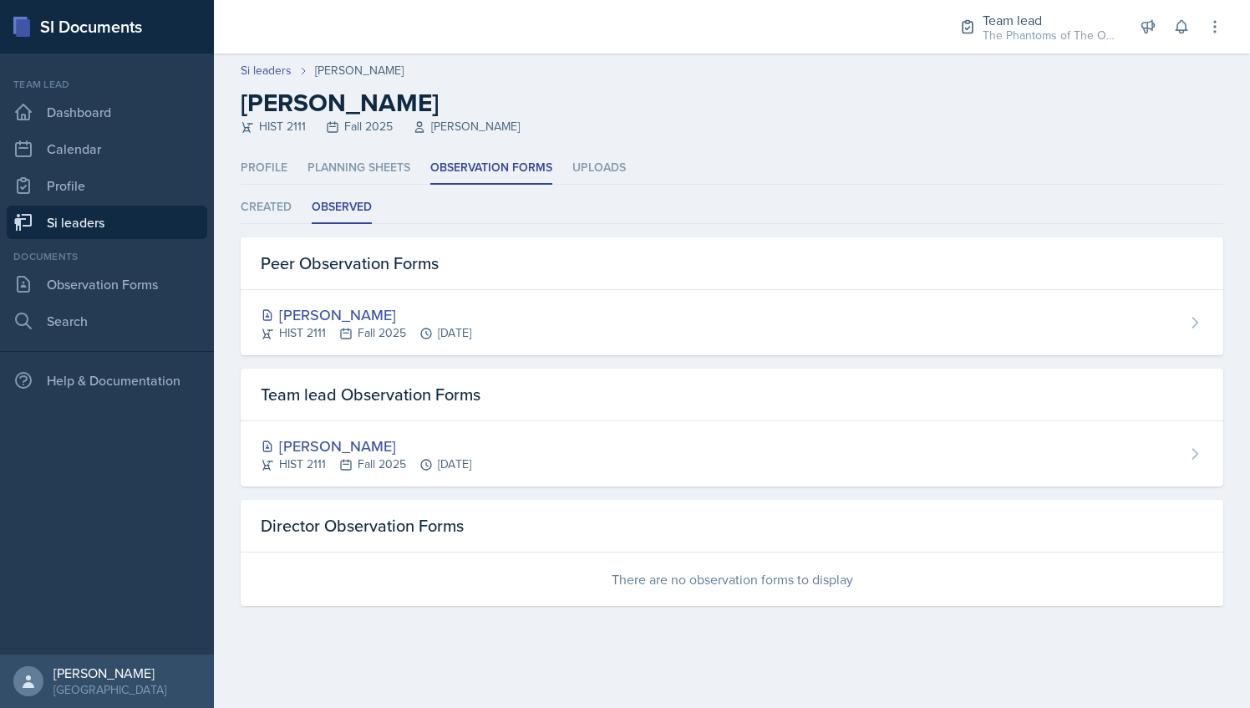
click at [169, 229] on link "Si leaders" at bounding box center [107, 222] width 201 height 33
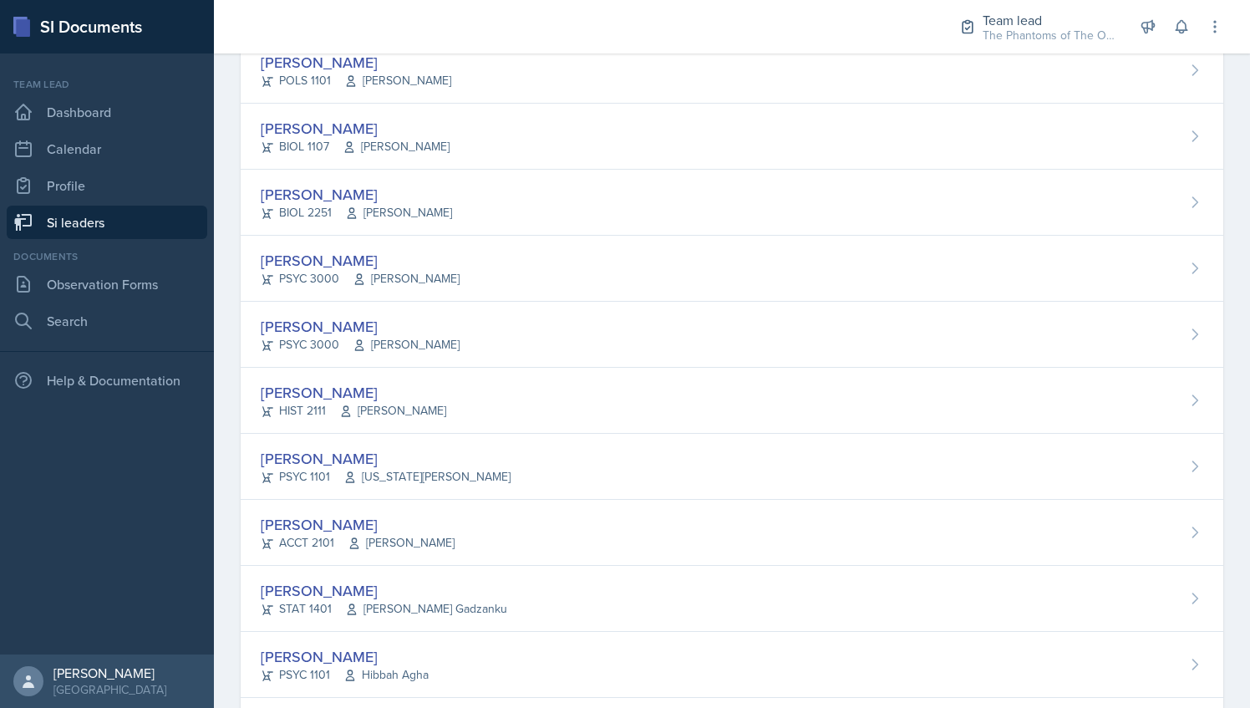
scroll to position [449, 0]
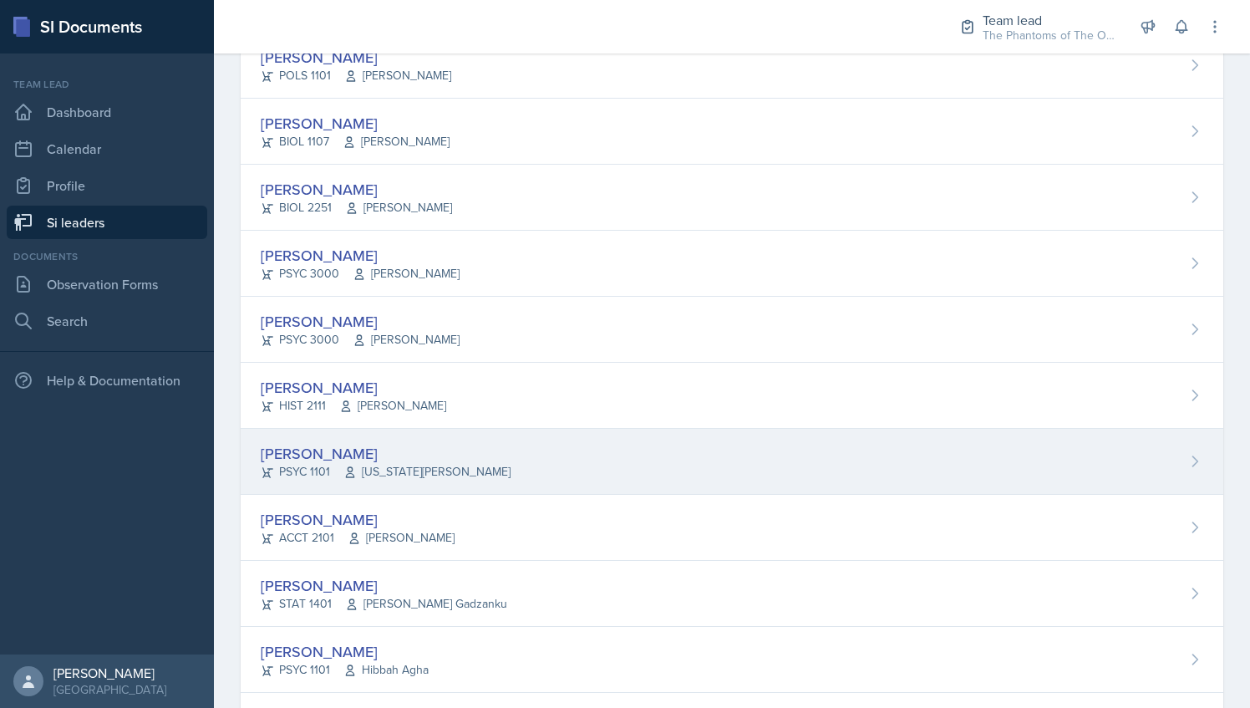
click at [479, 475] on div "[PERSON_NAME] PSYC 1101 [US_STATE][PERSON_NAME]" at bounding box center [732, 462] width 983 height 66
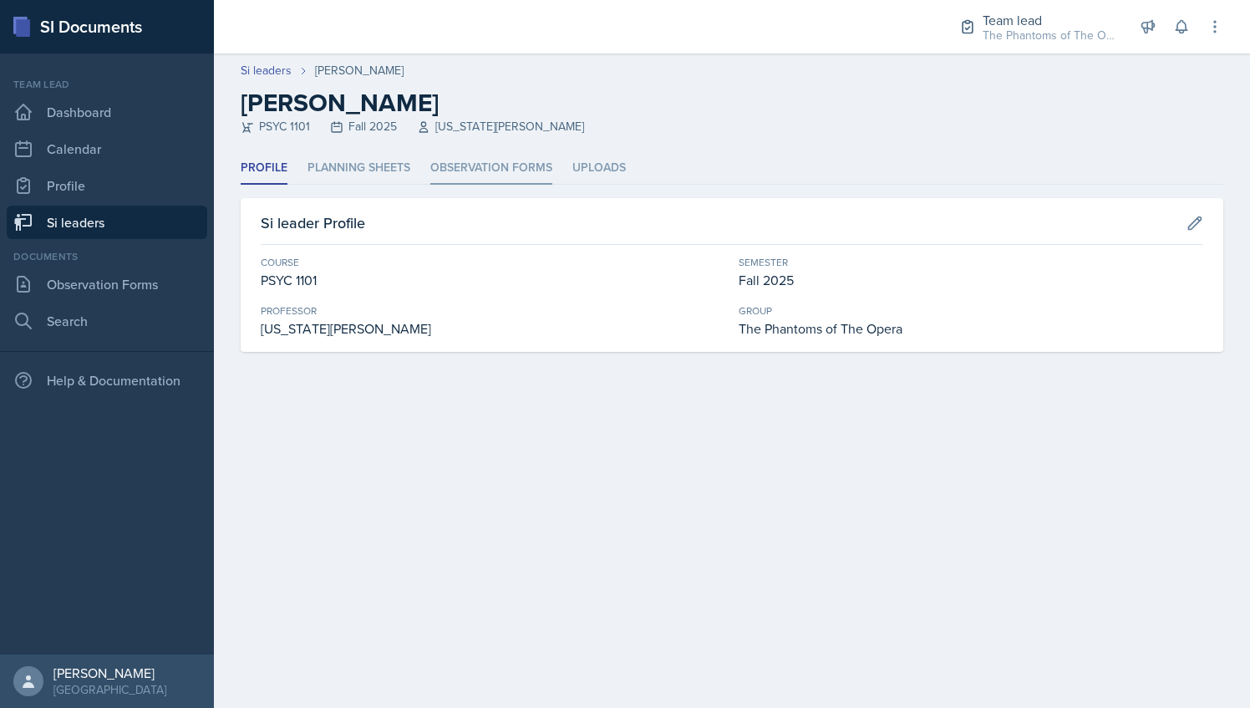
click at [470, 165] on li "Observation Forms" at bounding box center [491, 168] width 122 height 33
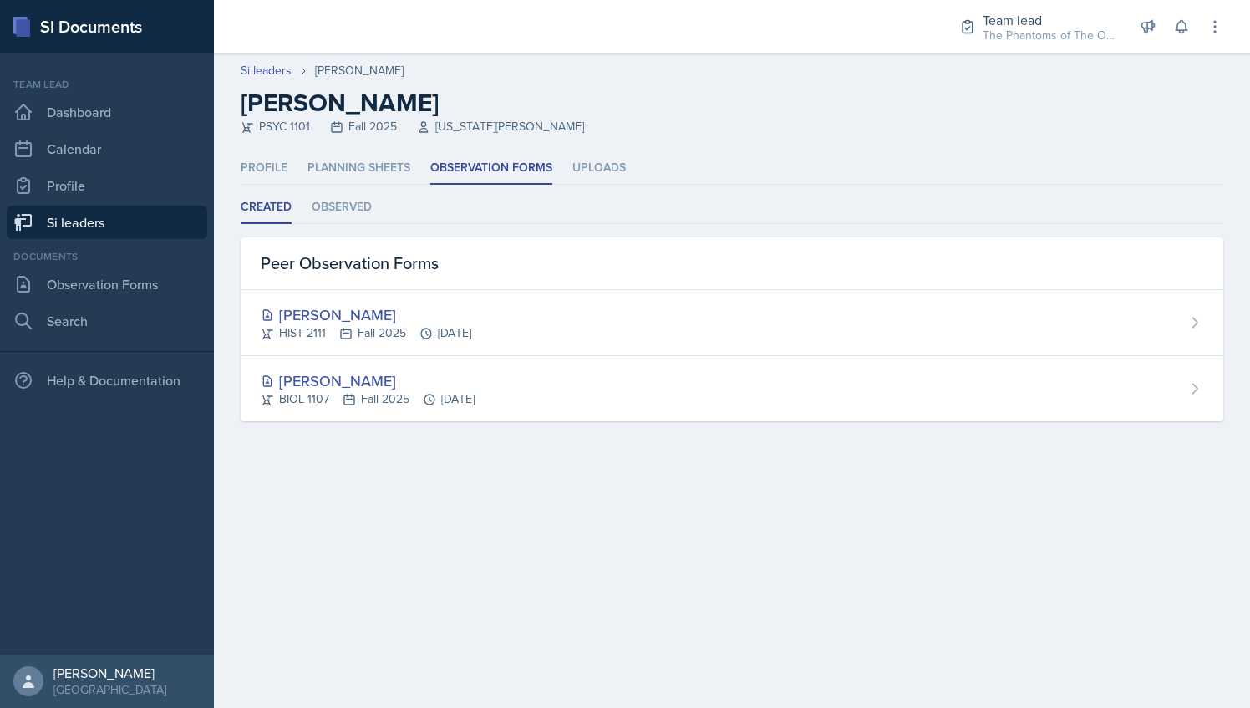
click at [363, 229] on div "Created Observed Created Observed Peer Observation Forms [PERSON_NAME] HIST 211…" at bounding box center [732, 306] width 983 height 230
click at [327, 197] on li "Observed" at bounding box center [342, 207] width 60 height 33
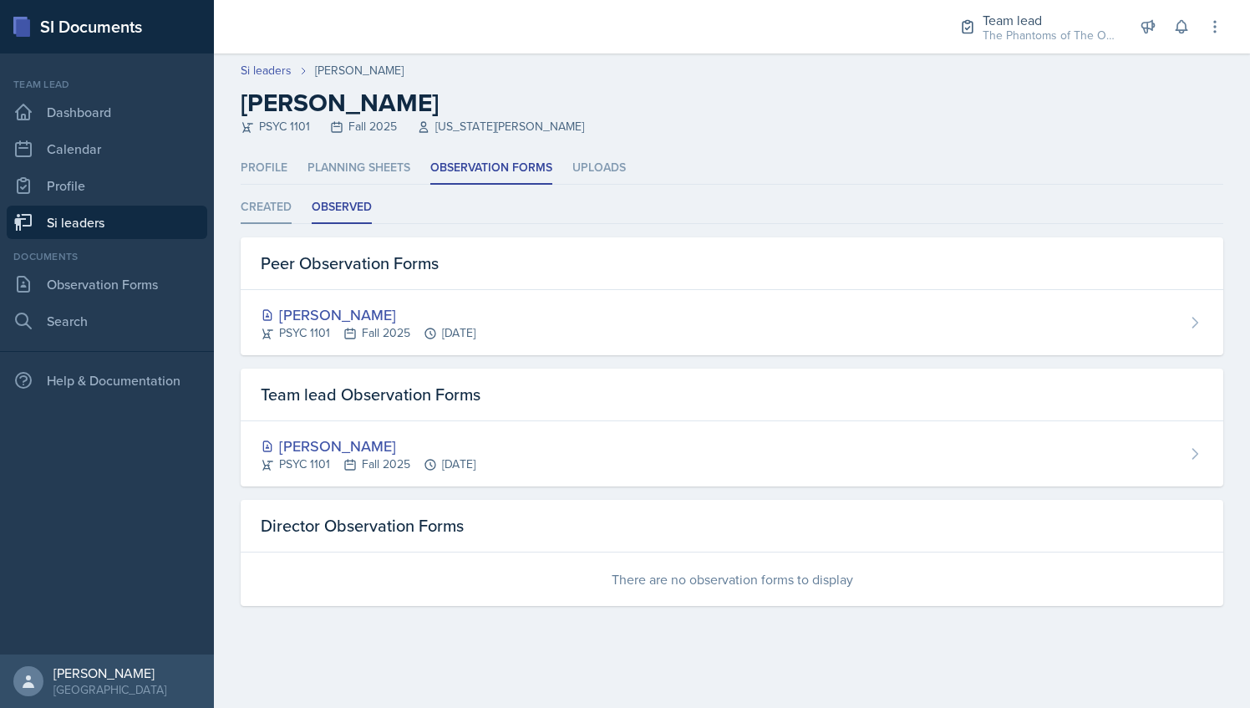
click at [269, 211] on li "Created" at bounding box center [266, 207] width 51 height 33
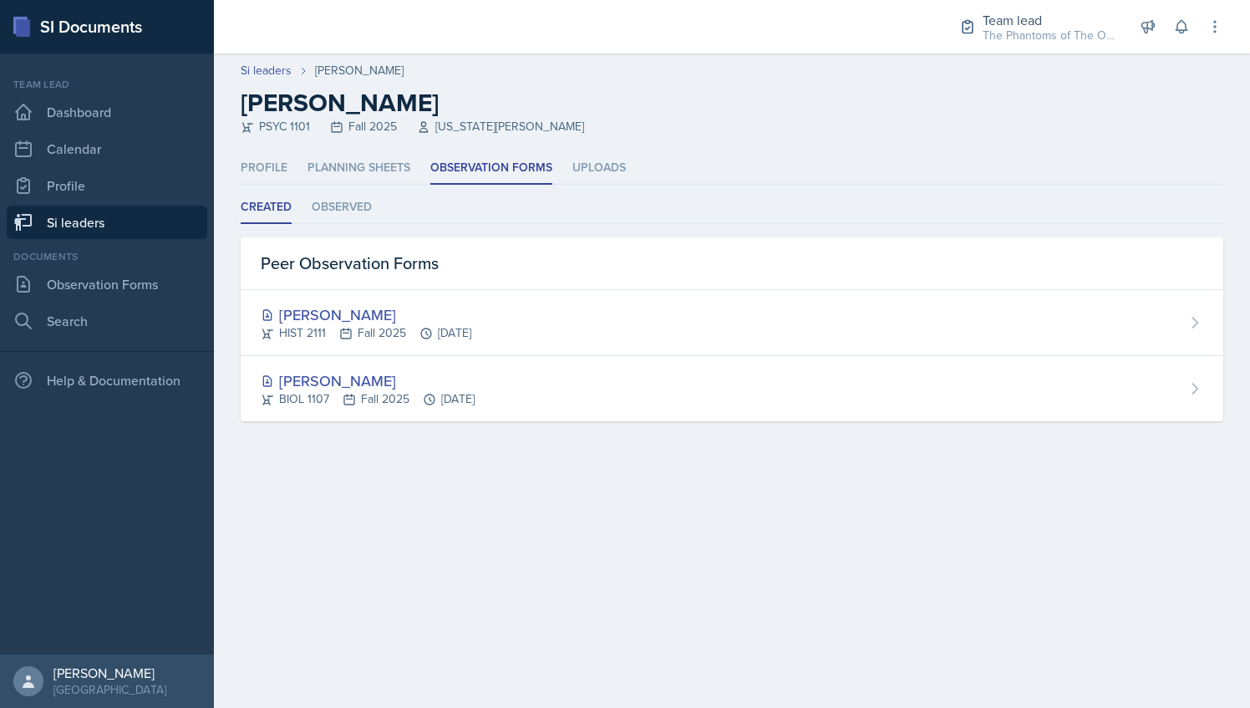
click at [123, 216] on link "Si leaders" at bounding box center [107, 222] width 201 height 33
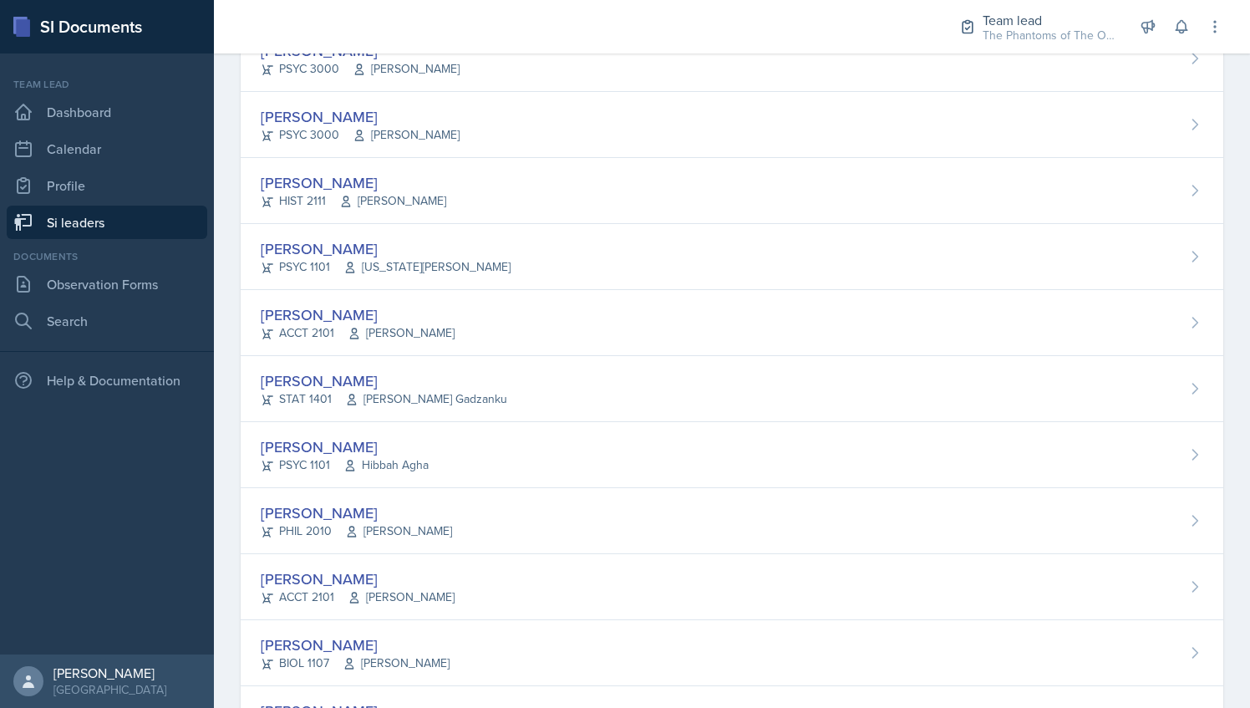
scroll to position [660, 0]
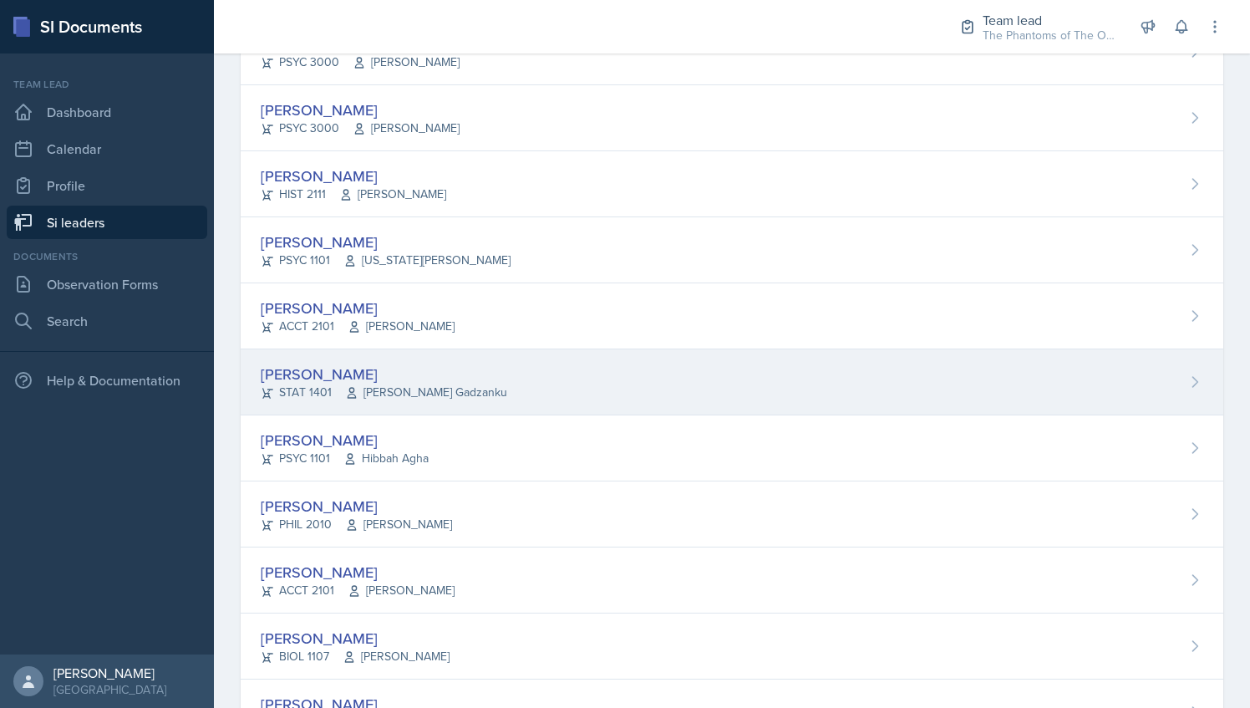
click at [536, 389] on div "[PERSON_NAME] STAT 1401 [PERSON_NAME] Gadzanku" at bounding box center [732, 382] width 983 height 66
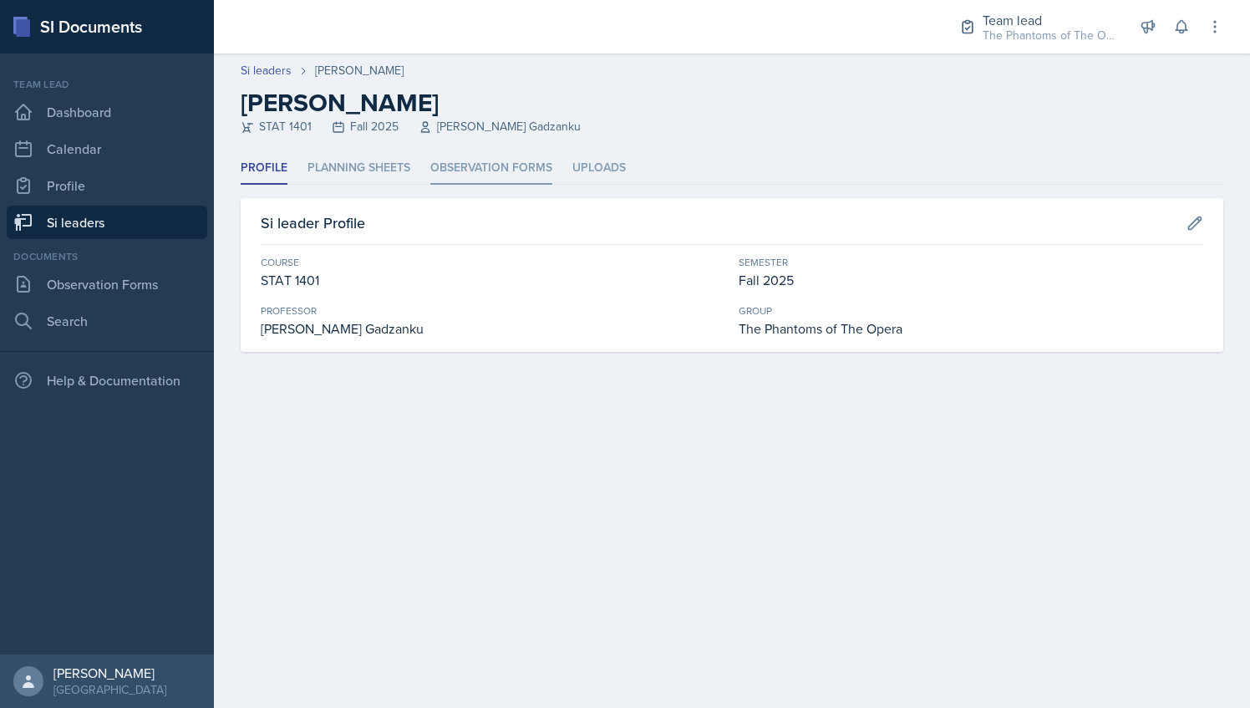
click at [481, 181] on li "Observation Forms" at bounding box center [491, 168] width 122 height 33
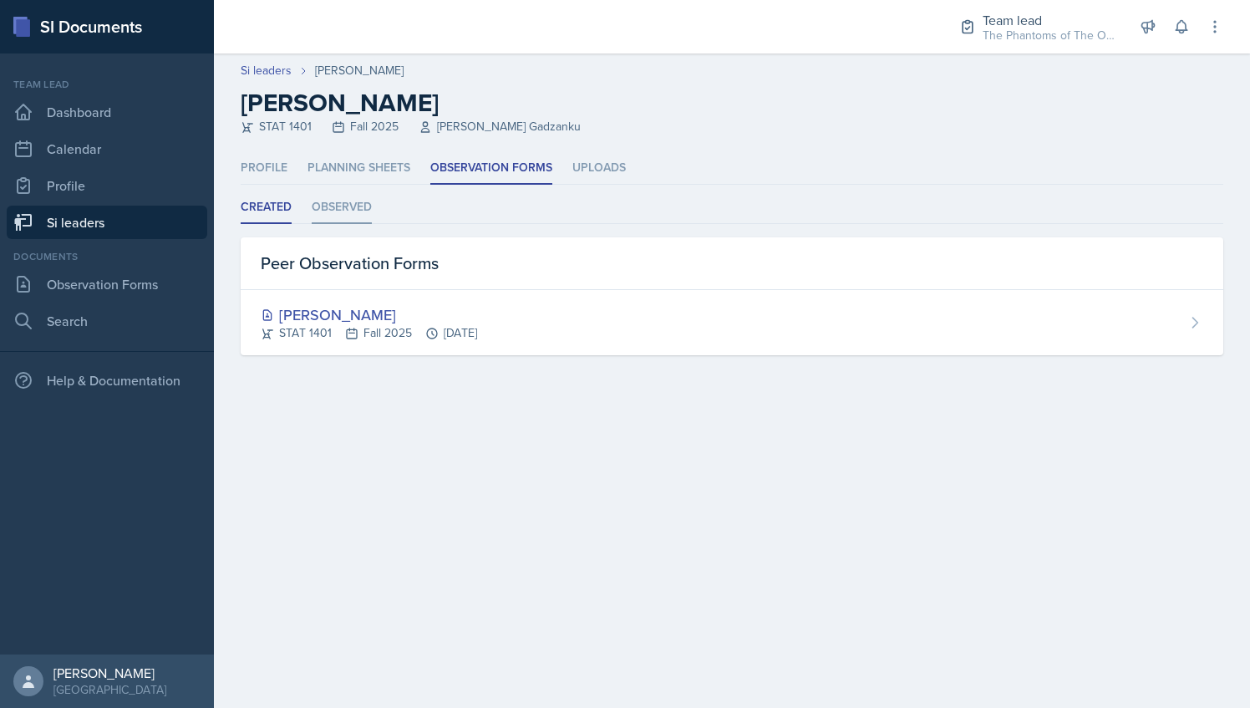
click at [333, 205] on li "Observed" at bounding box center [342, 207] width 60 height 33
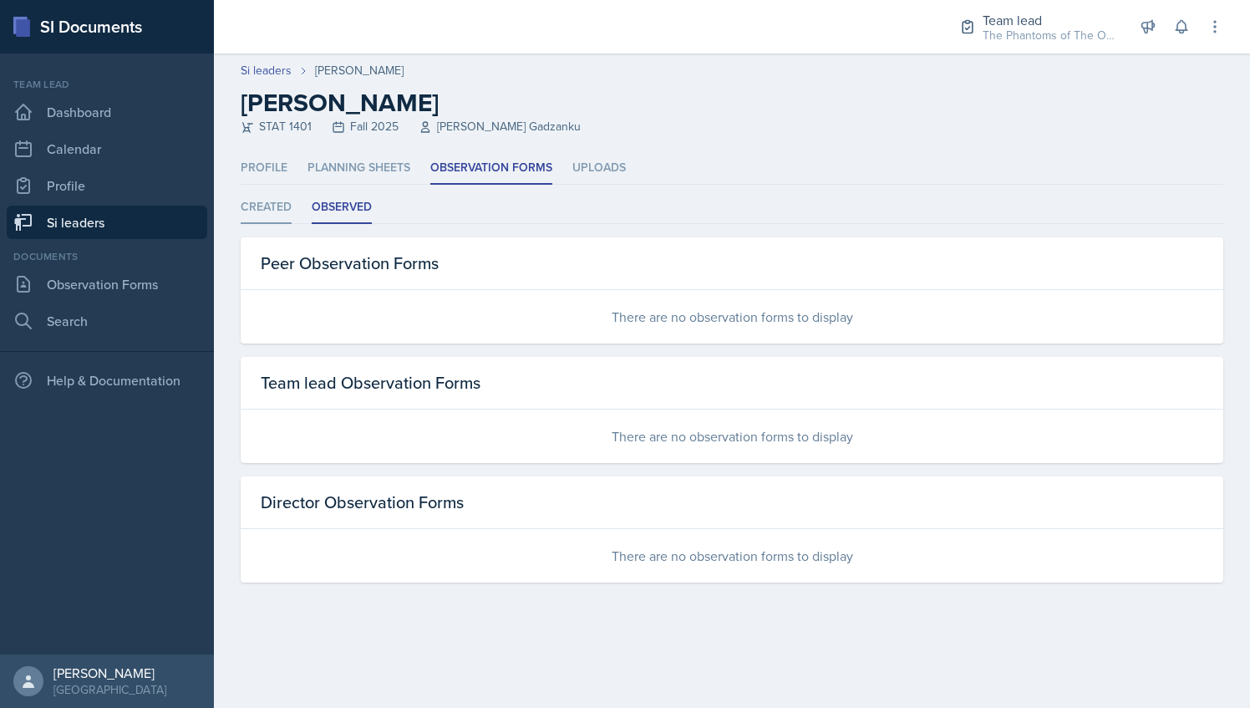
click at [243, 199] on li "Created" at bounding box center [266, 207] width 51 height 33
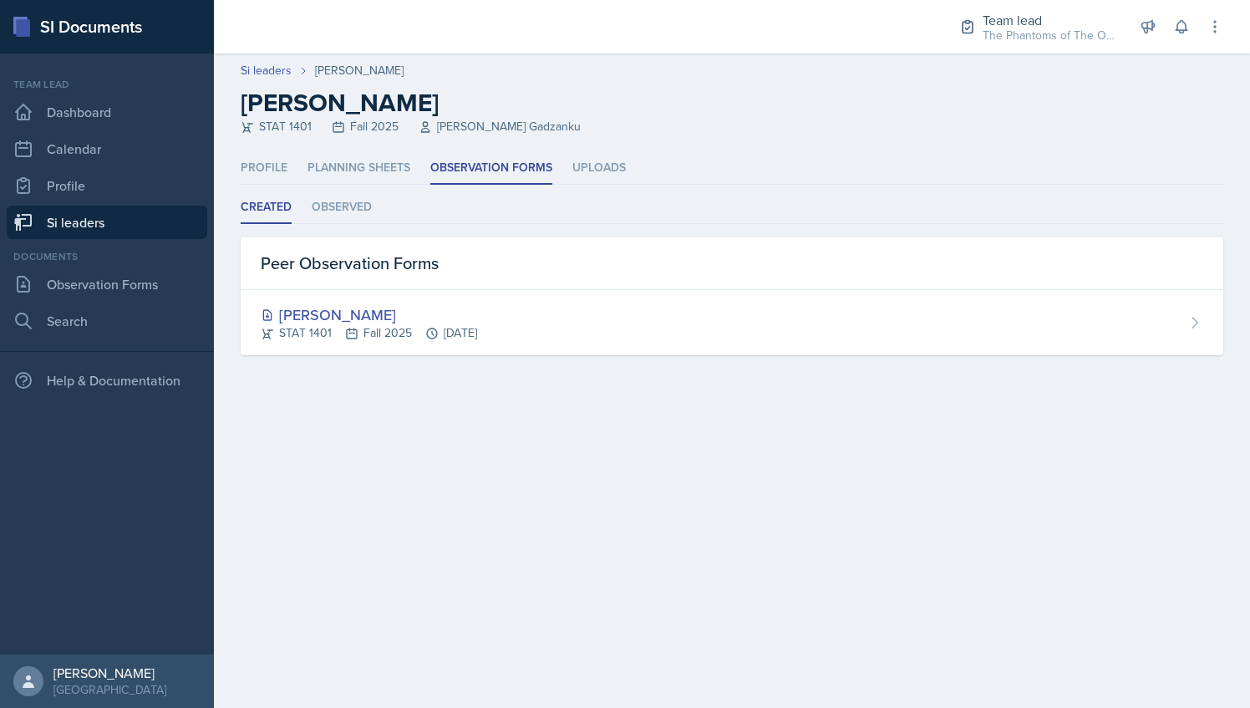
click at [123, 227] on link "Si leaders" at bounding box center [107, 222] width 201 height 33
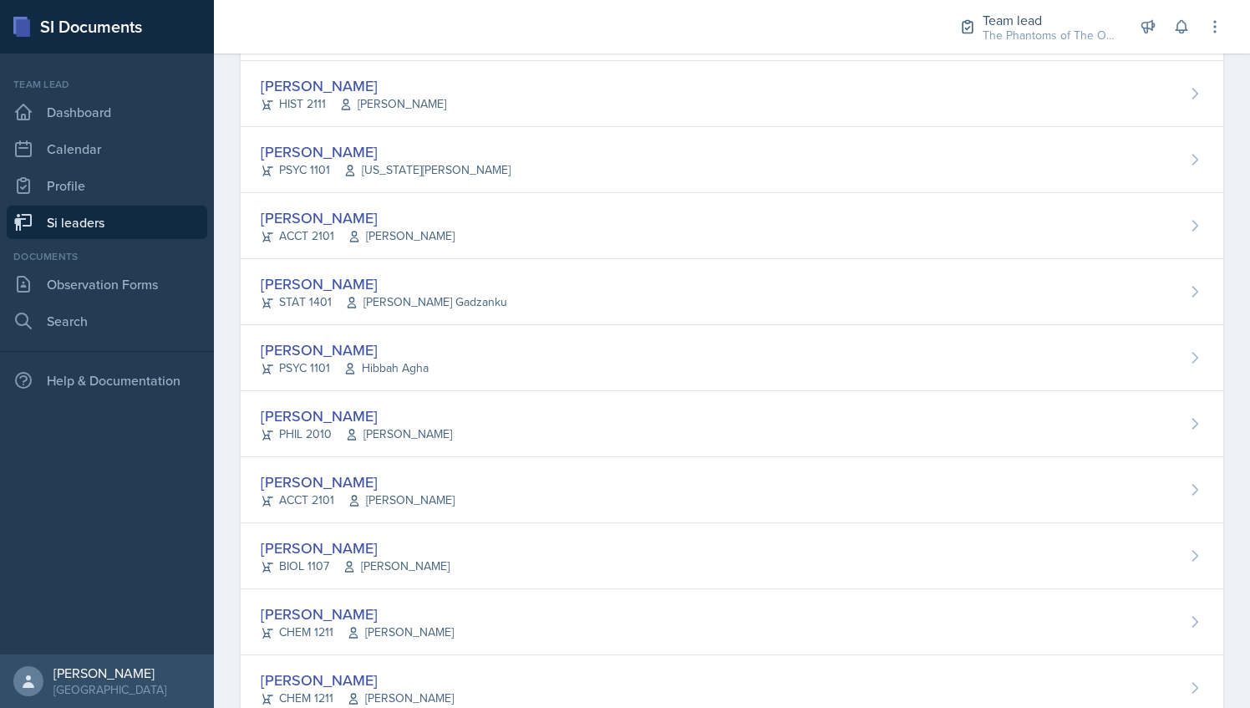
scroll to position [750, 0]
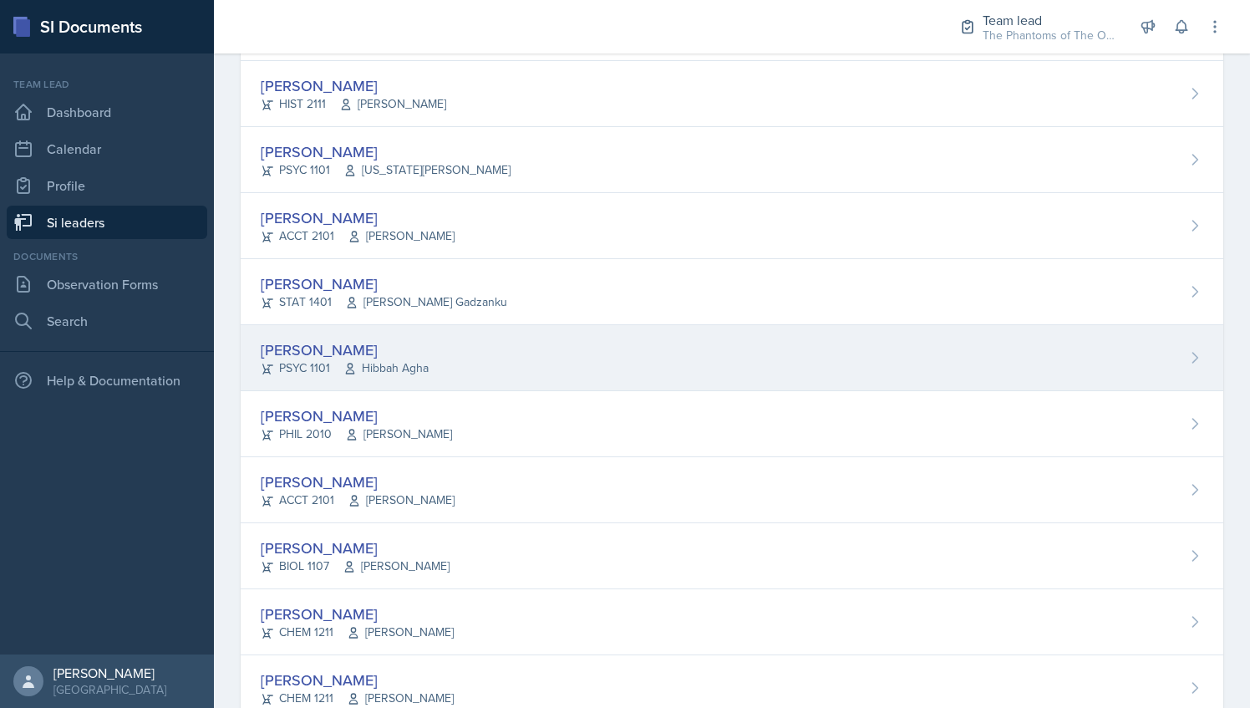
click at [513, 355] on div "[PERSON_NAME] PSYC 1101 Hibbah Agha" at bounding box center [732, 358] width 983 height 66
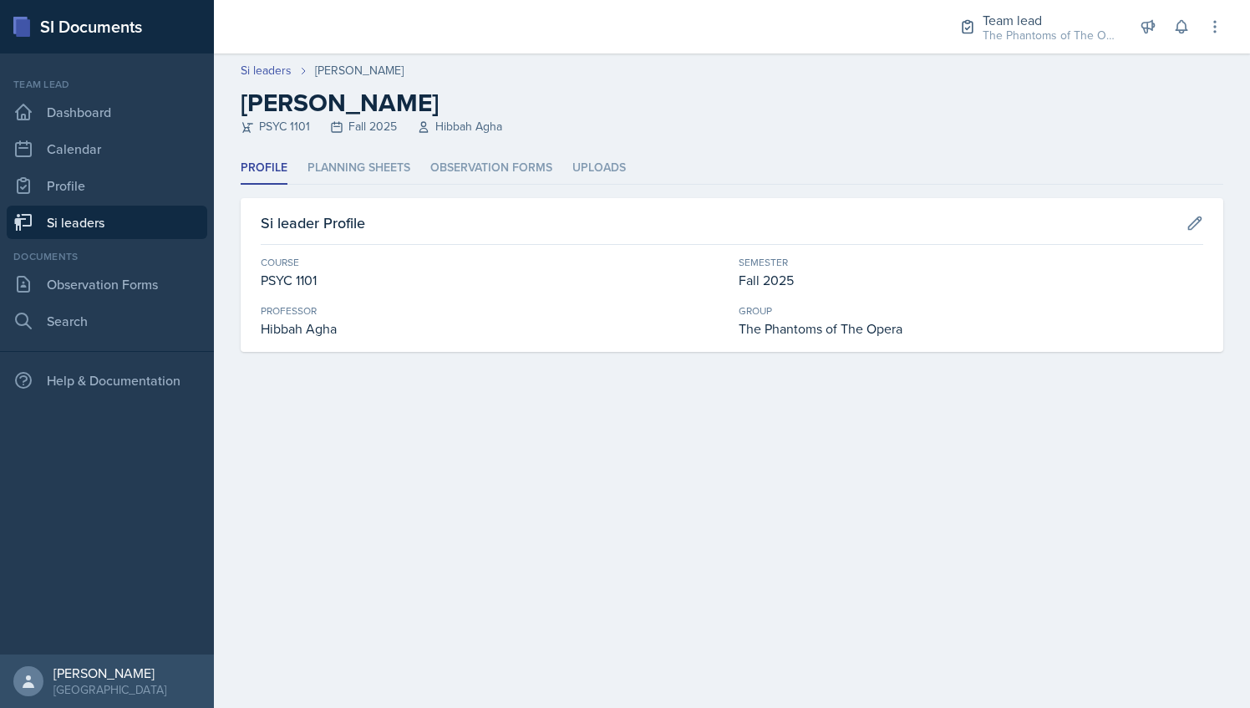
click at [468, 186] on div "Profile Planning Sheets Observation Forms Uploads Profile Planning Sheets Obser…" at bounding box center [732, 252] width 983 height 200
click at [467, 181] on li "Observation Forms" at bounding box center [491, 168] width 122 height 33
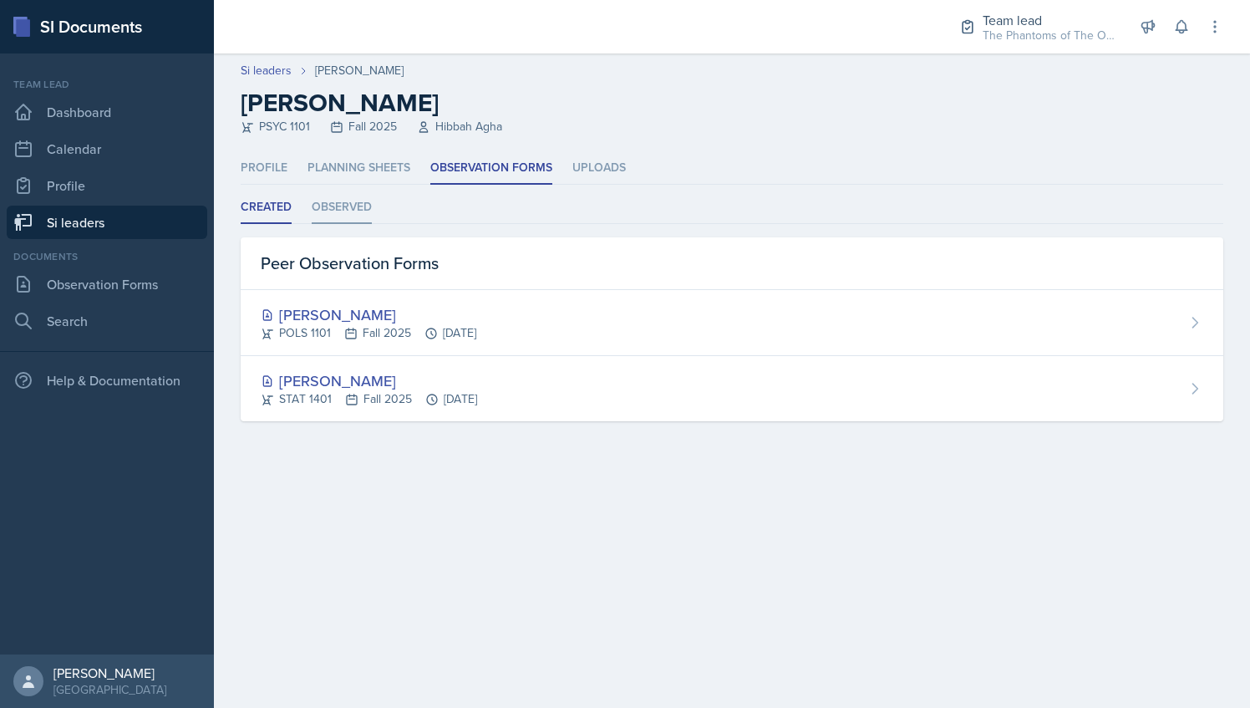
click at [357, 216] on li "Observed" at bounding box center [342, 207] width 60 height 33
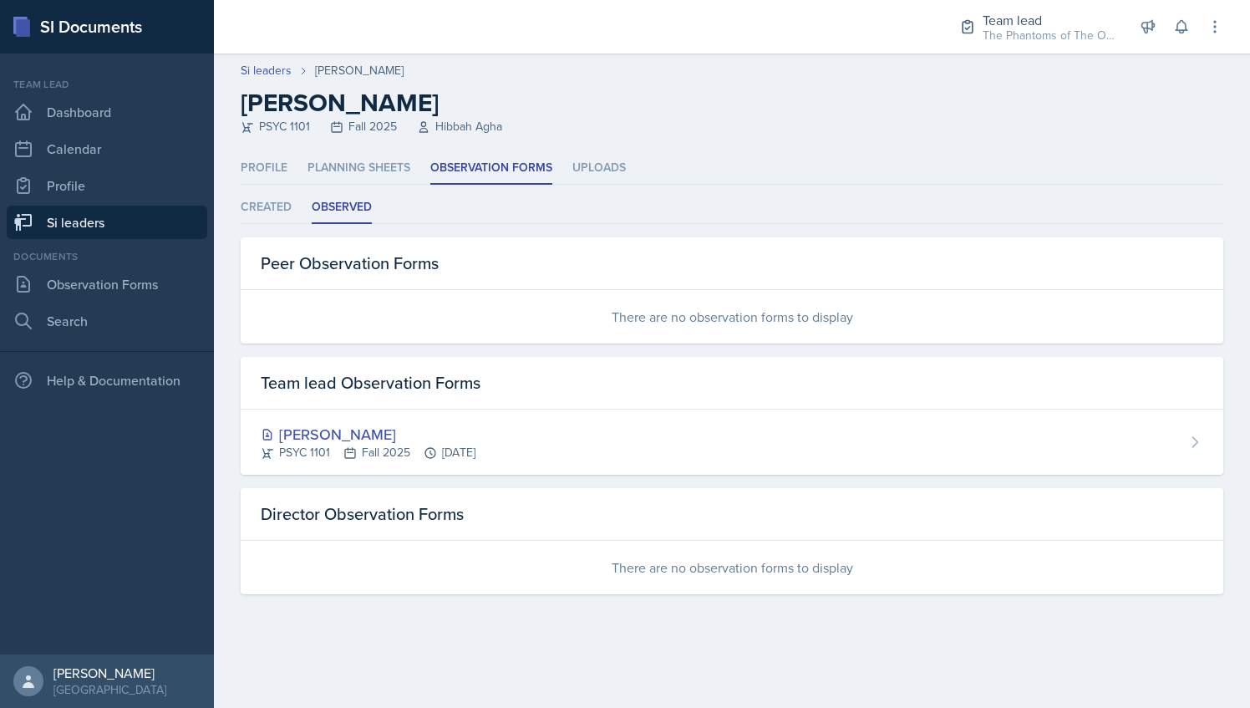
click at [48, 226] on link "Si leaders" at bounding box center [107, 222] width 201 height 33
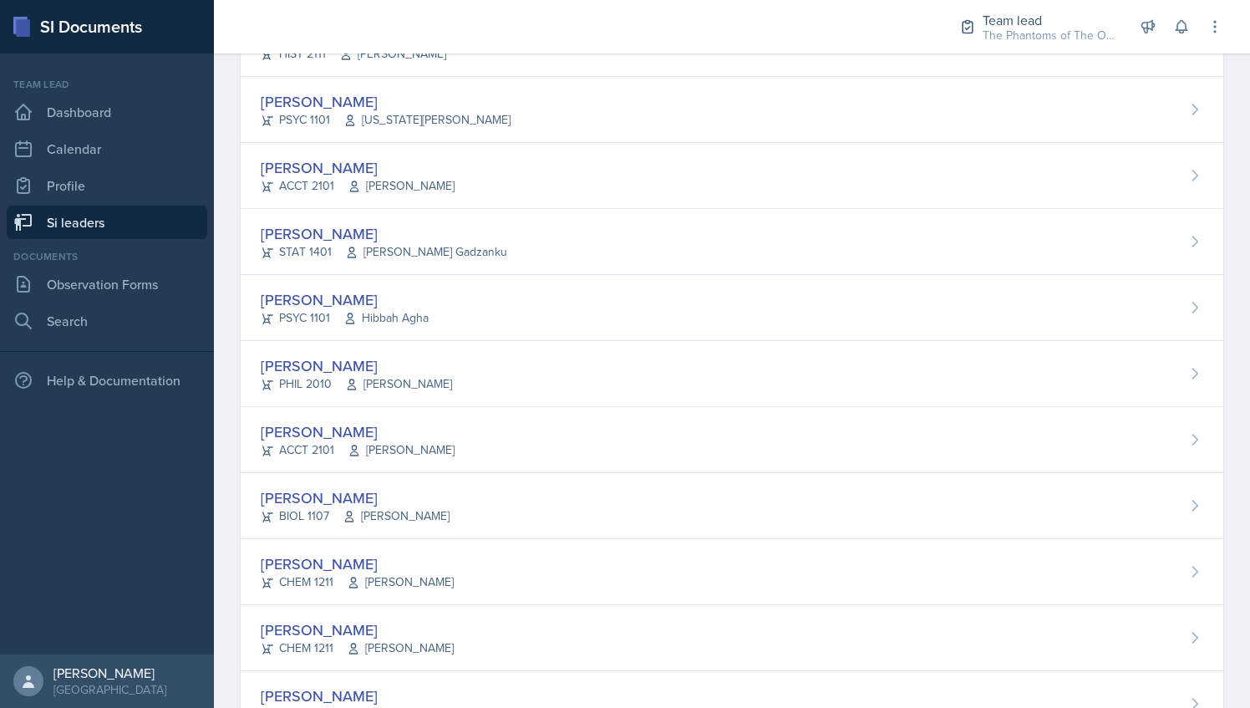
scroll to position [803, 0]
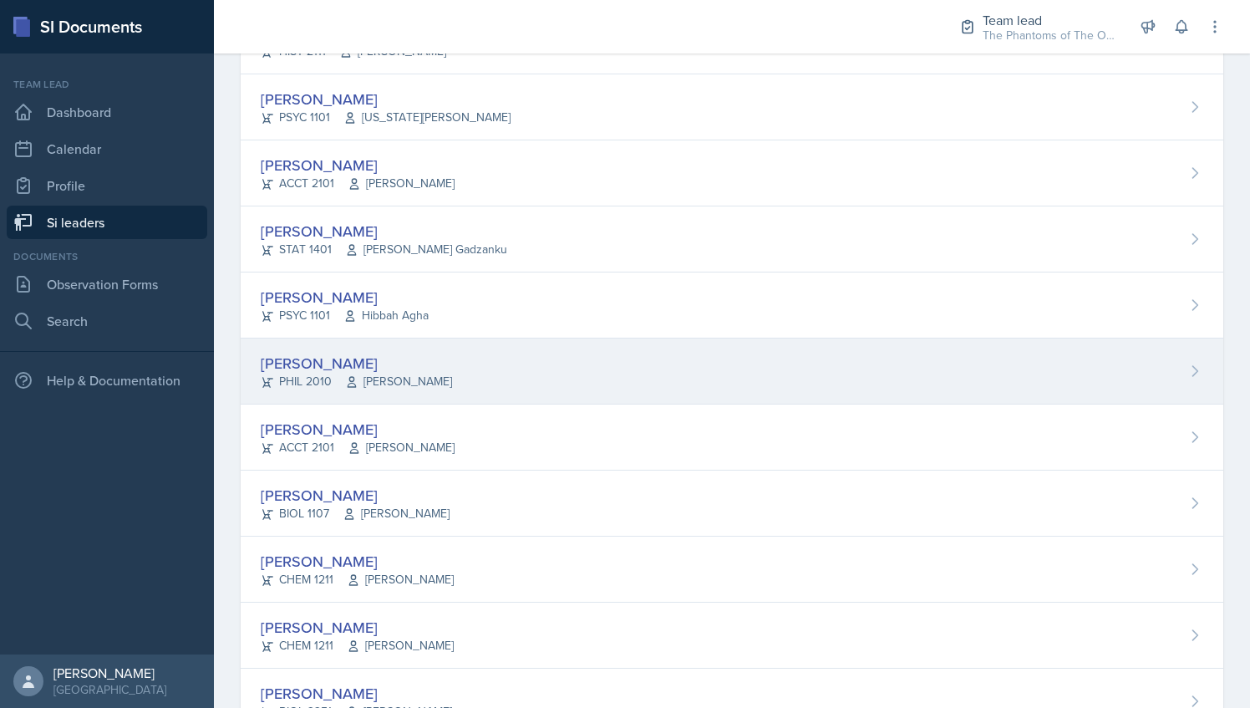
click at [418, 352] on div "[PERSON_NAME]" at bounding box center [356, 363] width 191 height 23
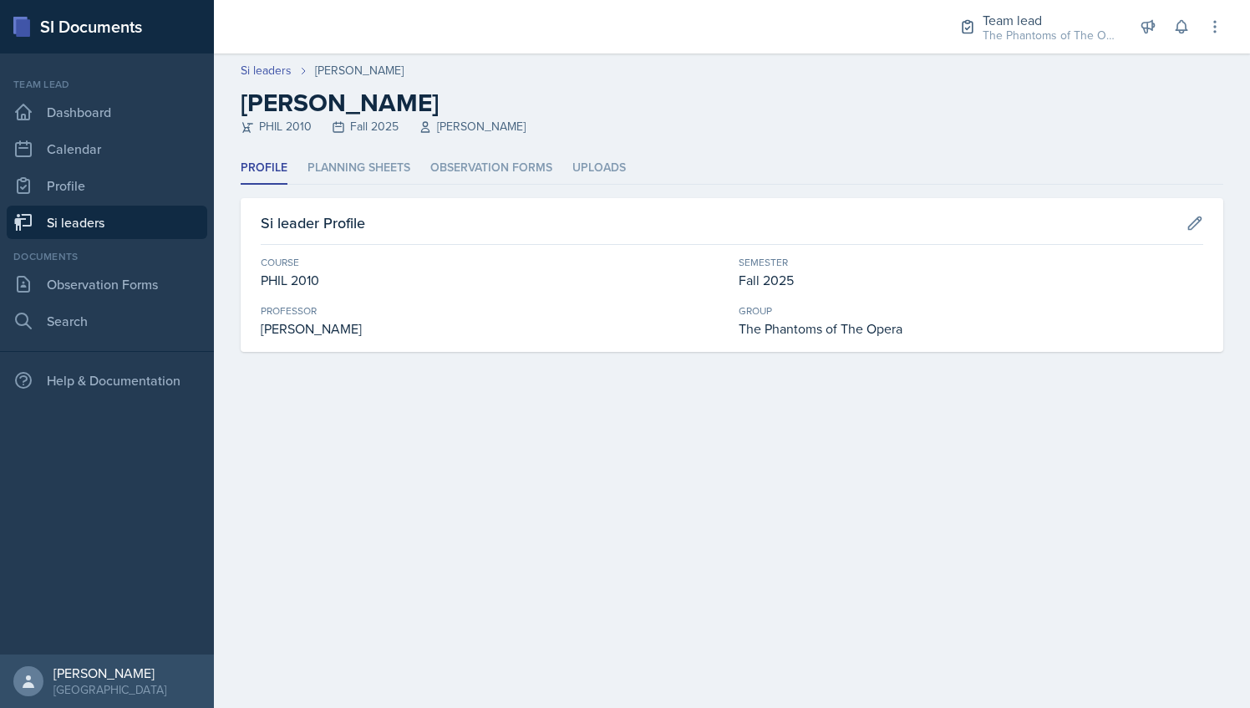
click at [459, 146] on header "Si leaders [PERSON_NAME] [PERSON_NAME] PHIL 2010 Fall 2025 [PERSON_NAME]" at bounding box center [732, 102] width 1036 height 99
click at [470, 165] on li "Observation Forms" at bounding box center [491, 168] width 122 height 33
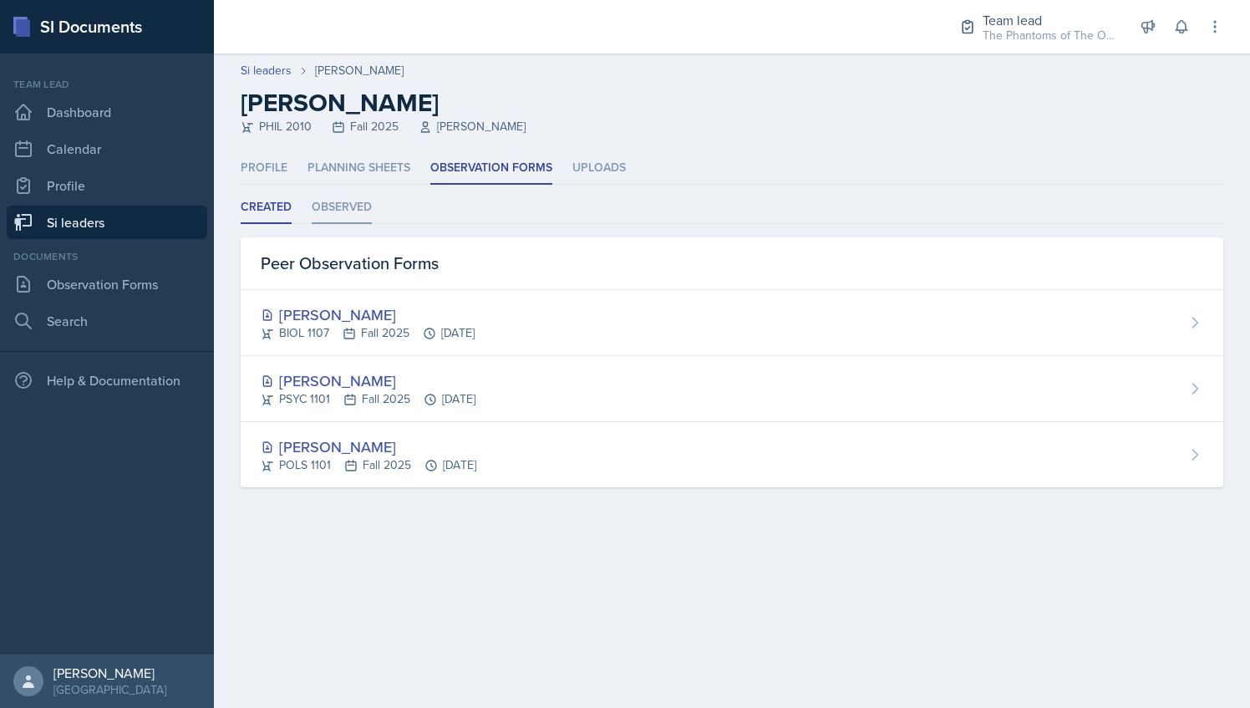
click at [351, 215] on li "Observed" at bounding box center [342, 207] width 60 height 33
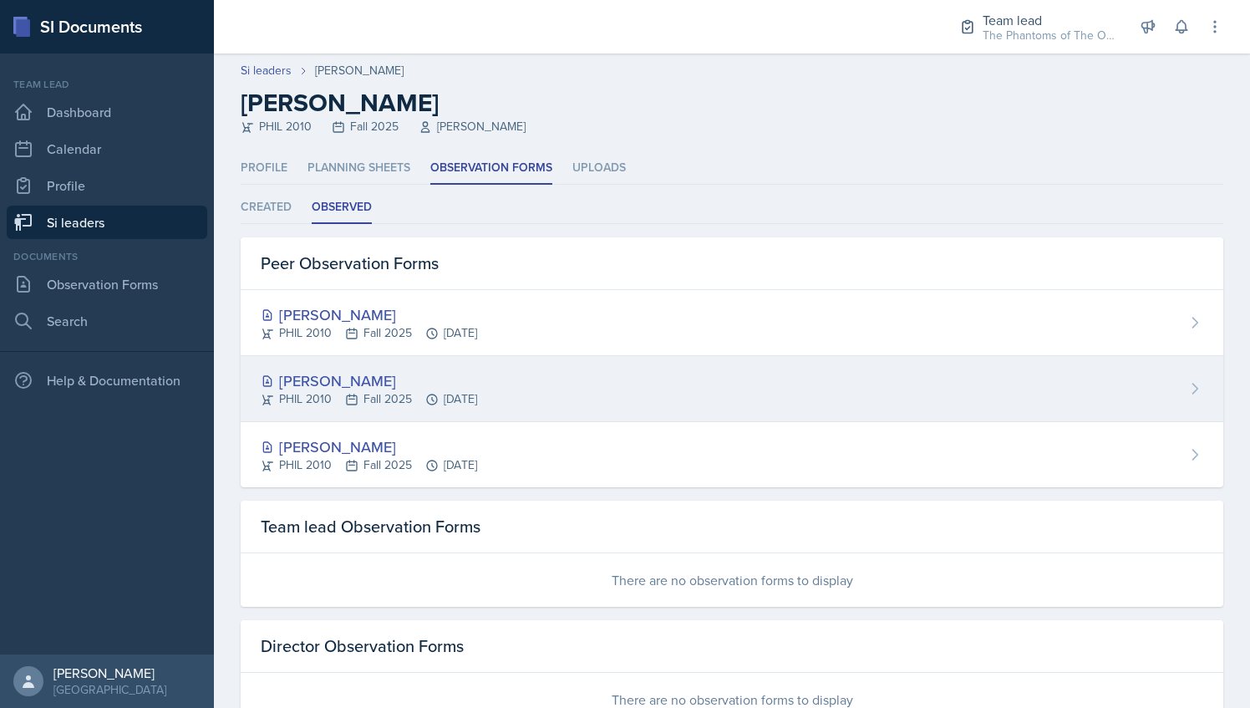
scroll to position [56, 0]
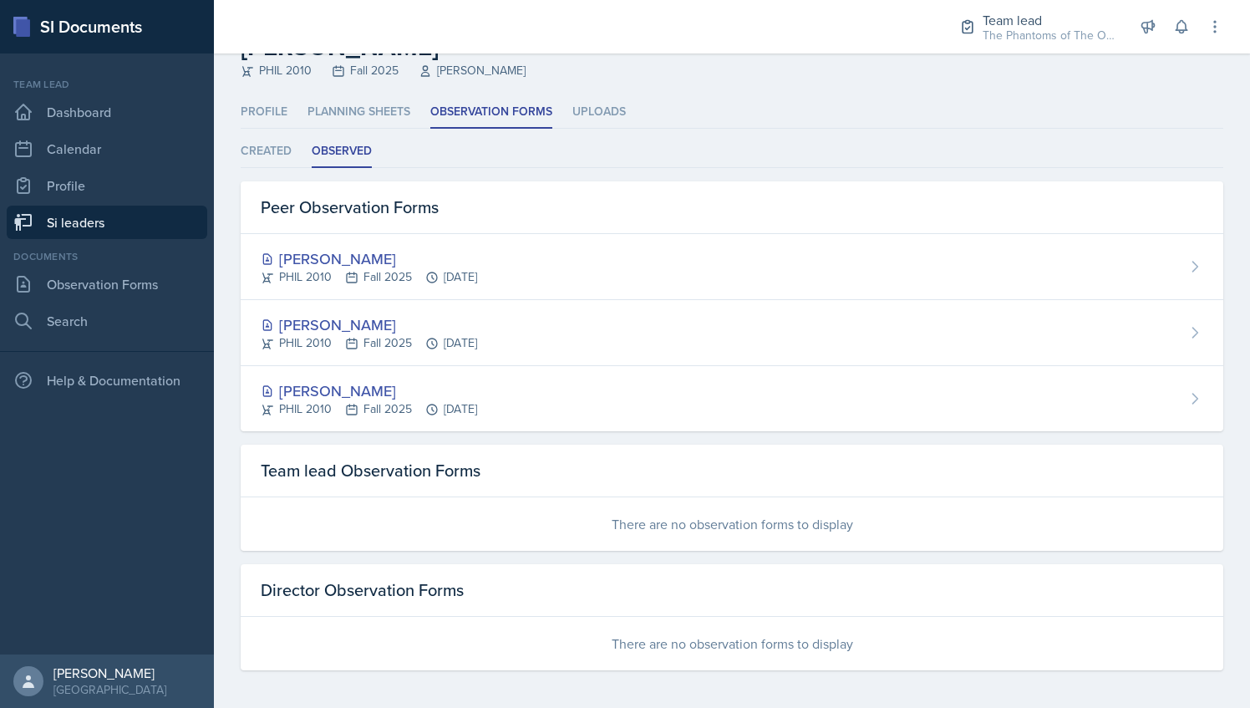
click at [125, 224] on link "Si leaders" at bounding box center [107, 222] width 201 height 33
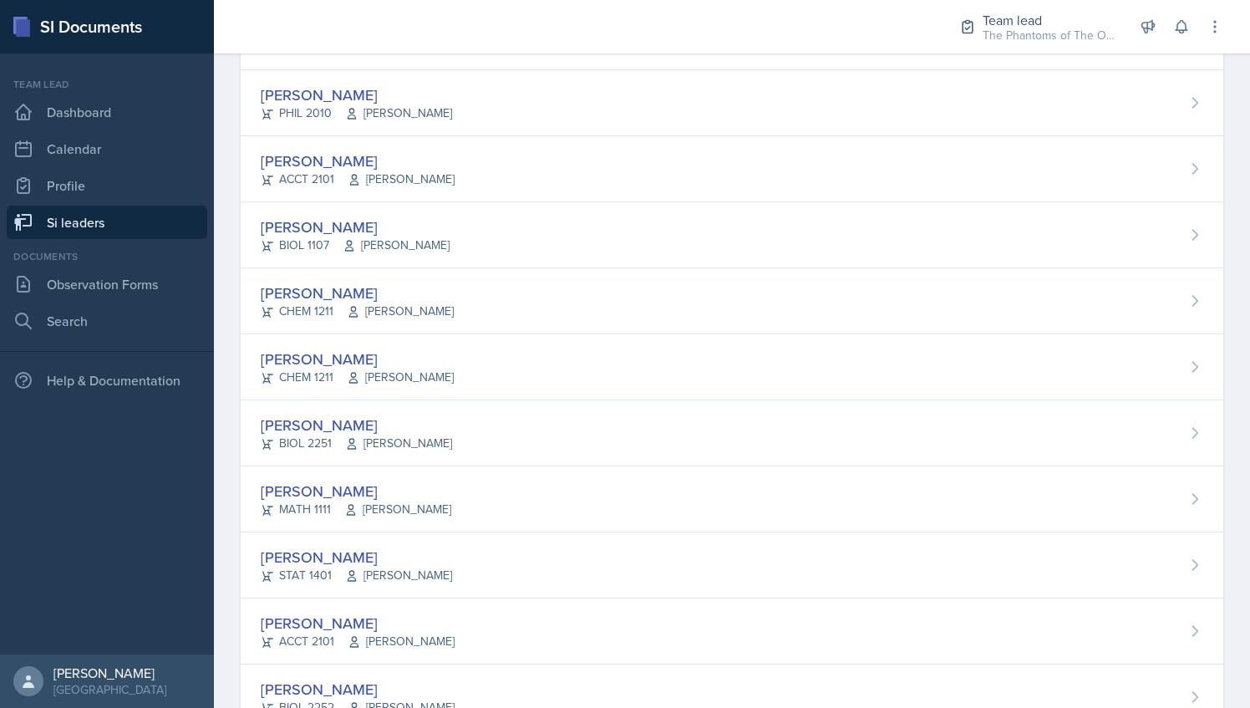
scroll to position [1079, 0]
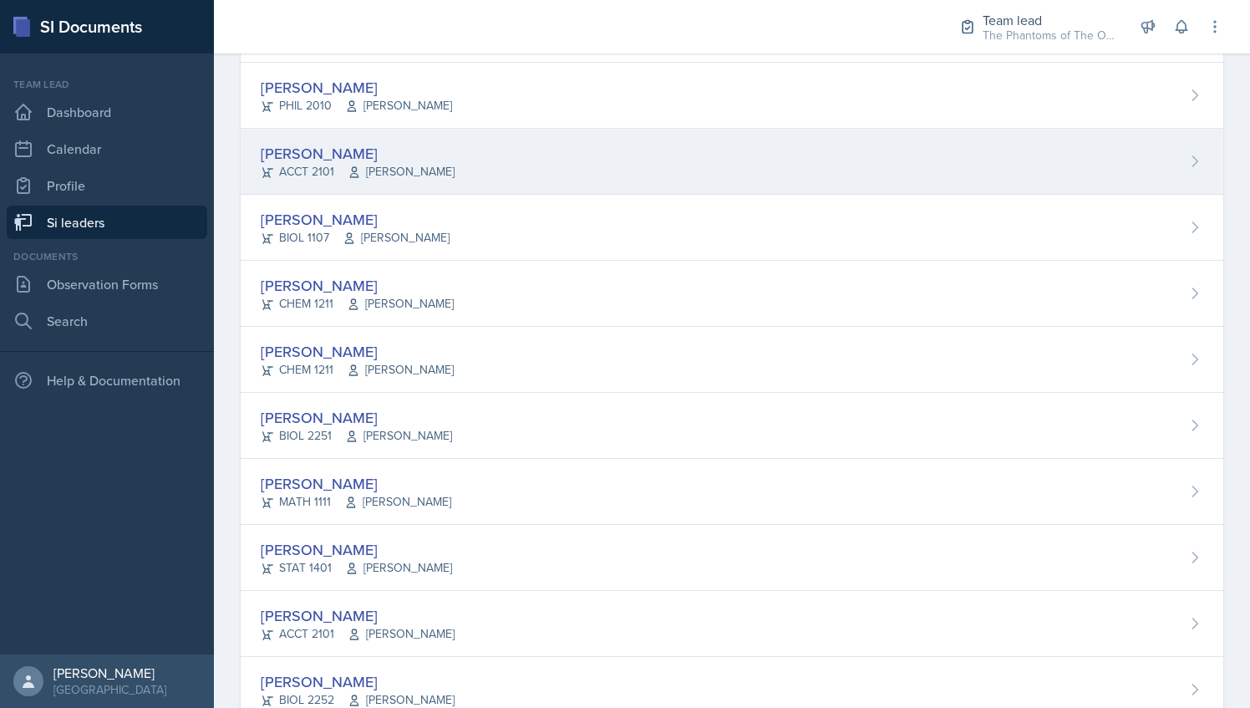
click at [458, 144] on div "[PERSON_NAME] ACCT 2101 [PERSON_NAME]" at bounding box center [732, 162] width 983 height 66
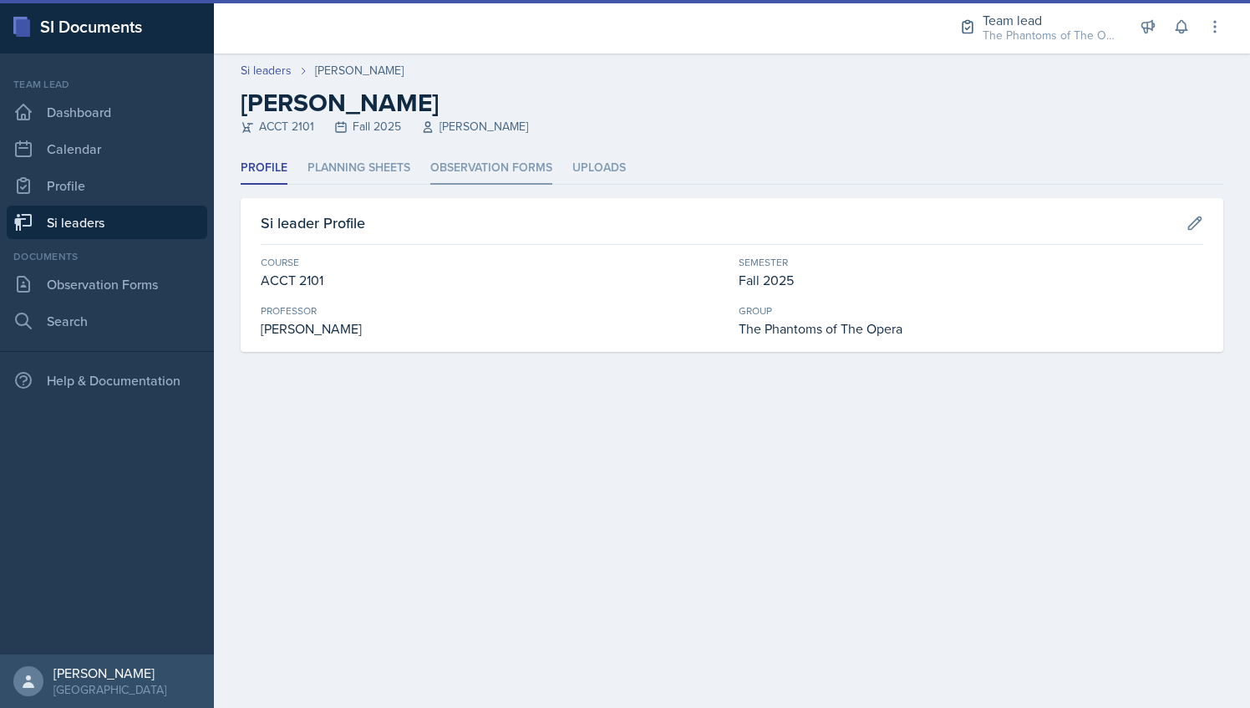
click at [453, 179] on li "Observation Forms" at bounding box center [491, 168] width 122 height 33
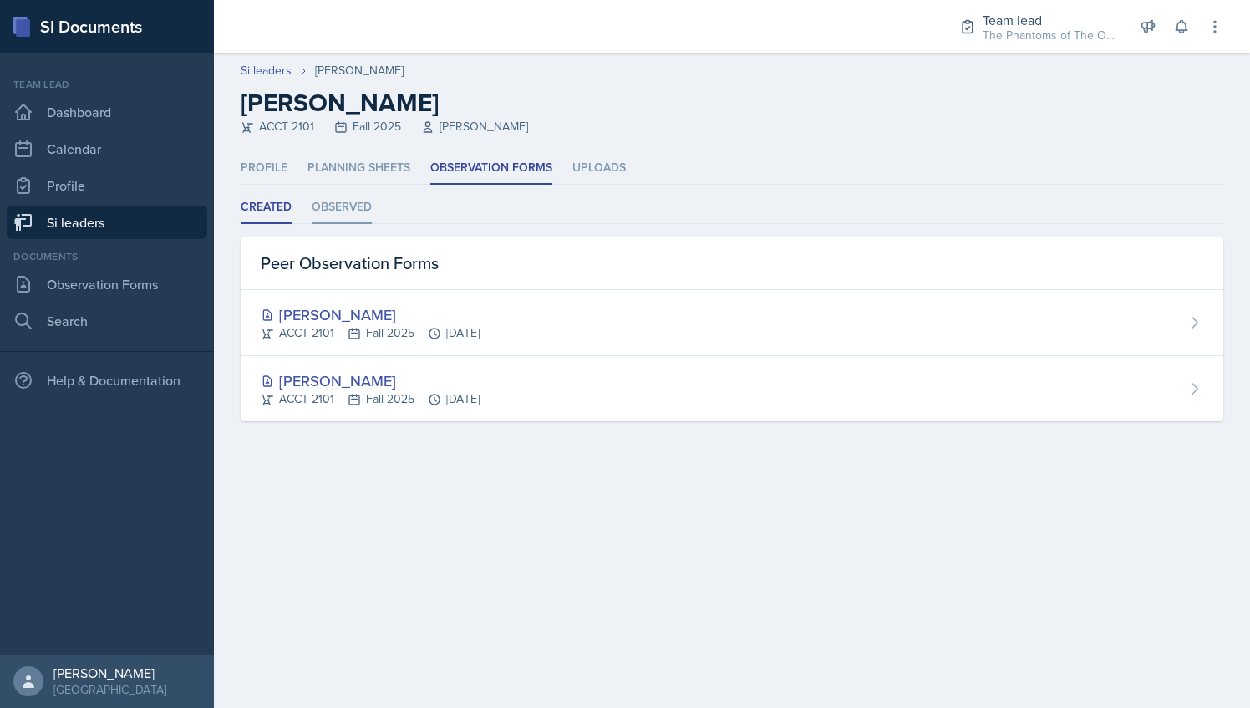
click at [350, 206] on li "Observed" at bounding box center [342, 207] width 60 height 33
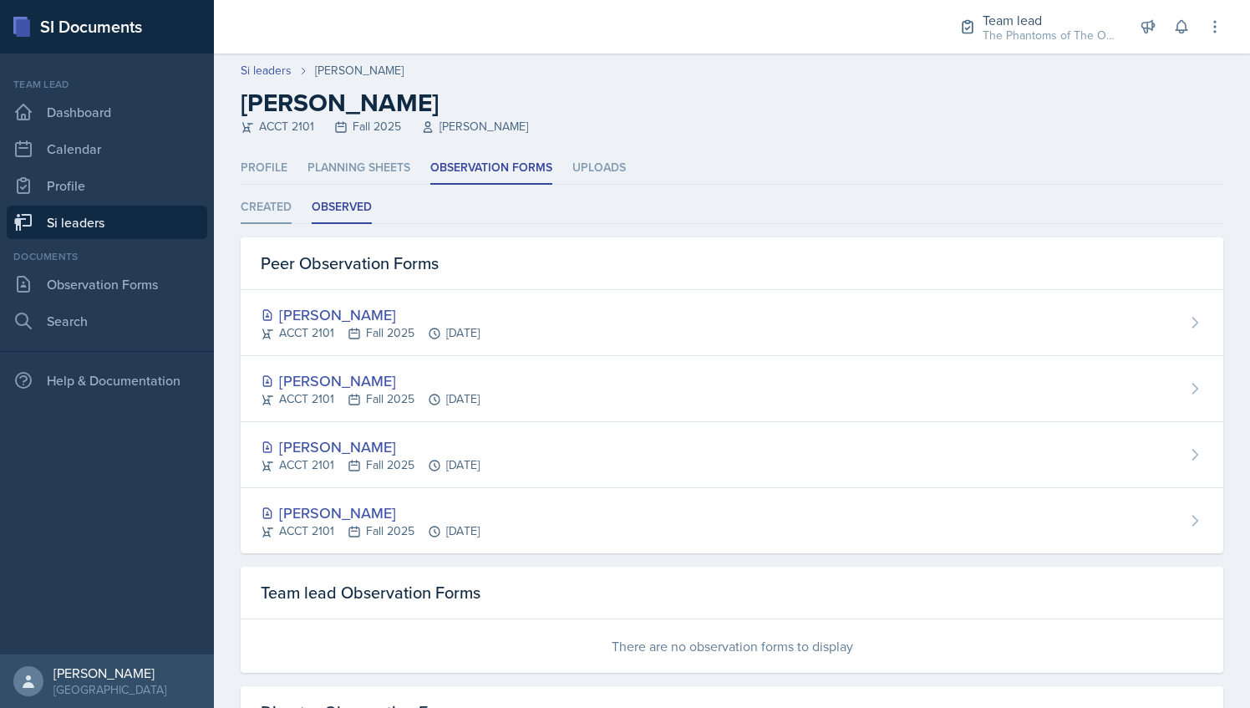
click at [266, 209] on li "Created" at bounding box center [266, 207] width 51 height 33
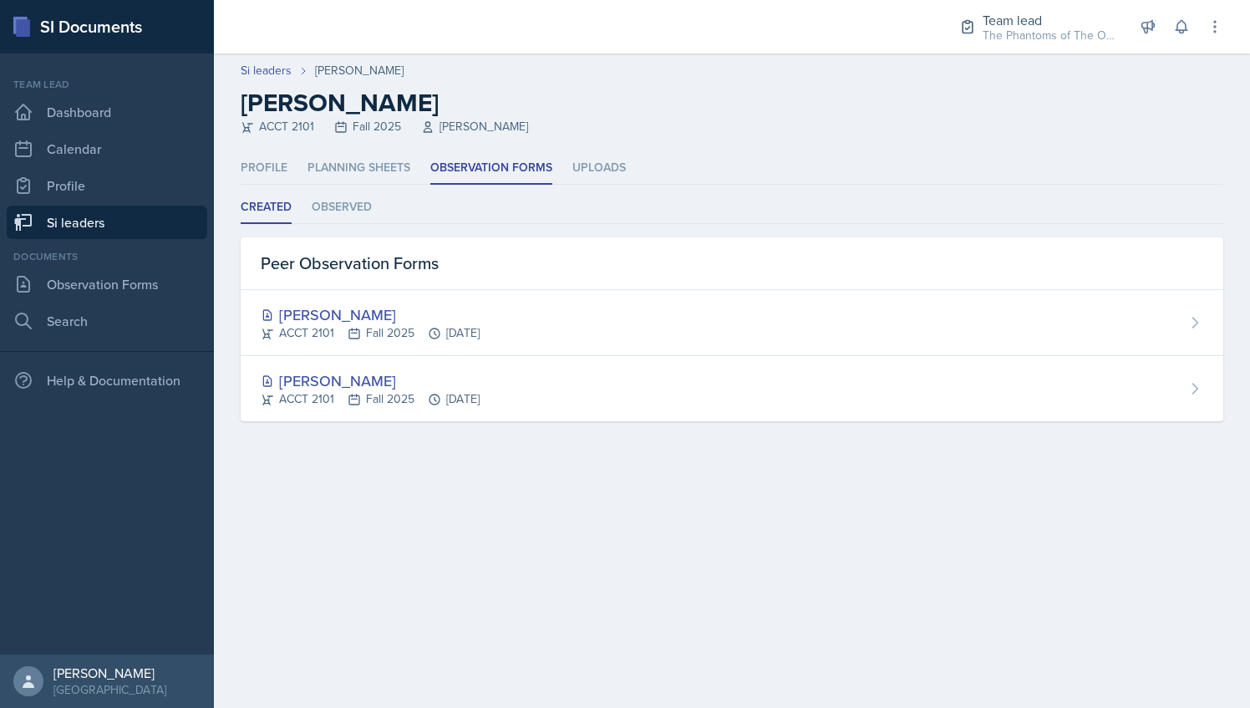
click at [137, 221] on link "Si leaders" at bounding box center [107, 222] width 201 height 33
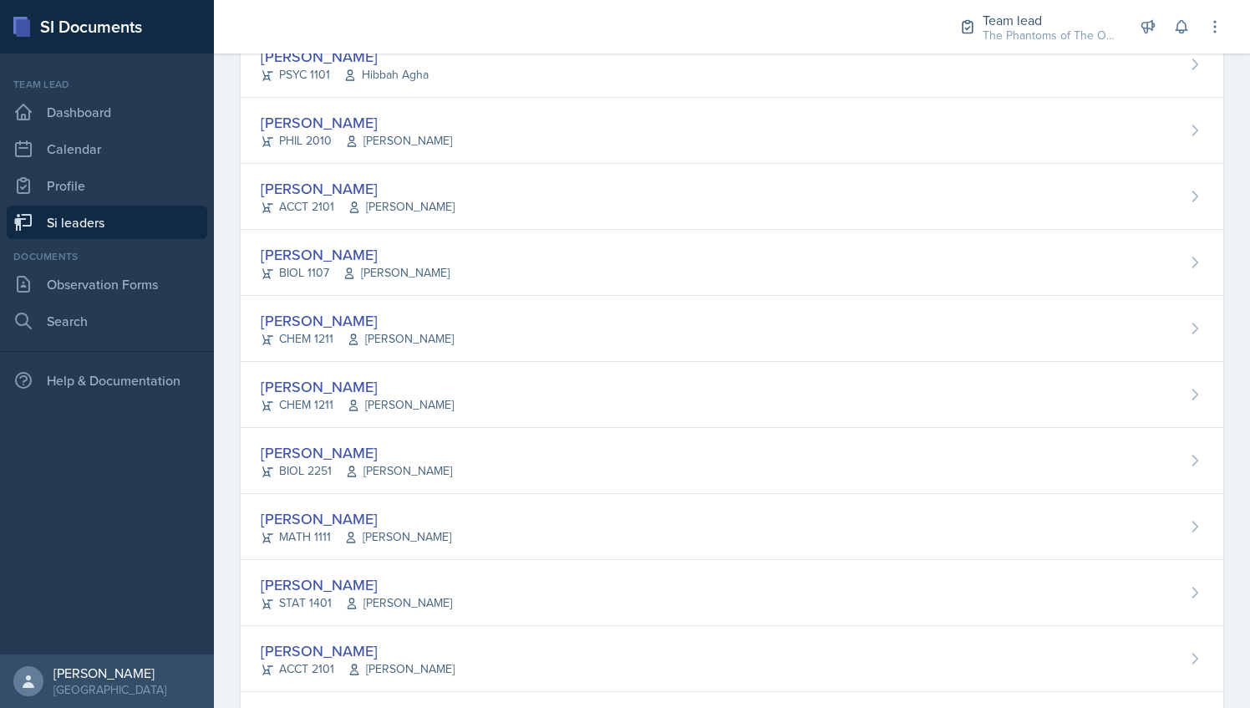
scroll to position [1045, 0]
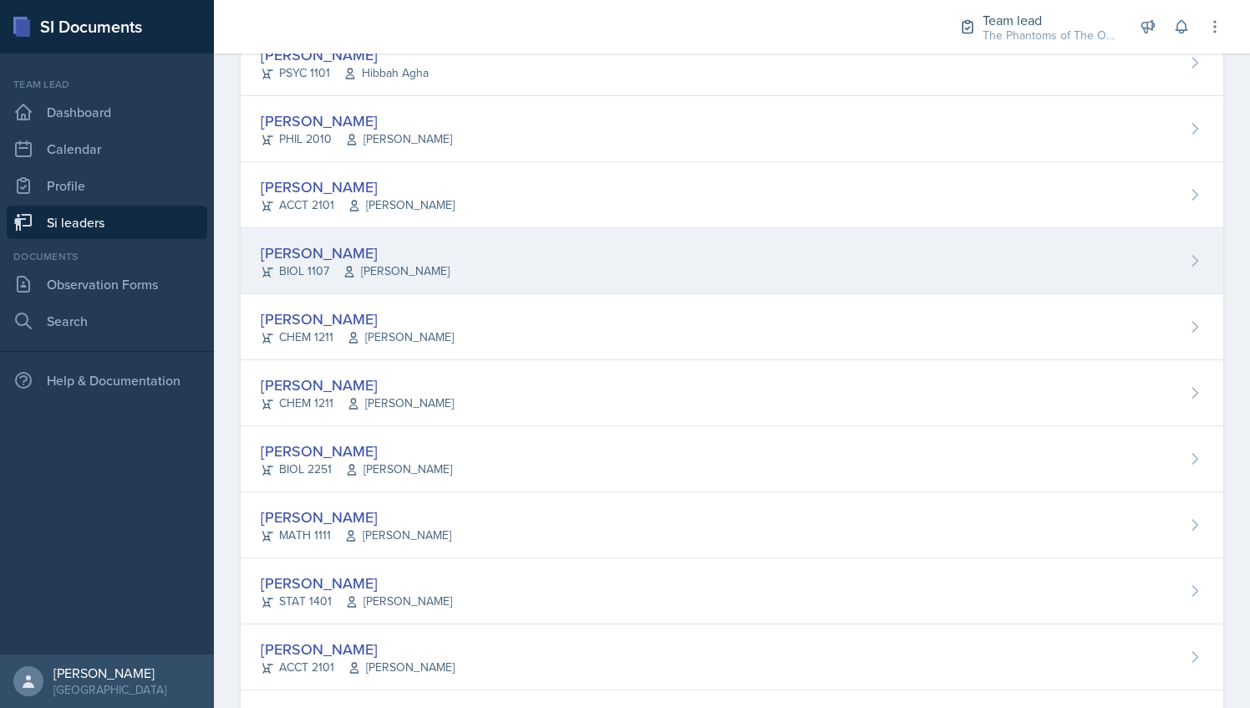
click at [508, 253] on div "[PERSON_NAME] BIOL 1107 [PERSON_NAME]" at bounding box center [732, 261] width 983 height 66
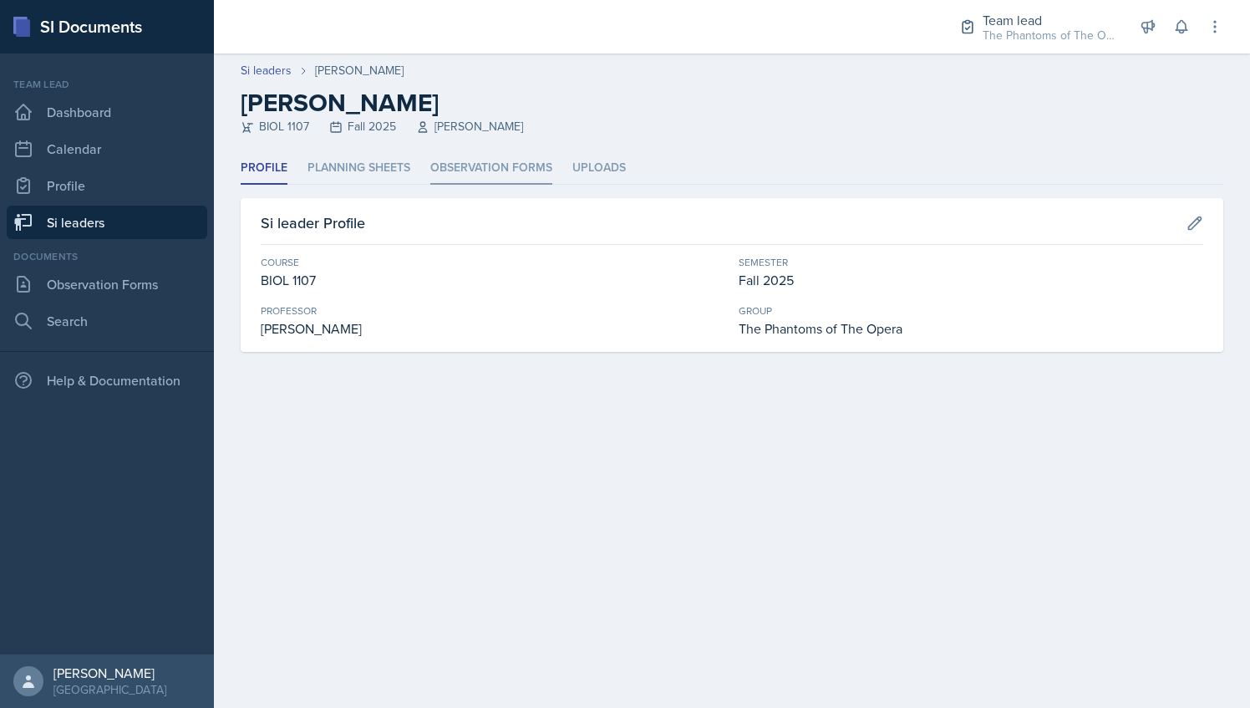
click at [460, 167] on li "Observation Forms" at bounding box center [491, 168] width 122 height 33
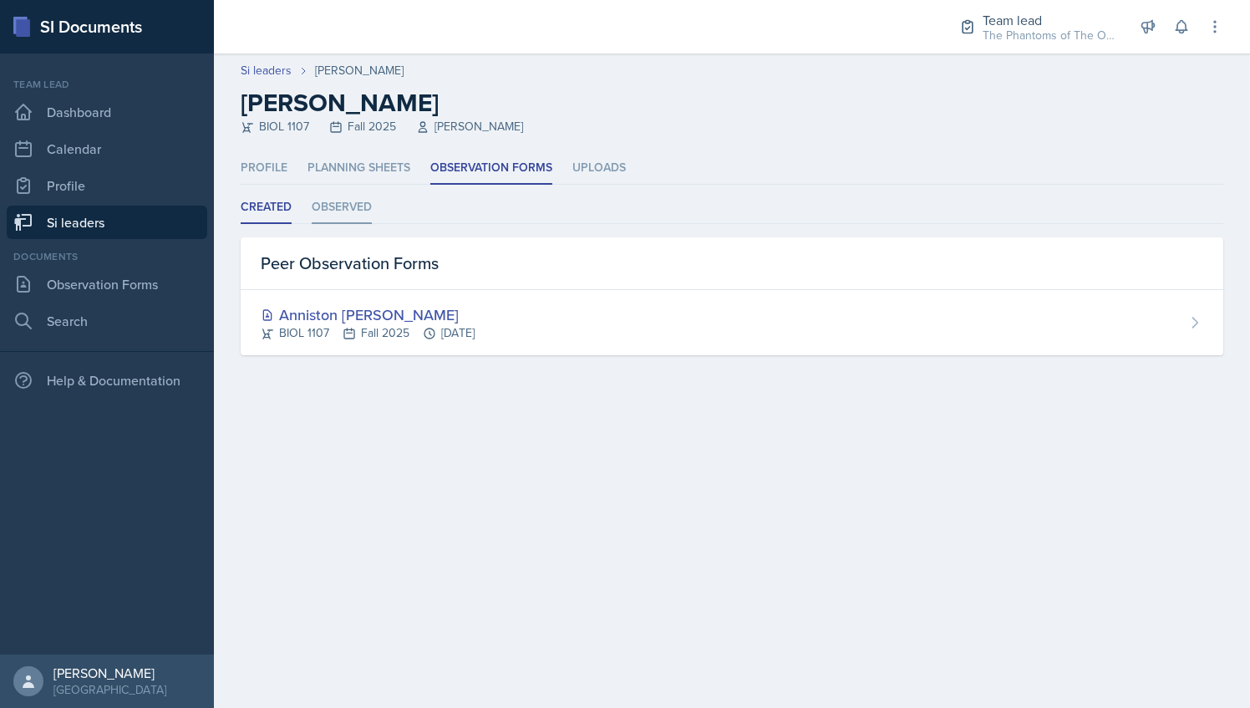
click at [339, 208] on li "Observed" at bounding box center [342, 207] width 60 height 33
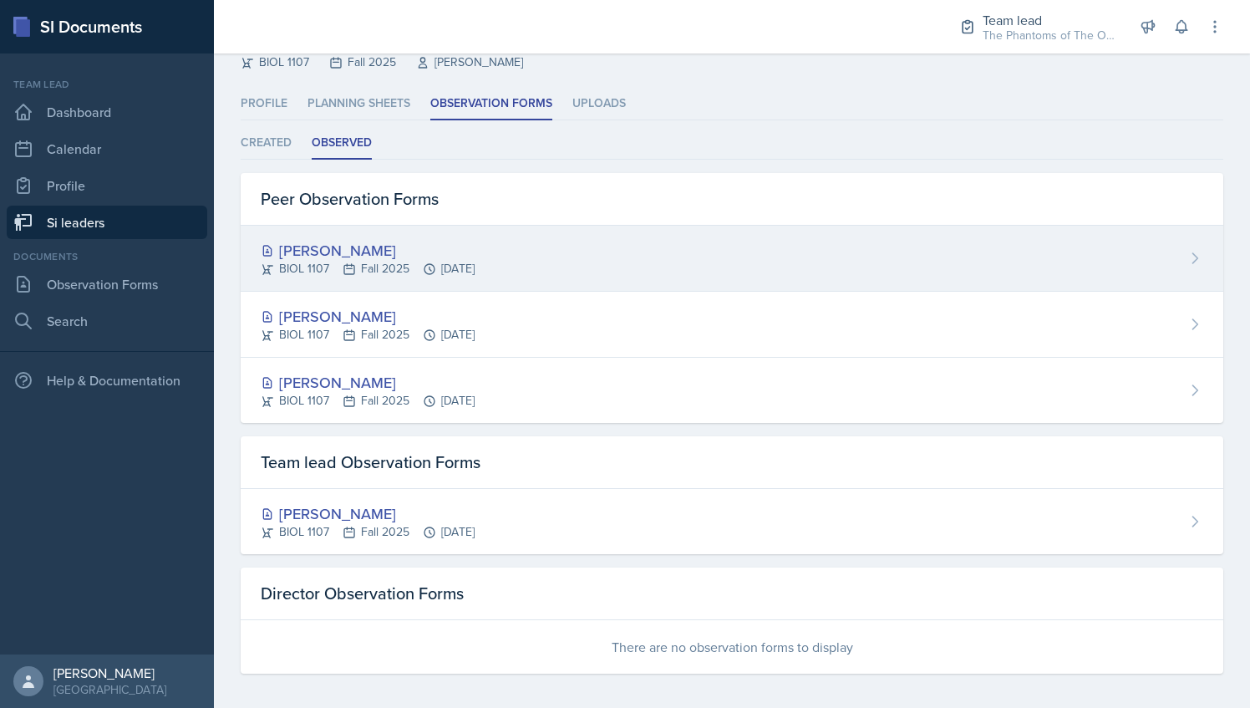
scroll to position [68, 0]
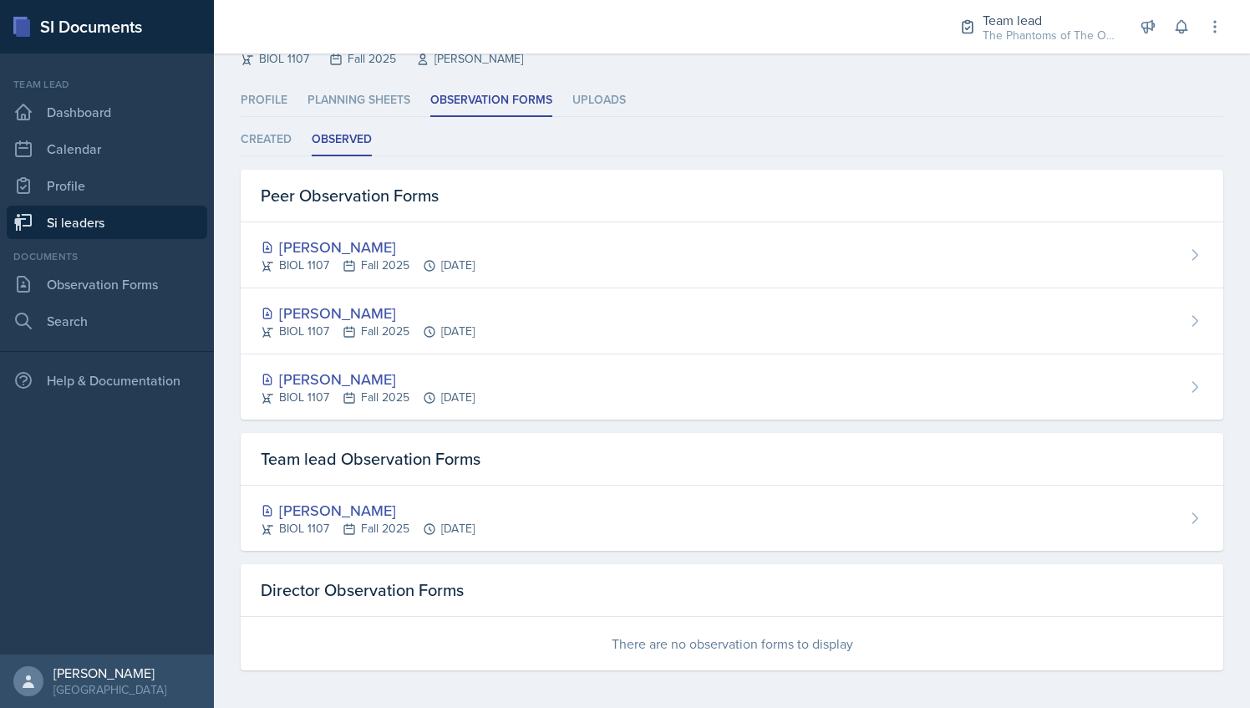
click at [81, 222] on link "Si leaders" at bounding box center [107, 222] width 201 height 33
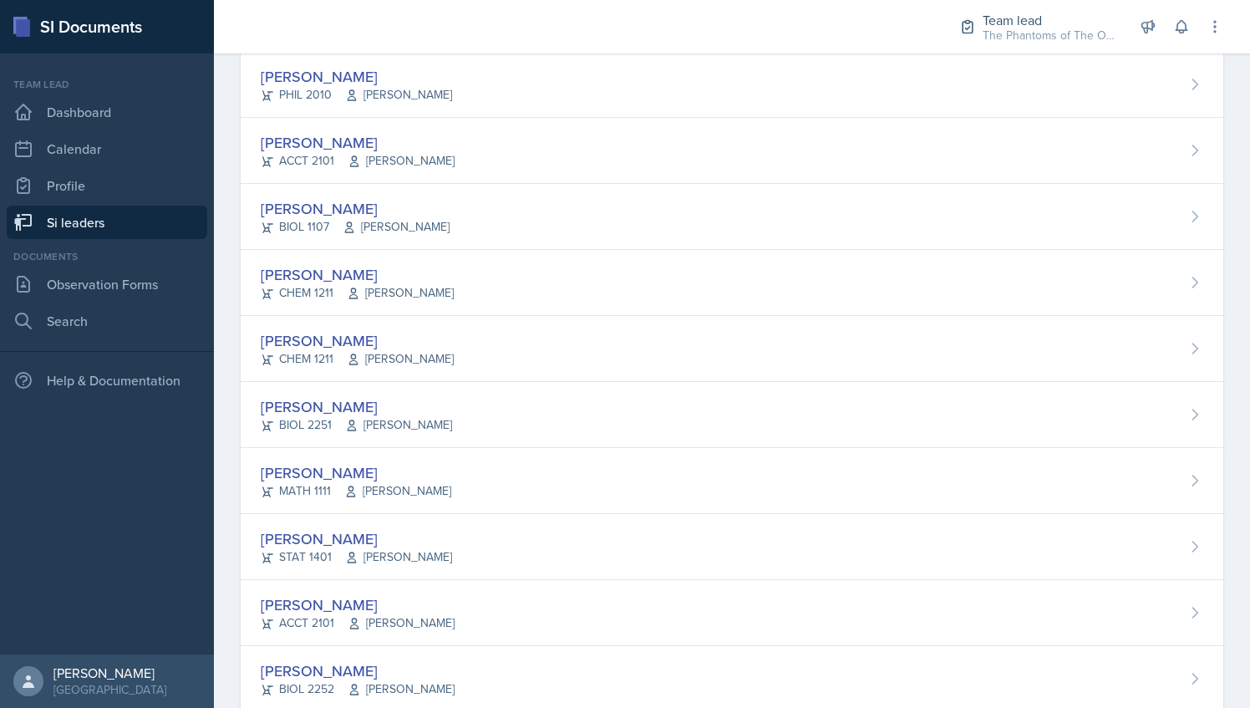
scroll to position [1126, 0]
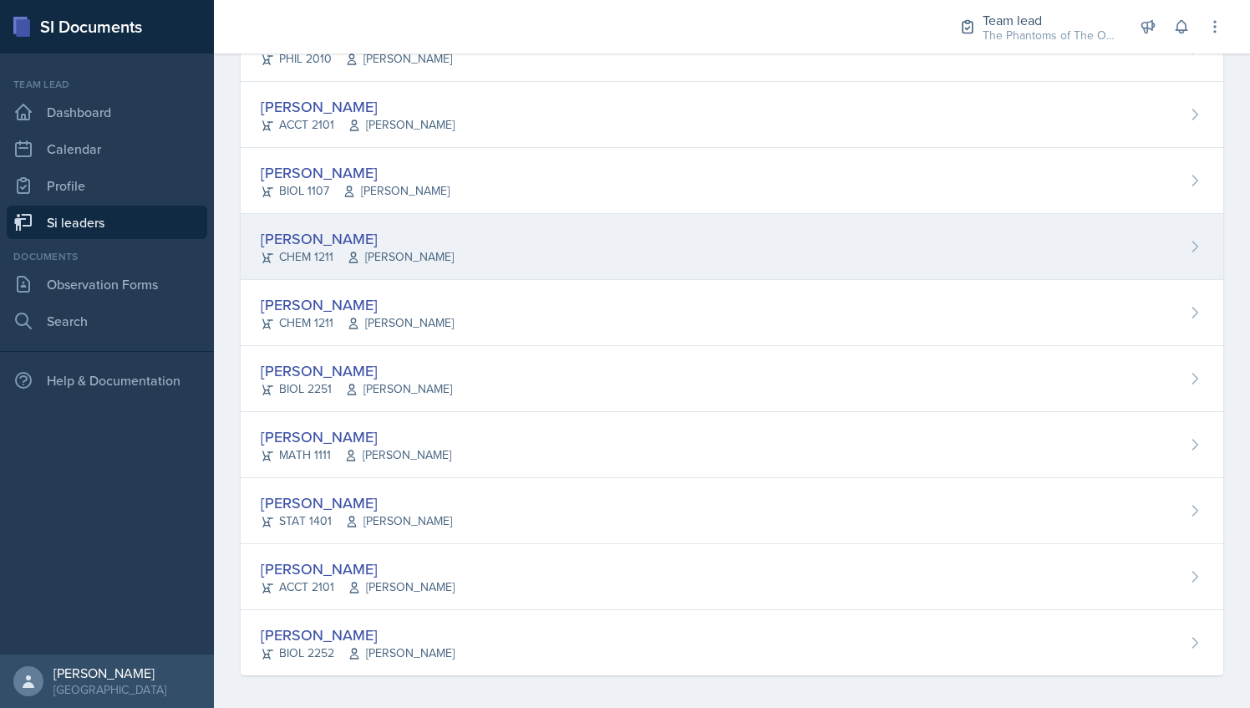
click at [494, 236] on div "[PERSON_NAME] CHEM 1211 [PERSON_NAME]" at bounding box center [732, 247] width 983 height 66
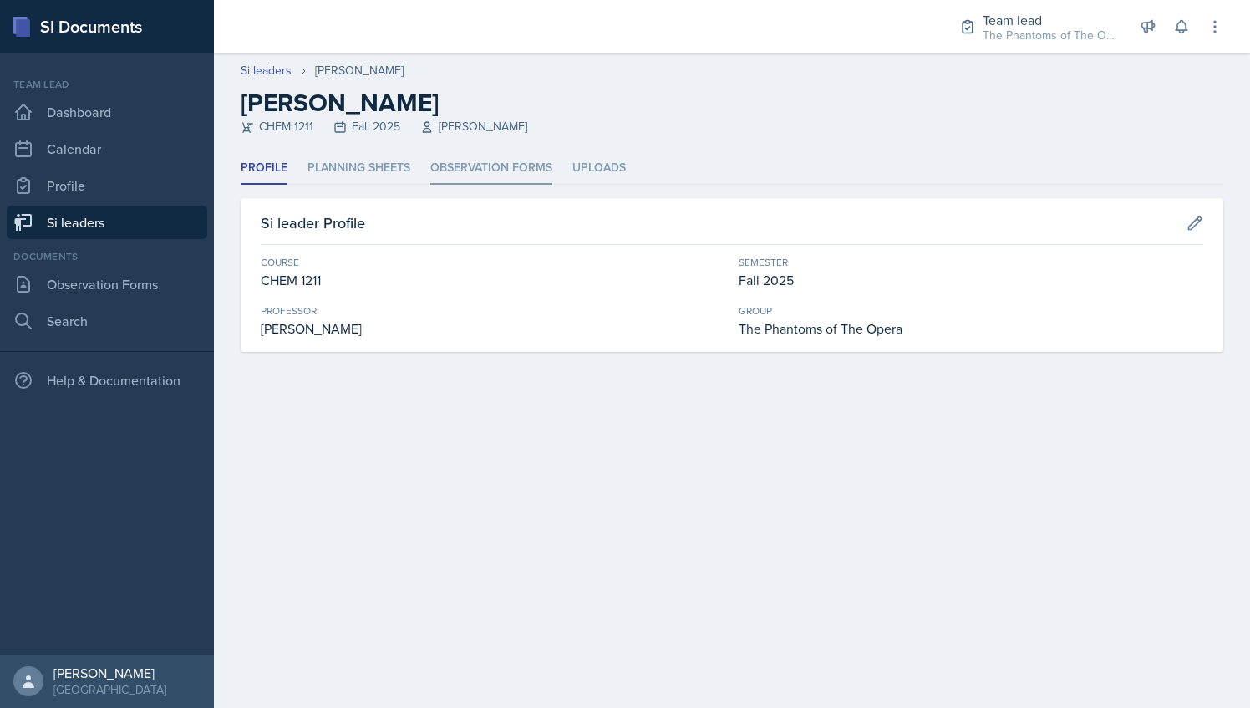
click at [430, 169] on li "Observation Forms" at bounding box center [491, 168] width 122 height 33
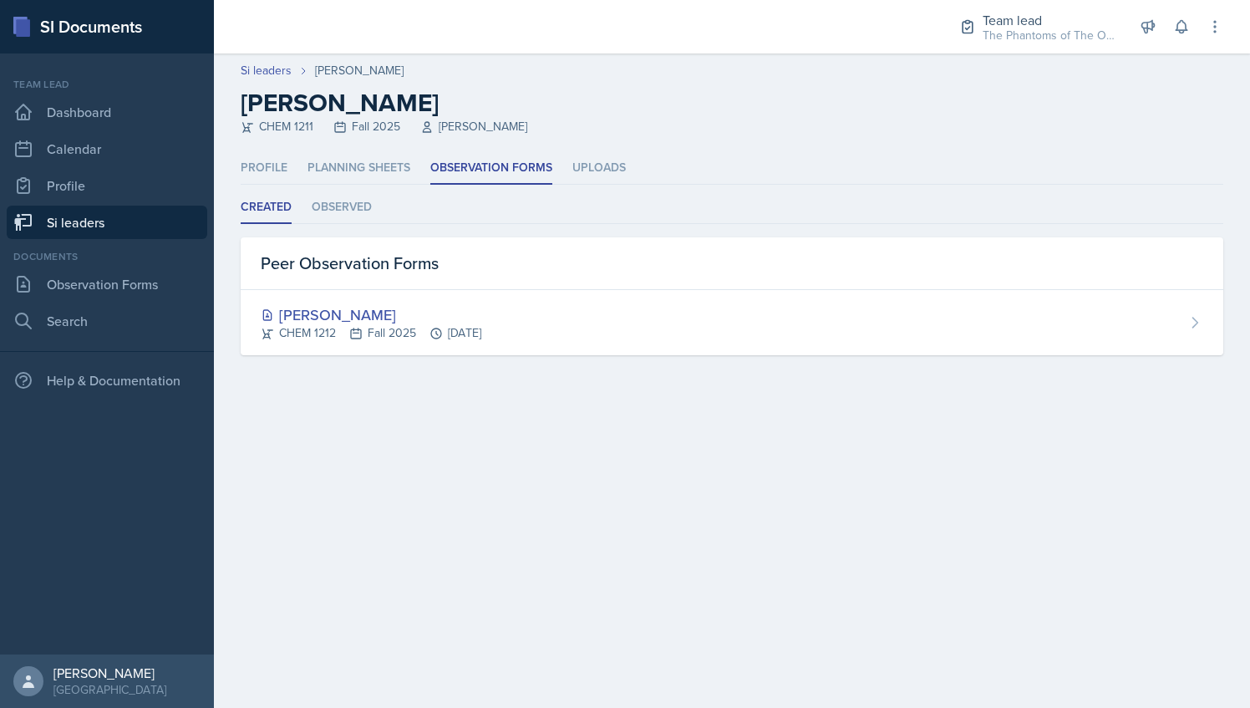
click at [364, 227] on div "Created Observed Created Observed Peer Observation Forms [PERSON_NAME] CHEM 121…" at bounding box center [732, 273] width 983 height 164
click at [342, 206] on li "Observed" at bounding box center [342, 207] width 60 height 33
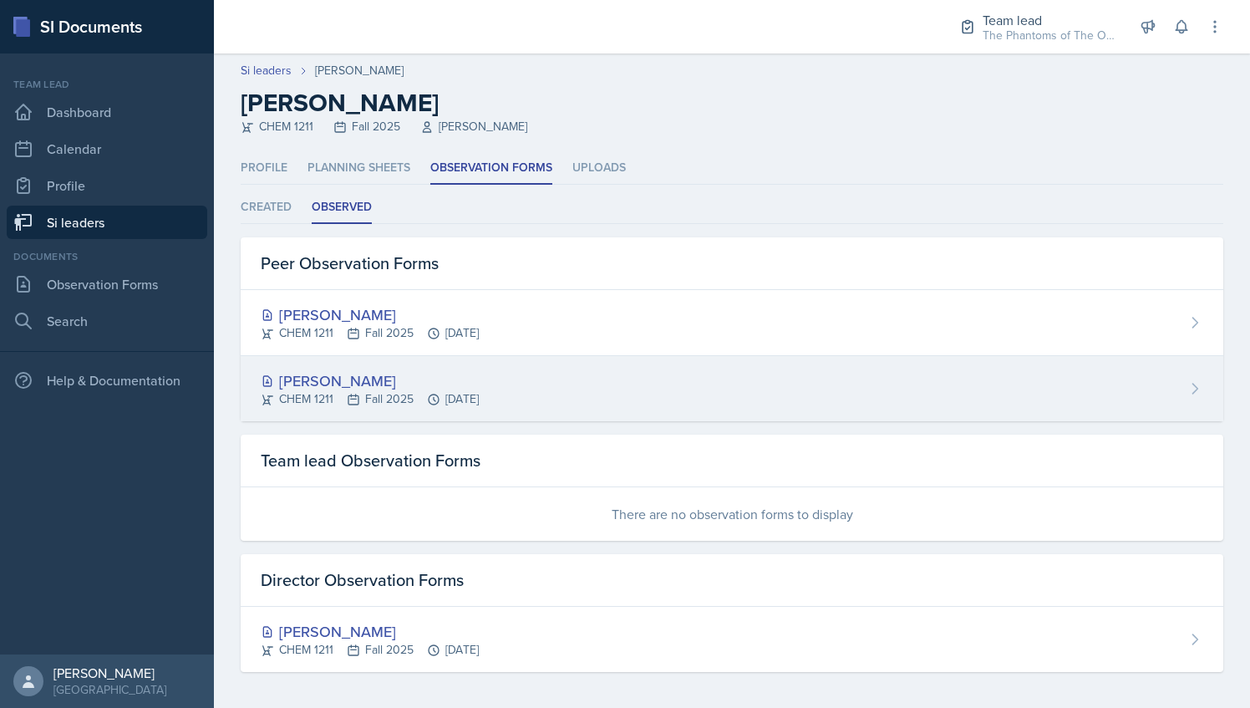
scroll to position [2, 0]
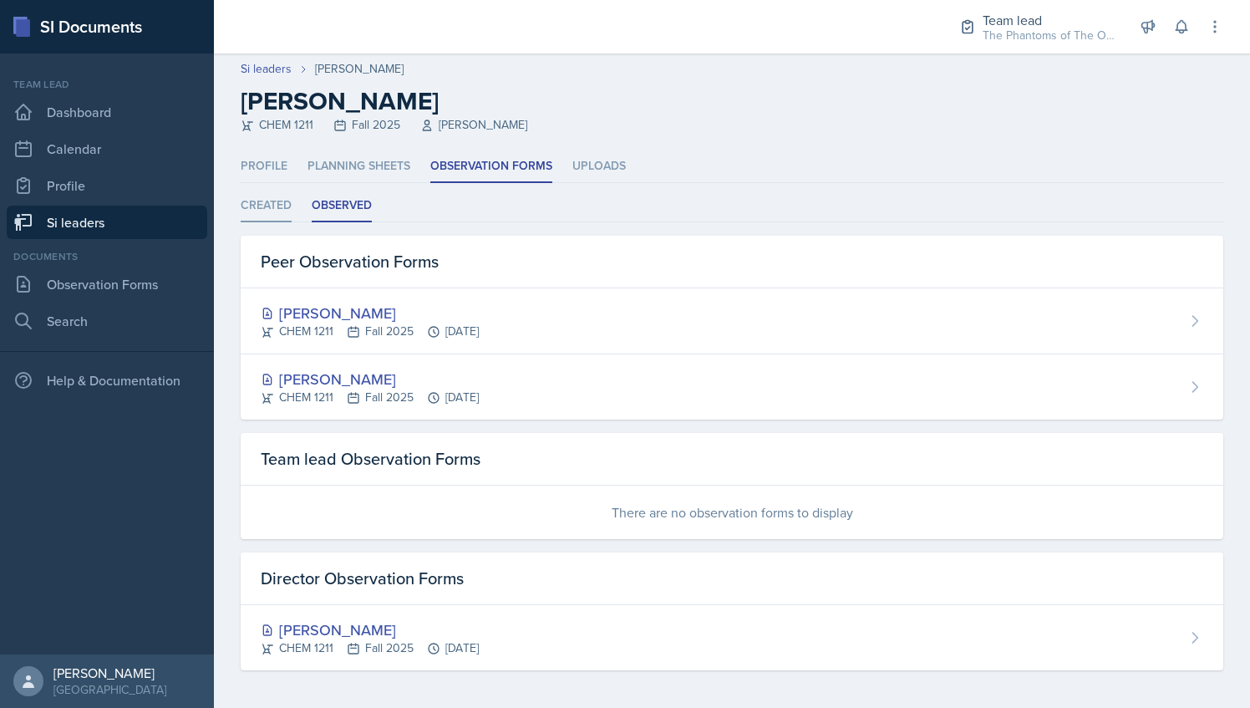
click at [244, 204] on li "Created" at bounding box center [266, 206] width 51 height 33
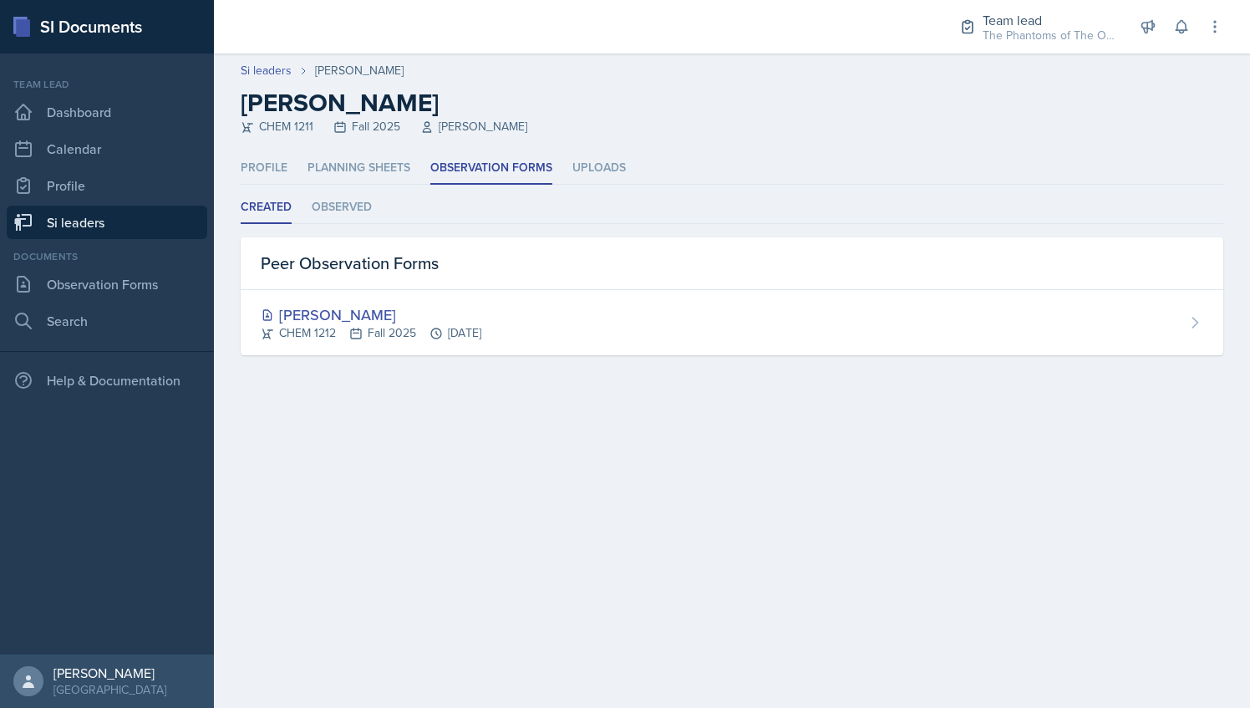
click at [70, 222] on link "Si leaders" at bounding box center [107, 222] width 201 height 33
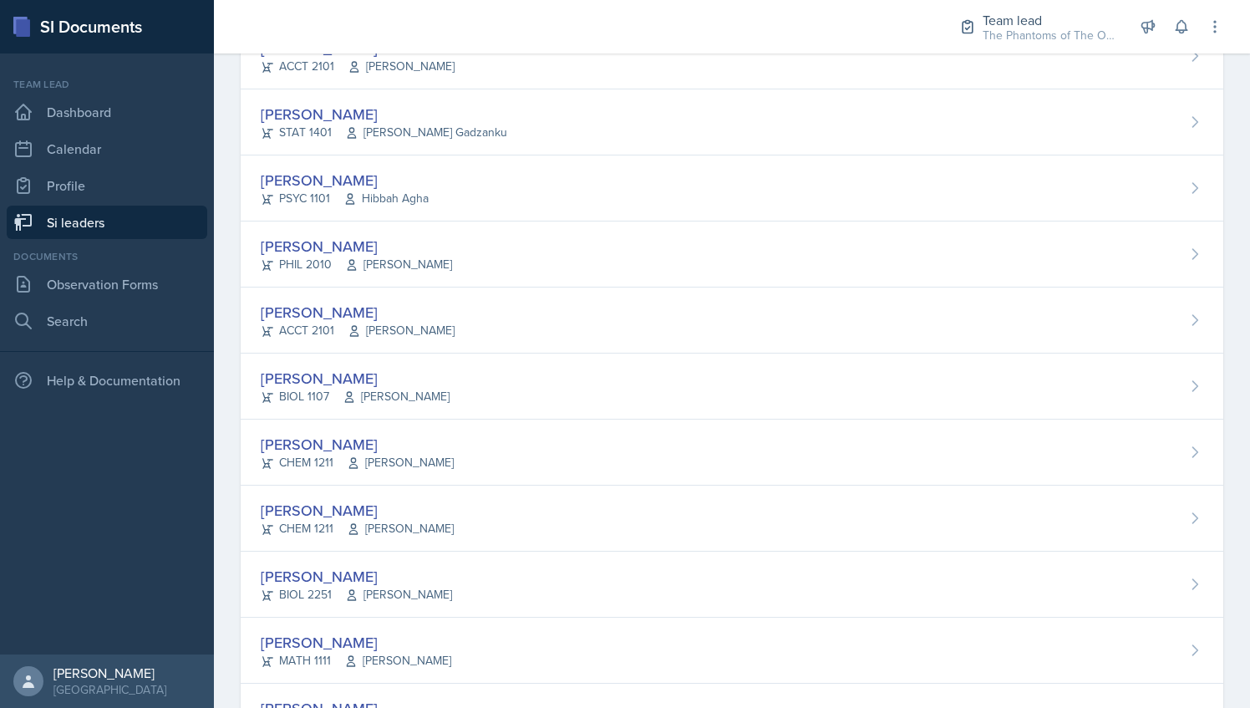
scroll to position [1126, 0]
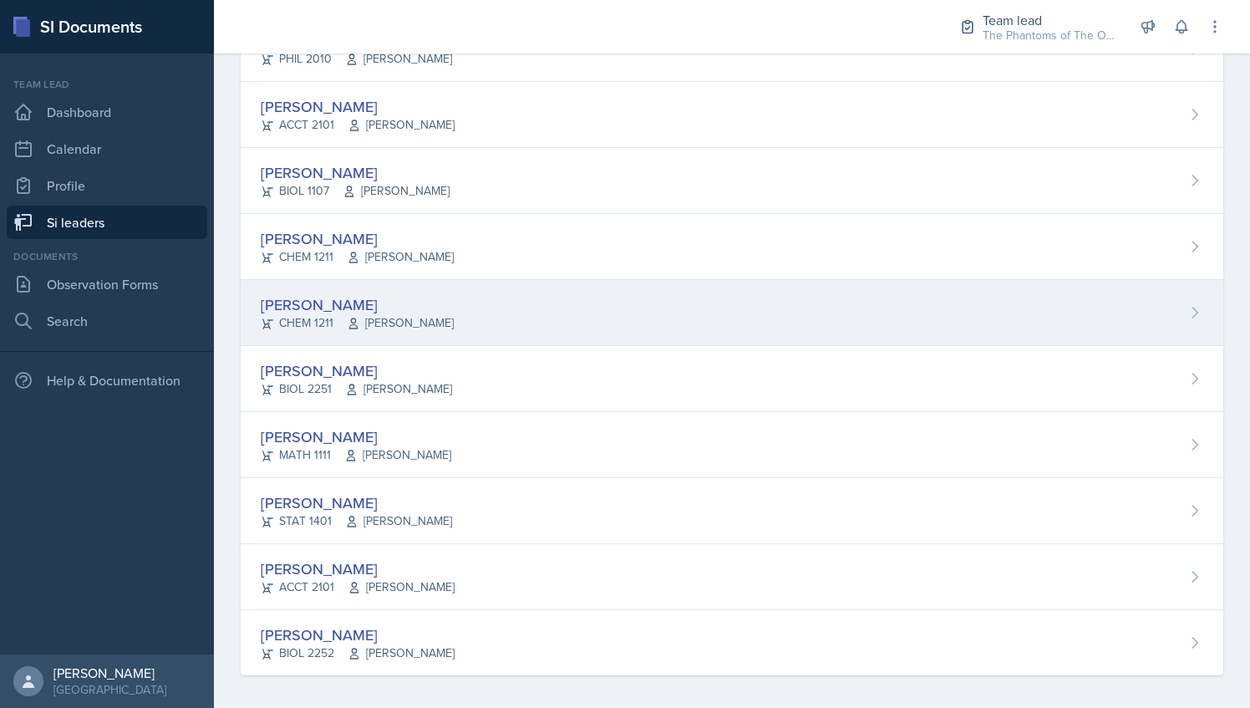
click at [475, 312] on div "[PERSON_NAME] CHEM 1211 [PERSON_NAME]" at bounding box center [732, 313] width 983 height 66
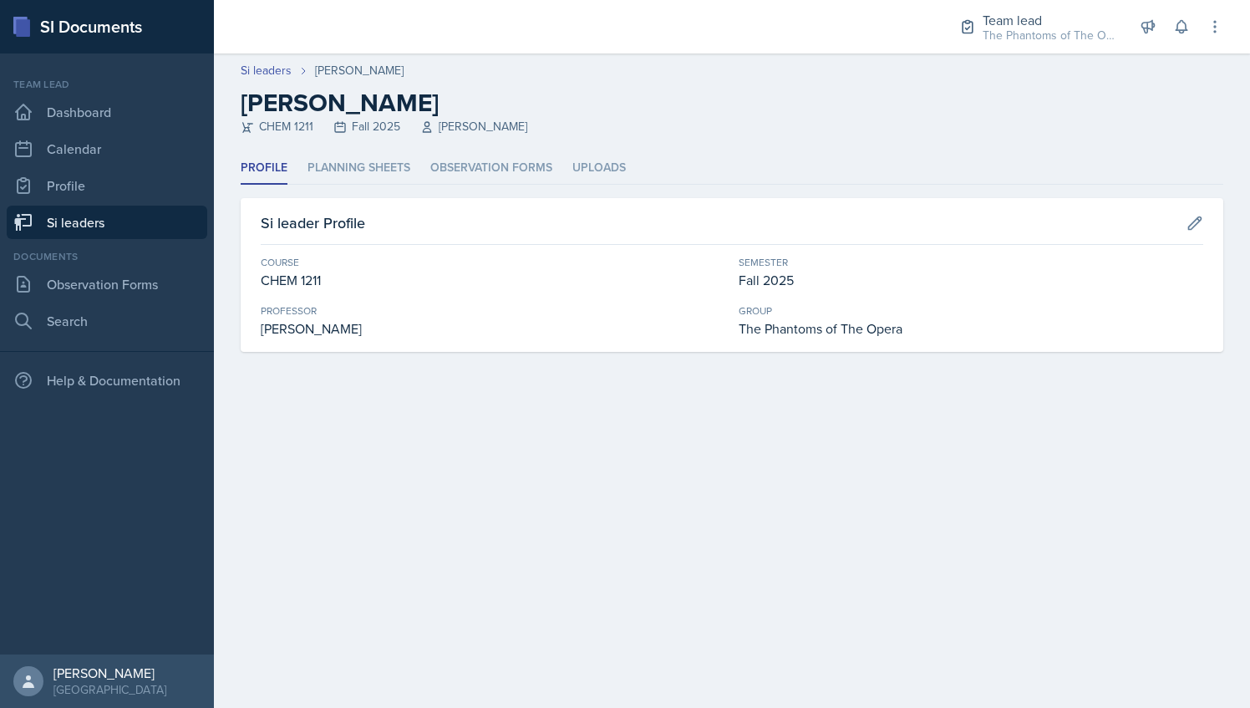
click at [456, 151] on header "Si leaders [PERSON_NAME] [PERSON_NAME] CHEM 1211 Fall 2025 [PERSON_NAME]" at bounding box center [732, 102] width 1036 height 99
click at [462, 158] on li "Observation Forms" at bounding box center [491, 168] width 122 height 33
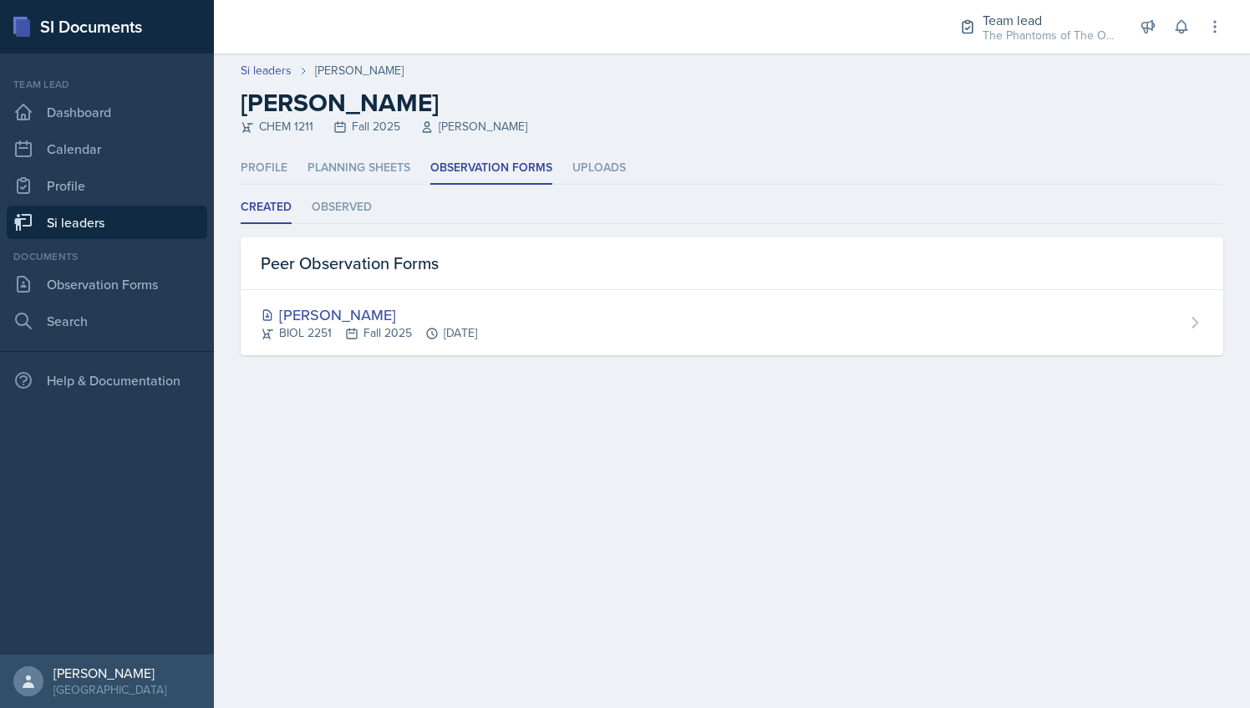
click at [329, 229] on div "Created Observed Created Observed Peer Observation Forms [PERSON_NAME] BIOL 225…" at bounding box center [732, 273] width 983 height 164
click at [336, 215] on li "Observed" at bounding box center [342, 207] width 60 height 33
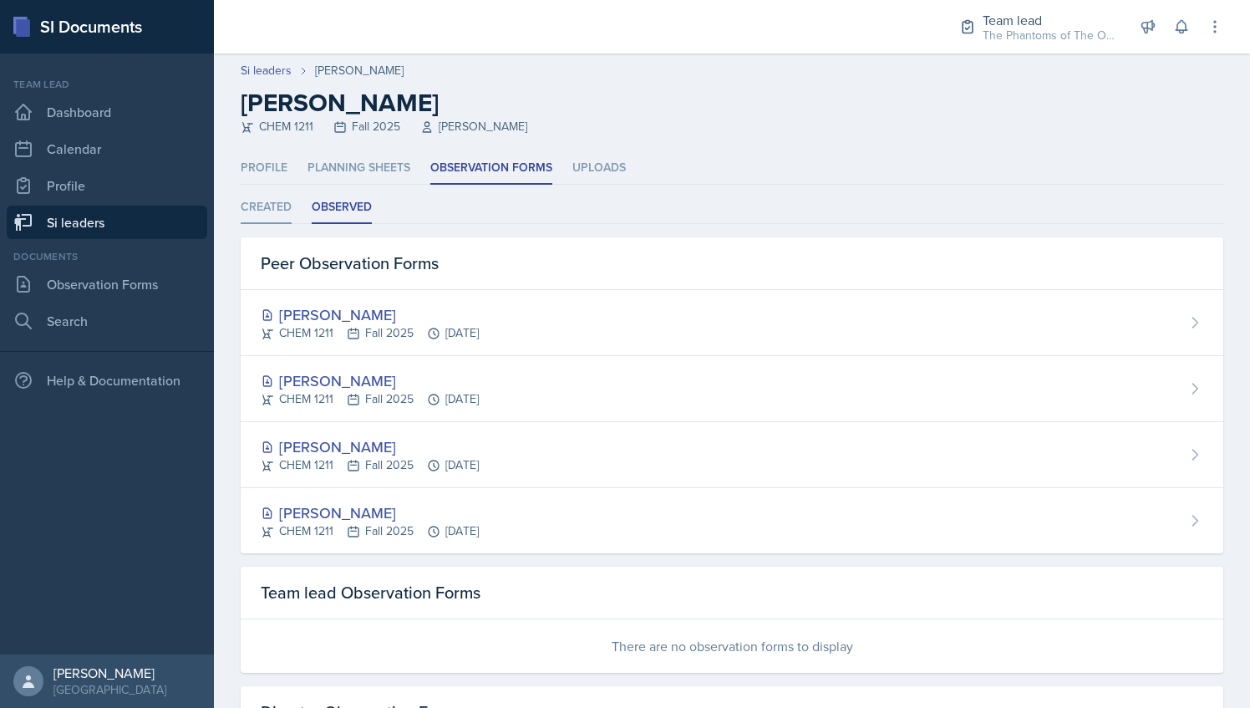
click at [271, 214] on li "Created" at bounding box center [266, 207] width 51 height 33
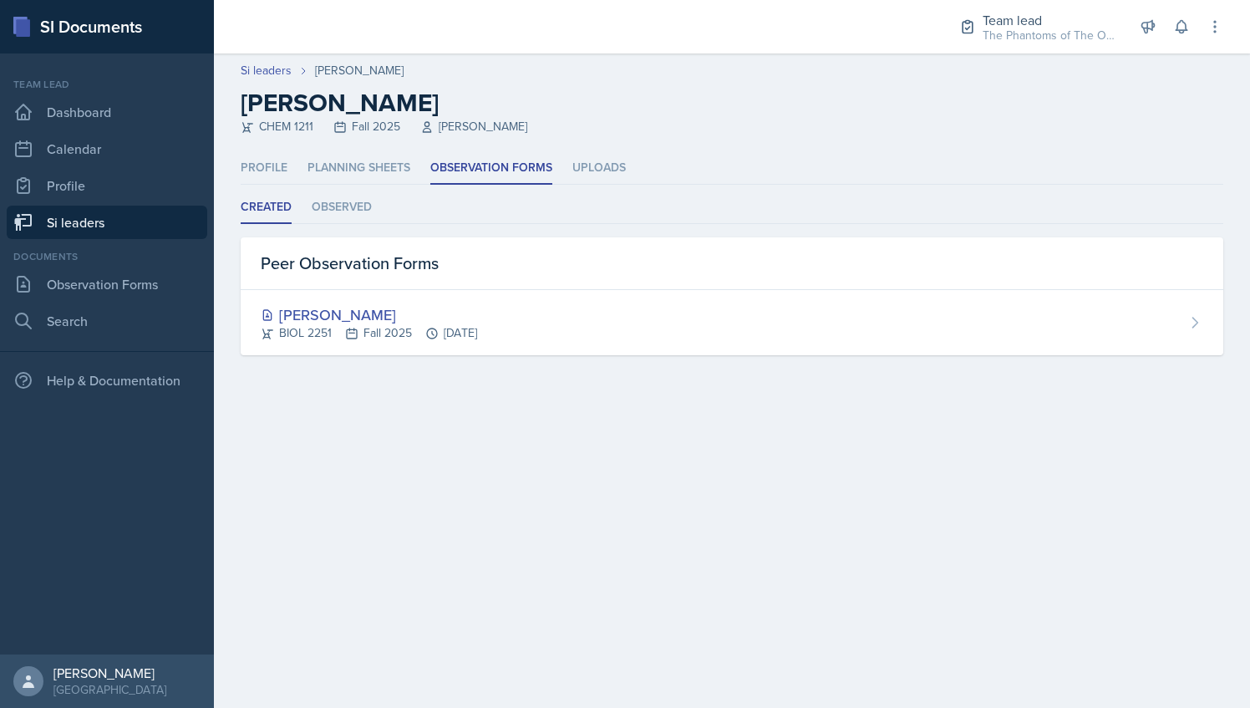
click at [91, 231] on link "Si leaders" at bounding box center [107, 222] width 201 height 33
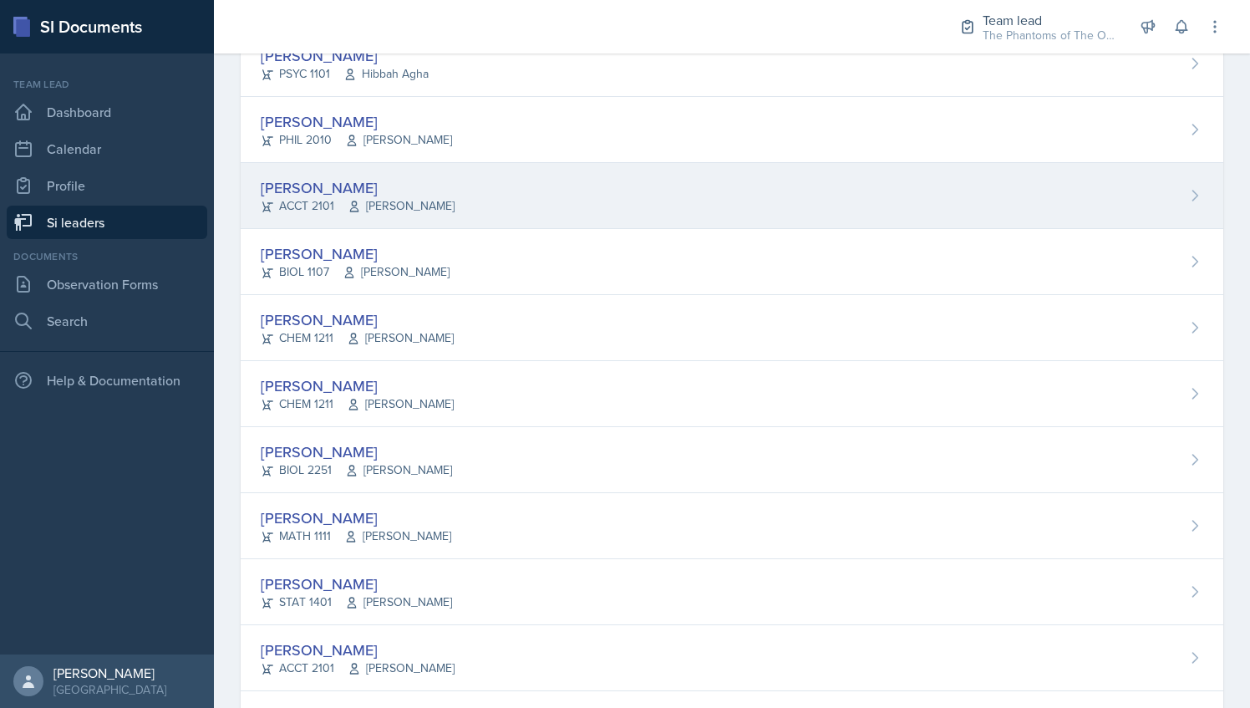
scroll to position [1126, 0]
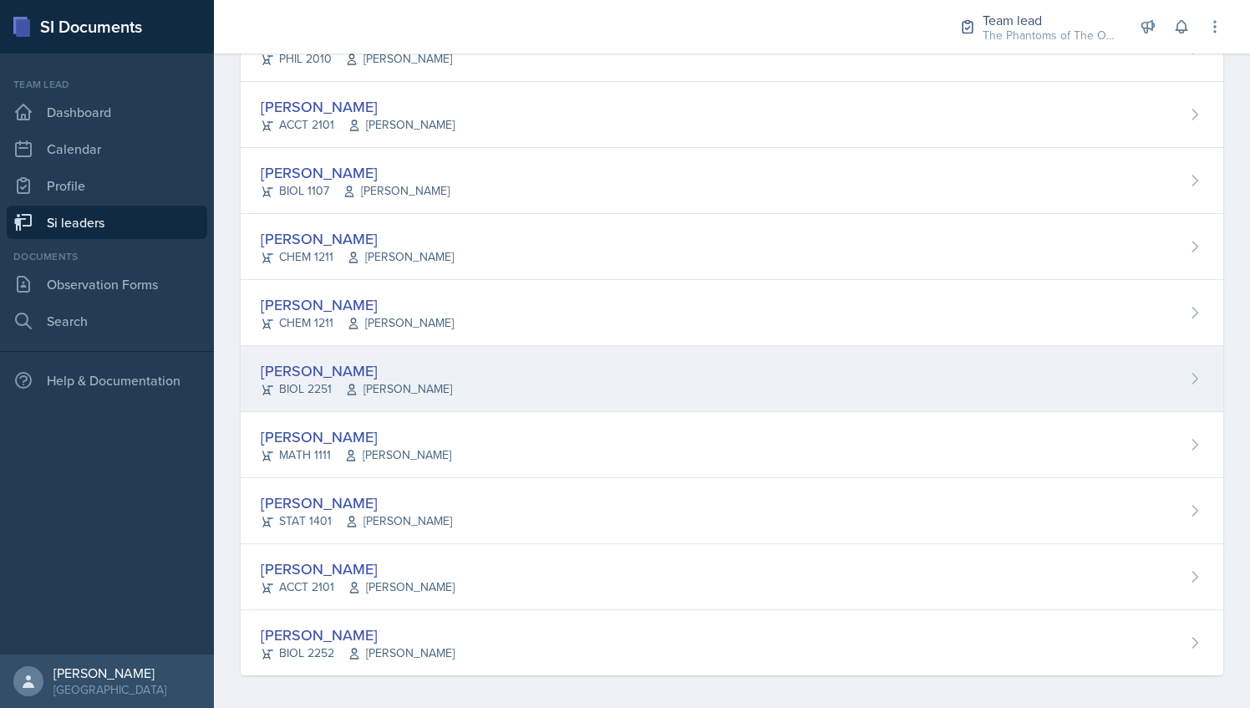
click at [565, 364] on div "[PERSON_NAME] BIOL 2251 Vennece [PERSON_NAME]" at bounding box center [732, 379] width 983 height 66
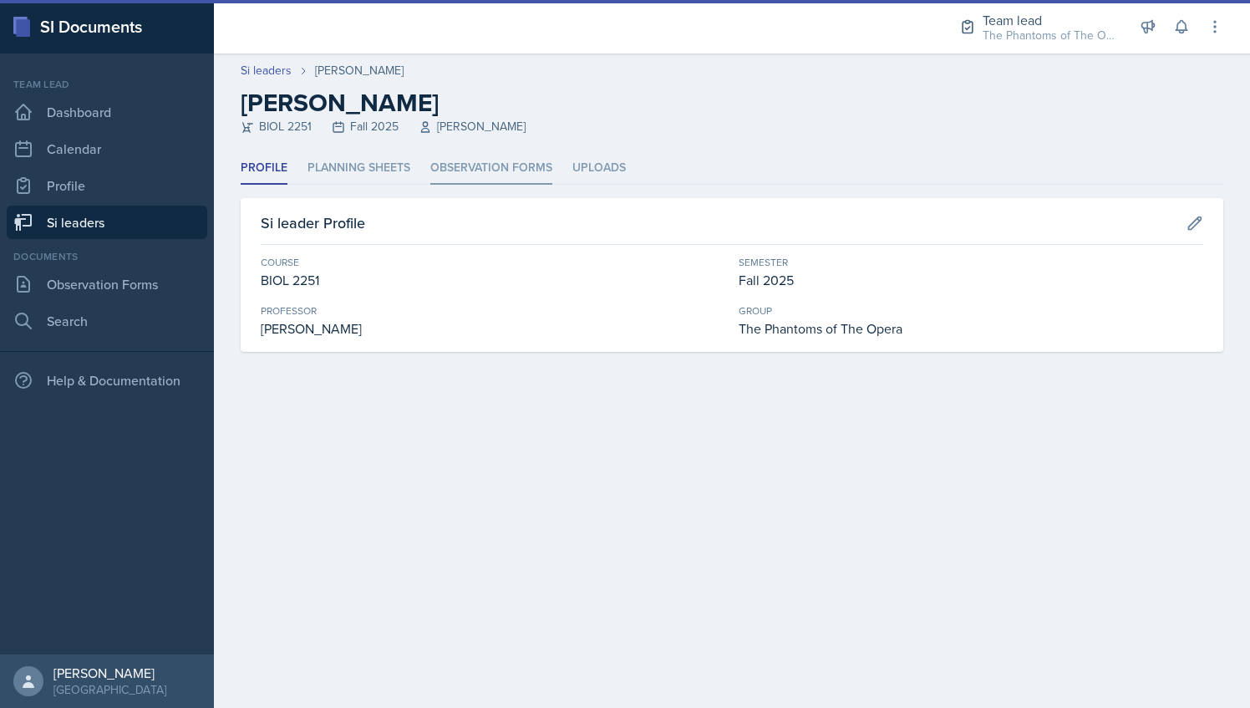
click at [468, 161] on li "Observation Forms" at bounding box center [491, 168] width 122 height 33
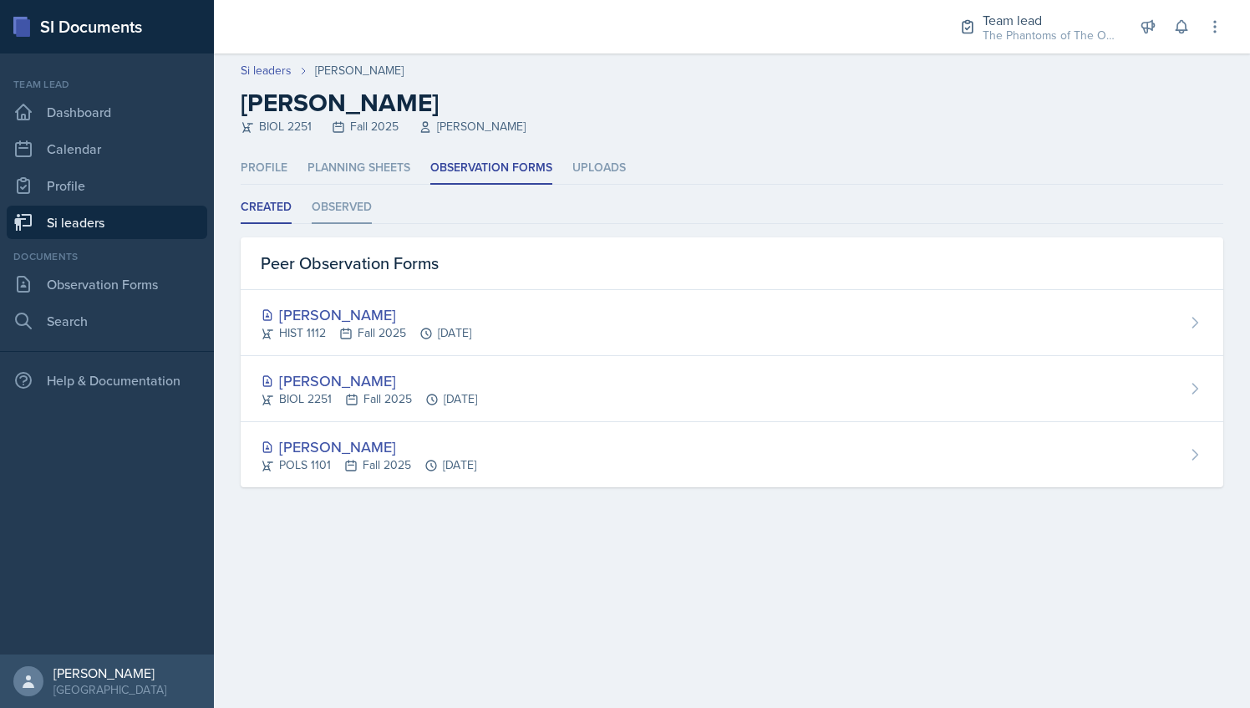
click at [349, 208] on li "Observed" at bounding box center [342, 207] width 60 height 33
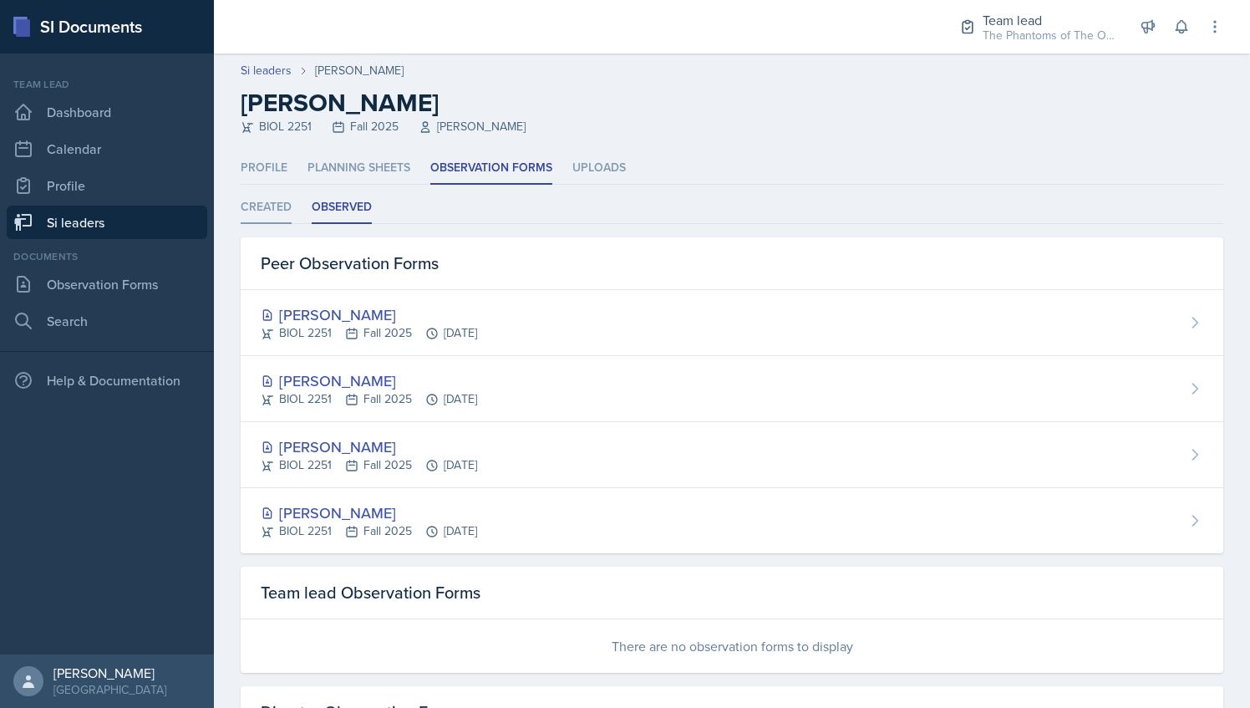
click at [272, 193] on li "Created" at bounding box center [266, 207] width 51 height 33
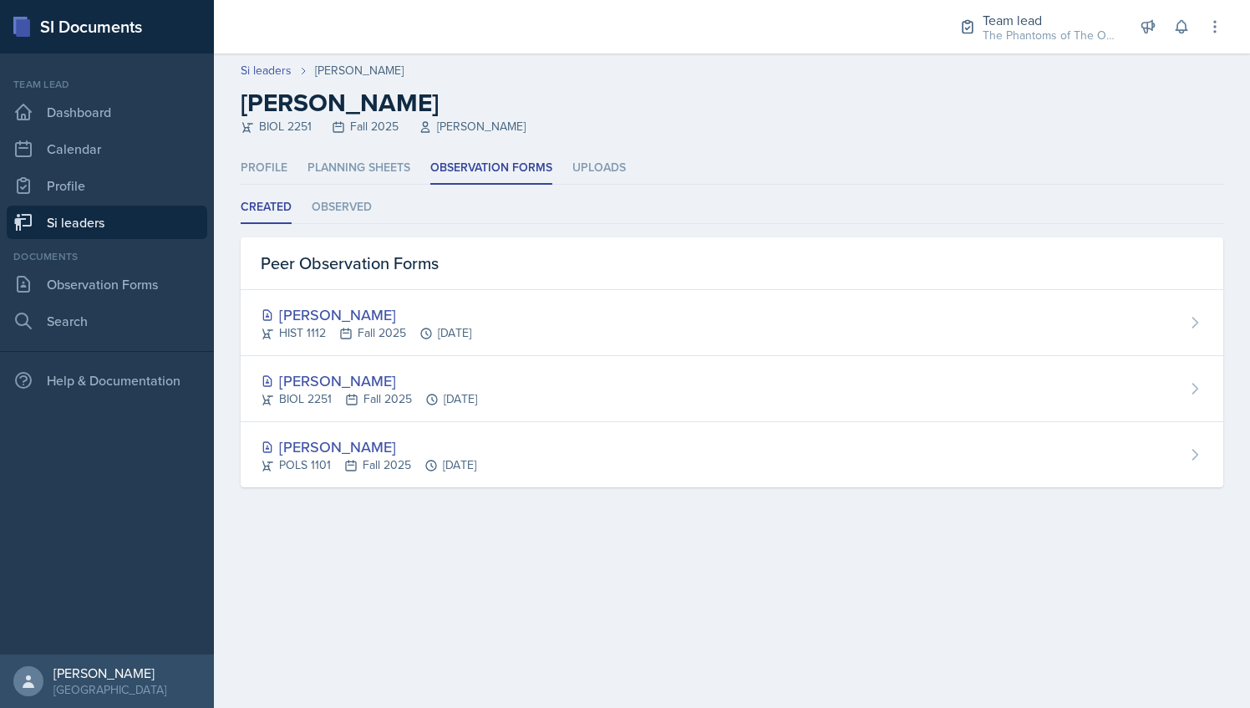
click at [93, 221] on link "Si leaders" at bounding box center [107, 222] width 201 height 33
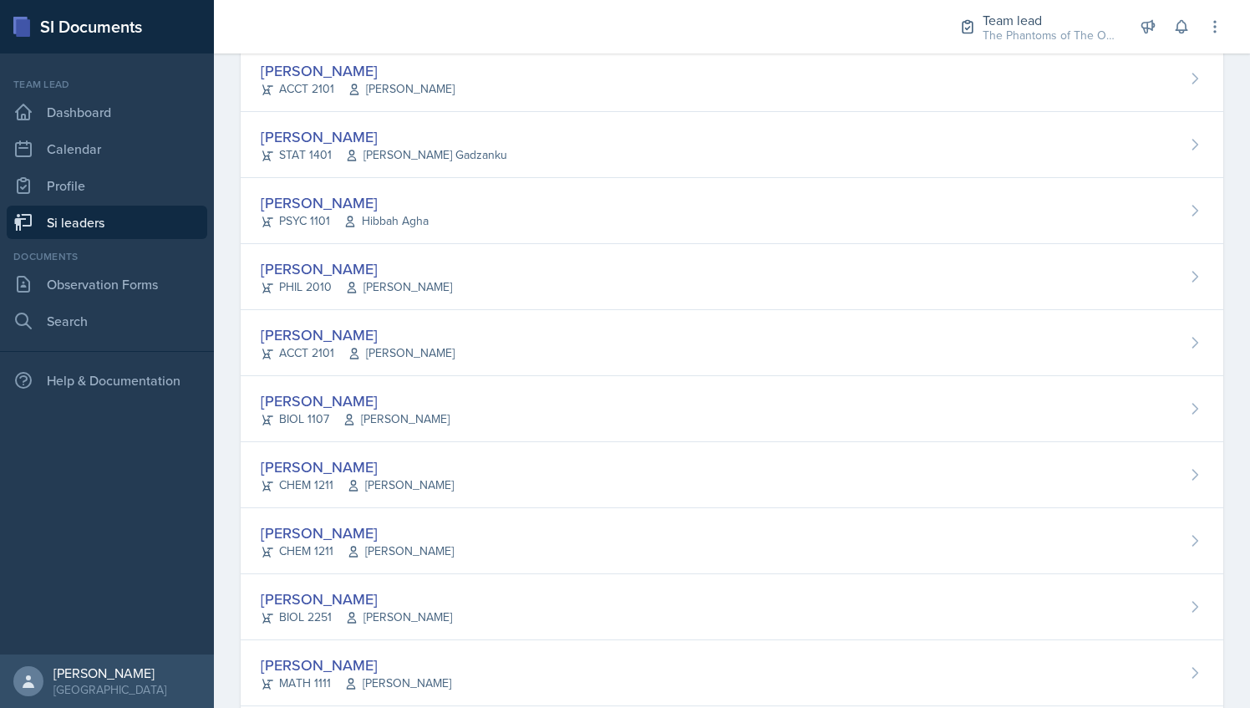
scroll to position [1126, 0]
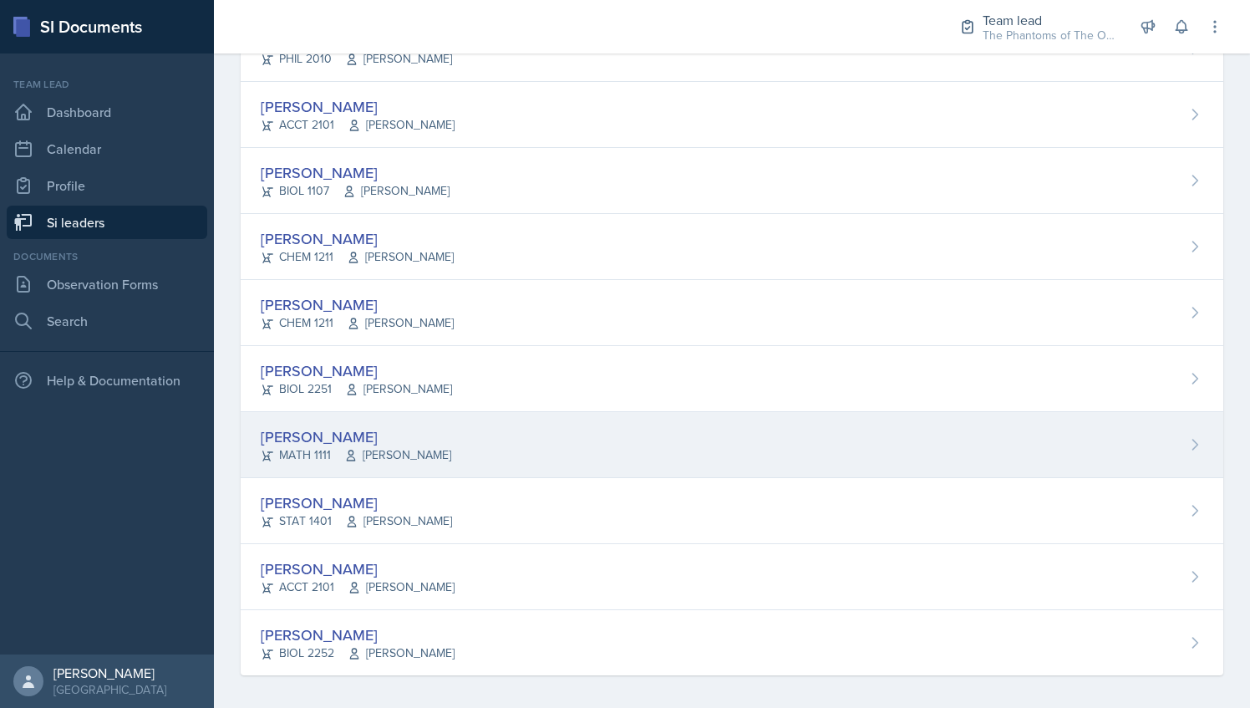
click at [533, 421] on div "[PERSON_NAME] MATH 1111 [PERSON_NAME]" at bounding box center [732, 445] width 983 height 66
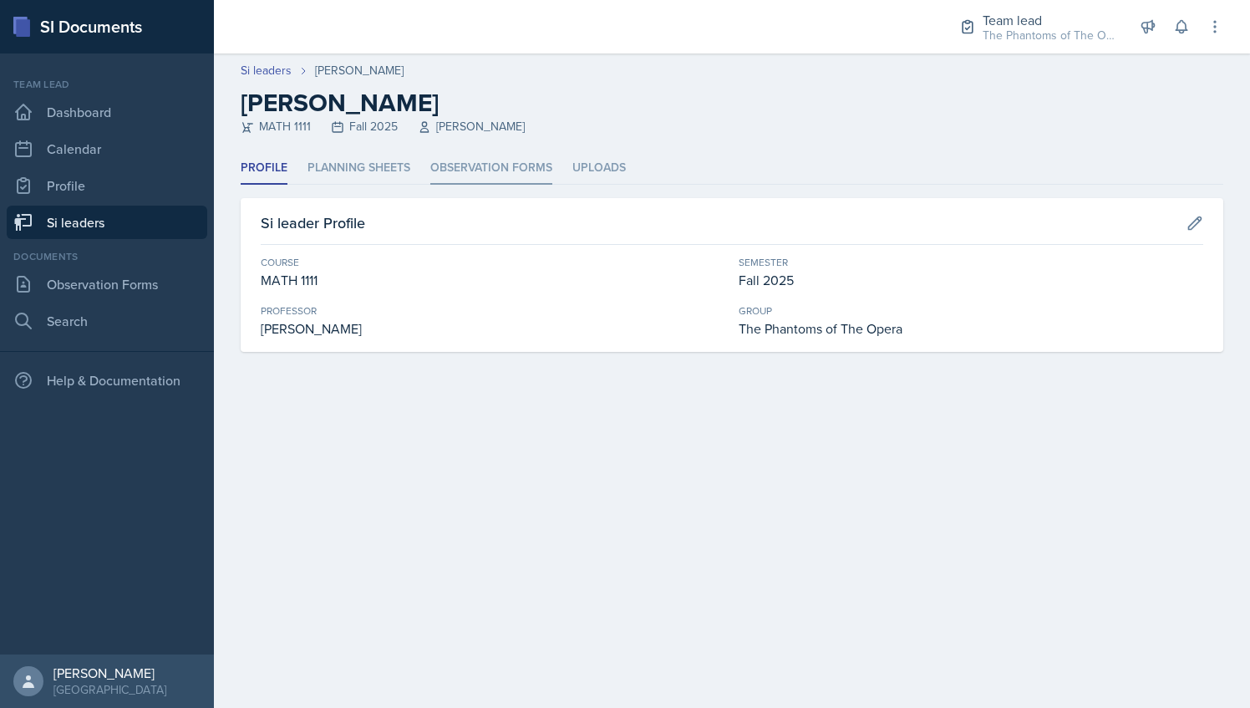
click at [448, 167] on li "Observation Forms" at bounding box center [491, 168] width 122 height 33
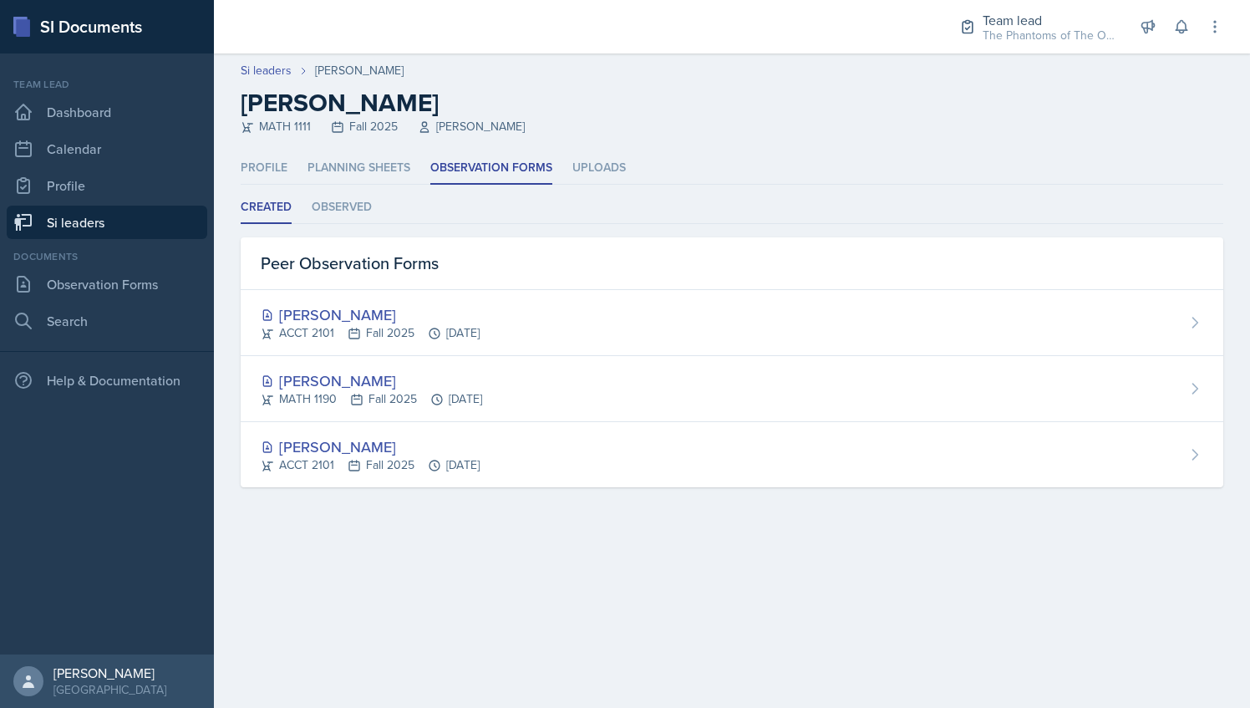
click at [344, 224] on div "Created Observed Created Observed Peer Observation Forms [PERSON_NAME] ACCT 210…" at bounding box center [732, 339] width 983 height 296
click at [329, 199] on li "Observed" at bounding box center [342, 207] width 60 height 33
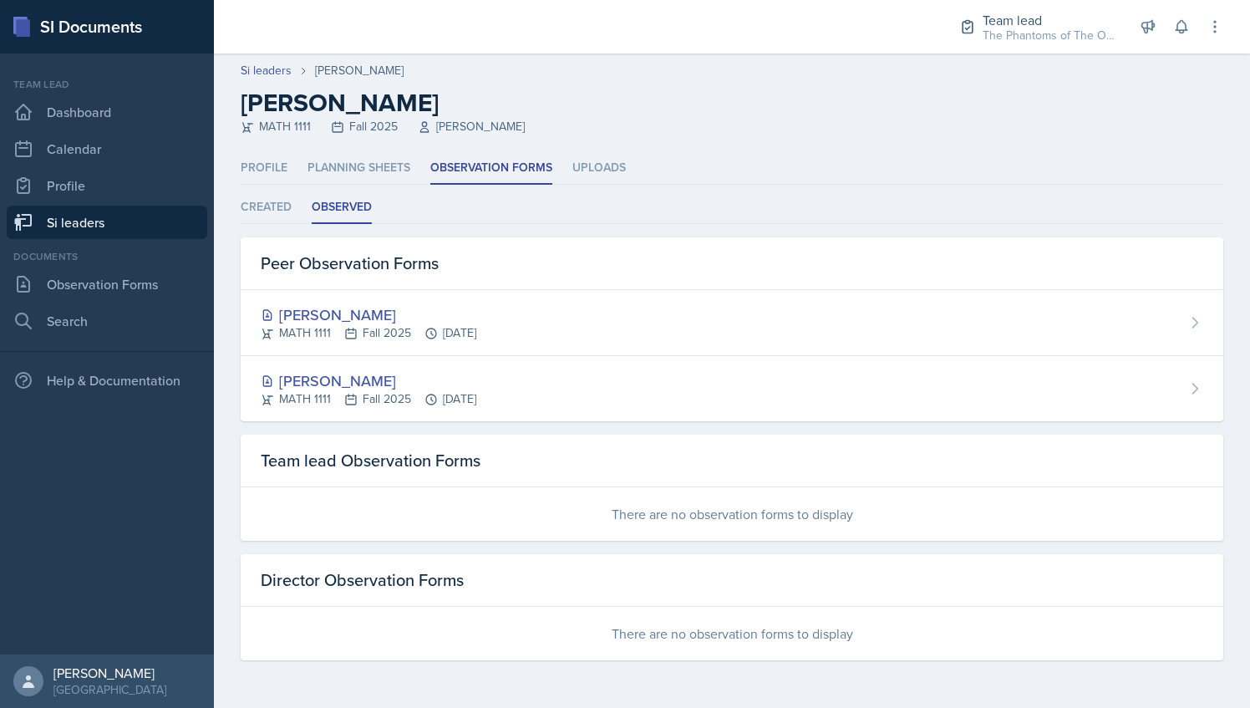
click at [99, 213] on link "Si leaders" at bounding box center [107, 222] width 201 height 33
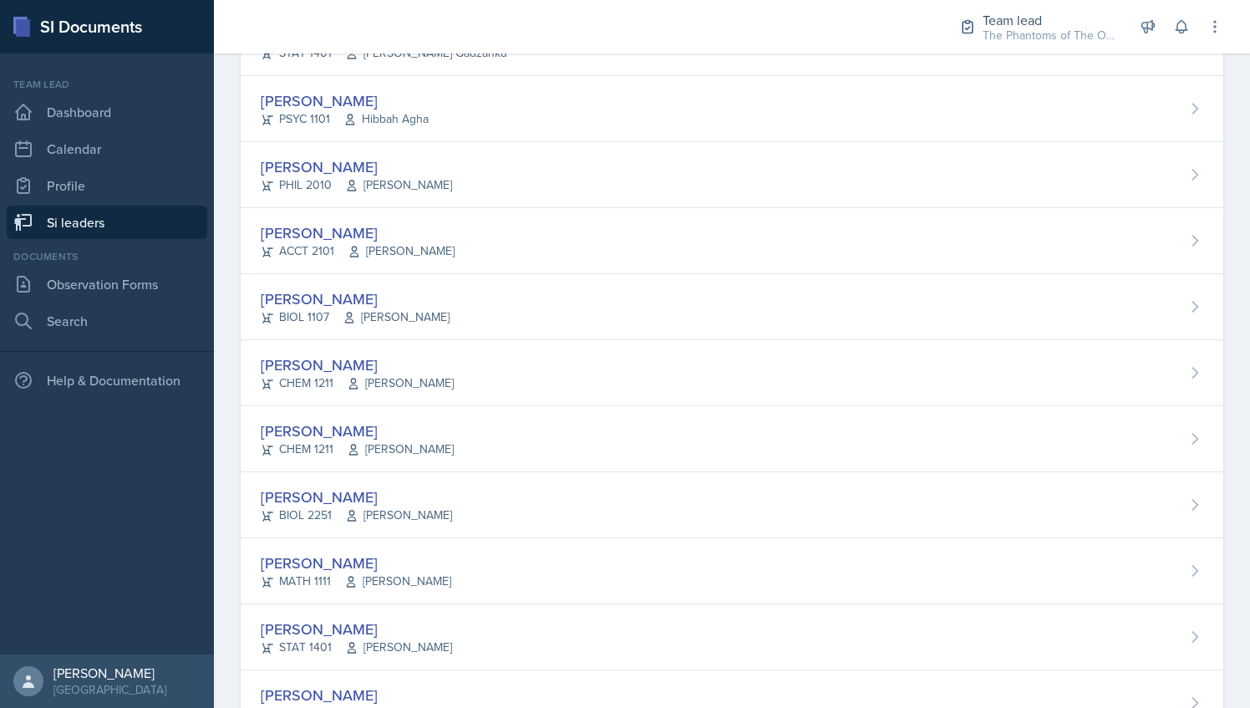
scroll to position [1126, 0]
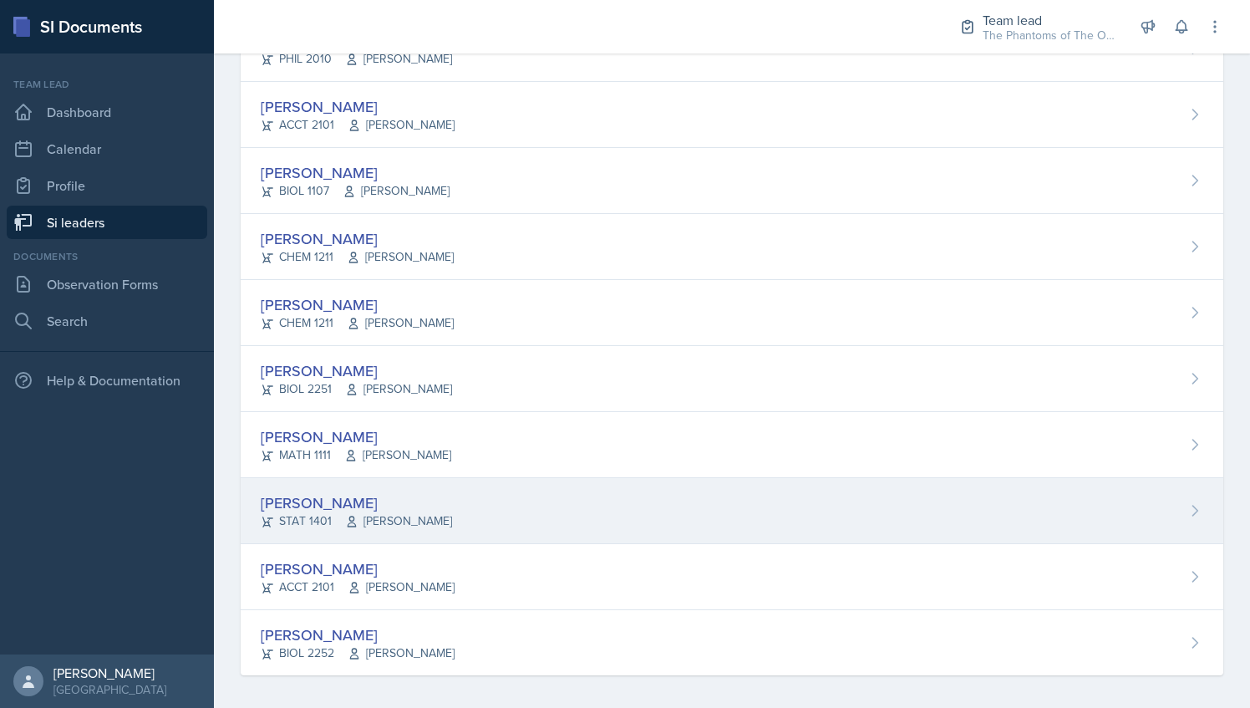
click at [500, 521] on div "[PERSON_NAME] STAT 1401 [PERSON_NAME]" at bounding box center [732, 511] width 983 height 66
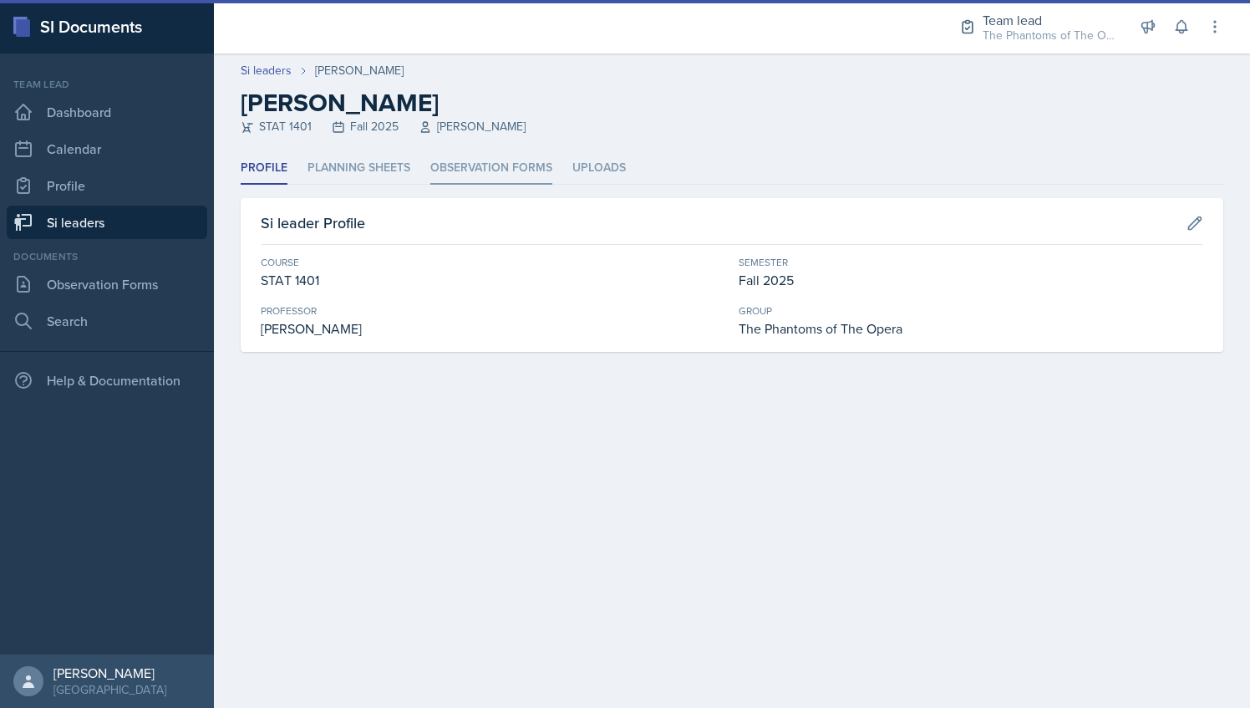
click at [508, 173] on li "Observation Forms" at bounding box center [491, 168] width 122 height 33
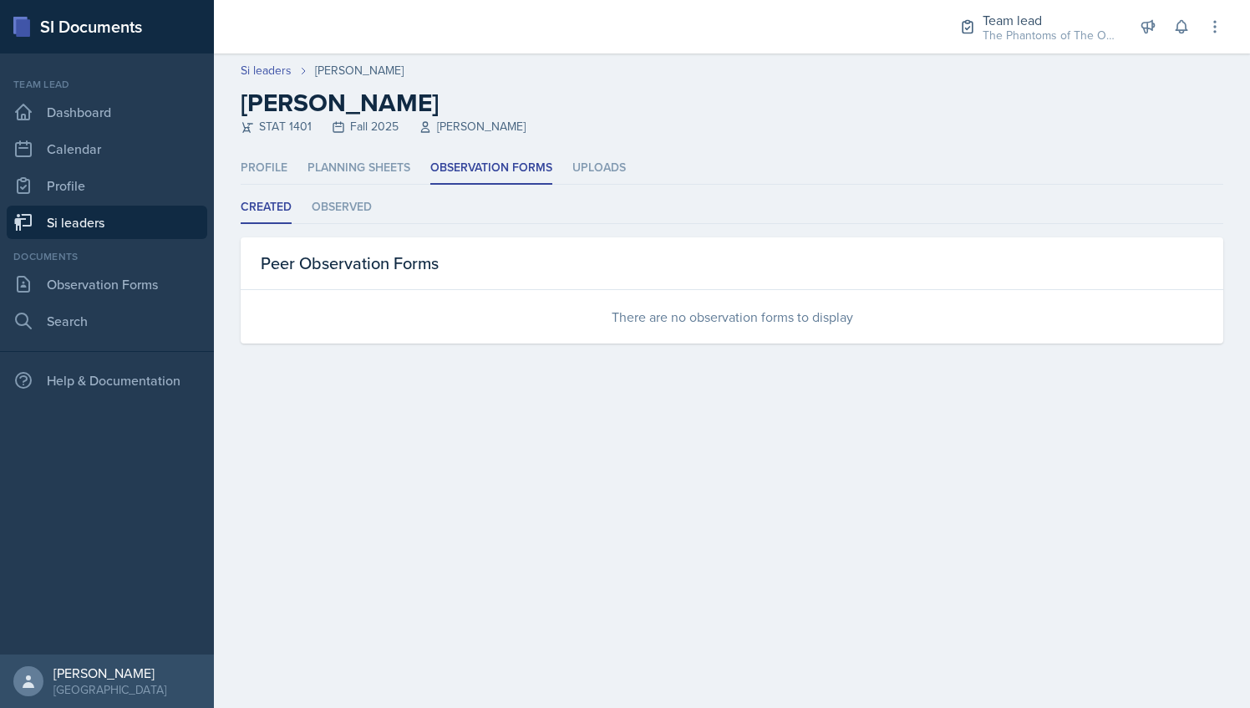
click at [386, 196] on ul "Created Observed" at bounding box center [732, 207] width 983 height 33
click at [346, 205] on li "Observed" at bounding box center [342, 207] width 60 height 33
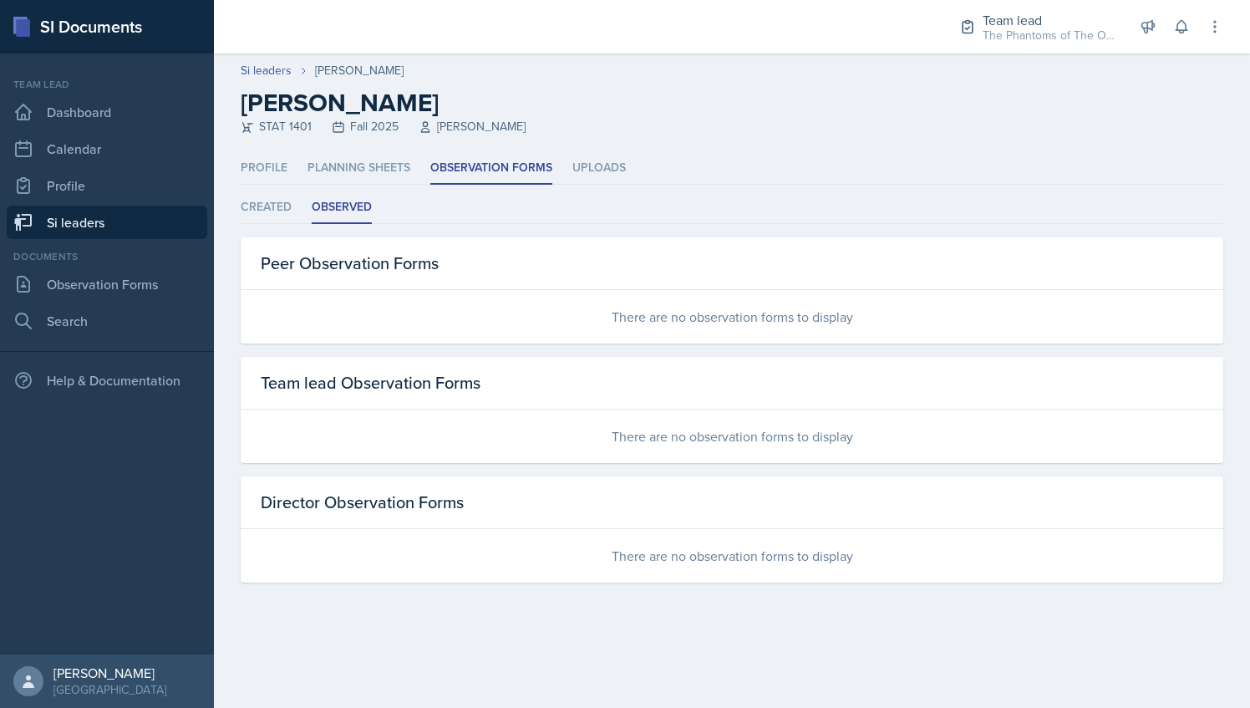
click at [93, 214] on link "Si leaders" at bounding box center [107, 222] width 201 height 33
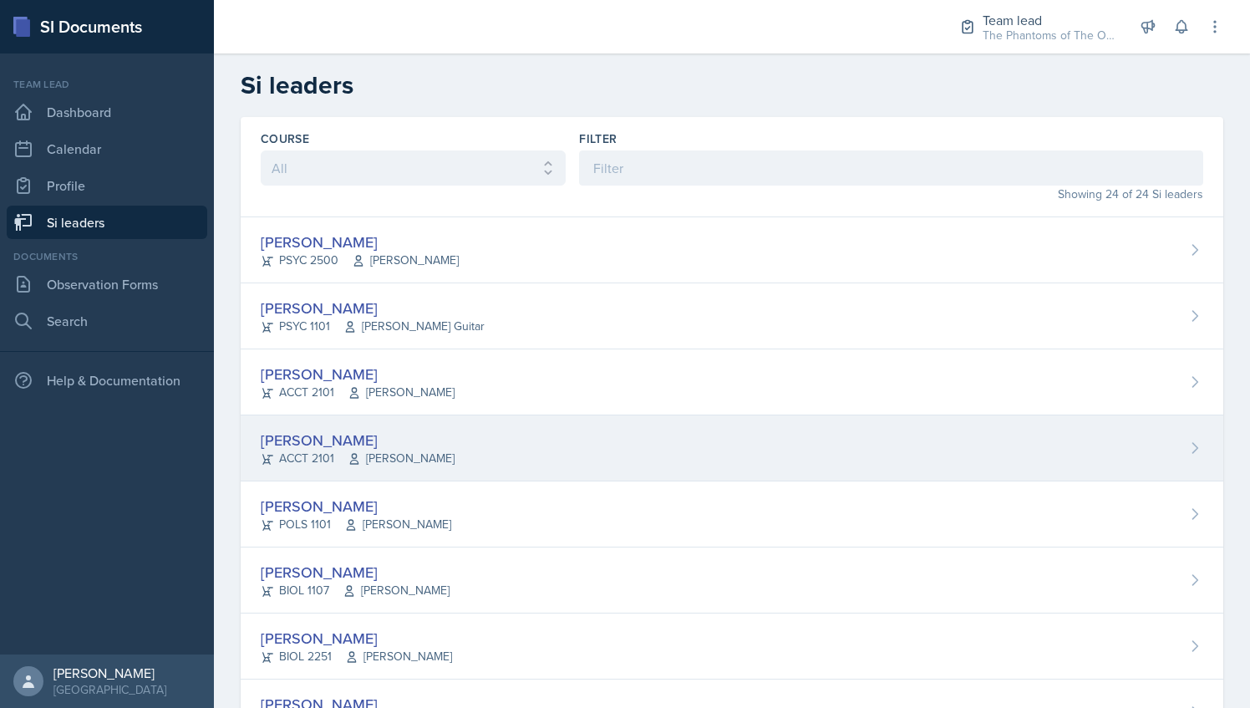
scroll to position [1126, 0]
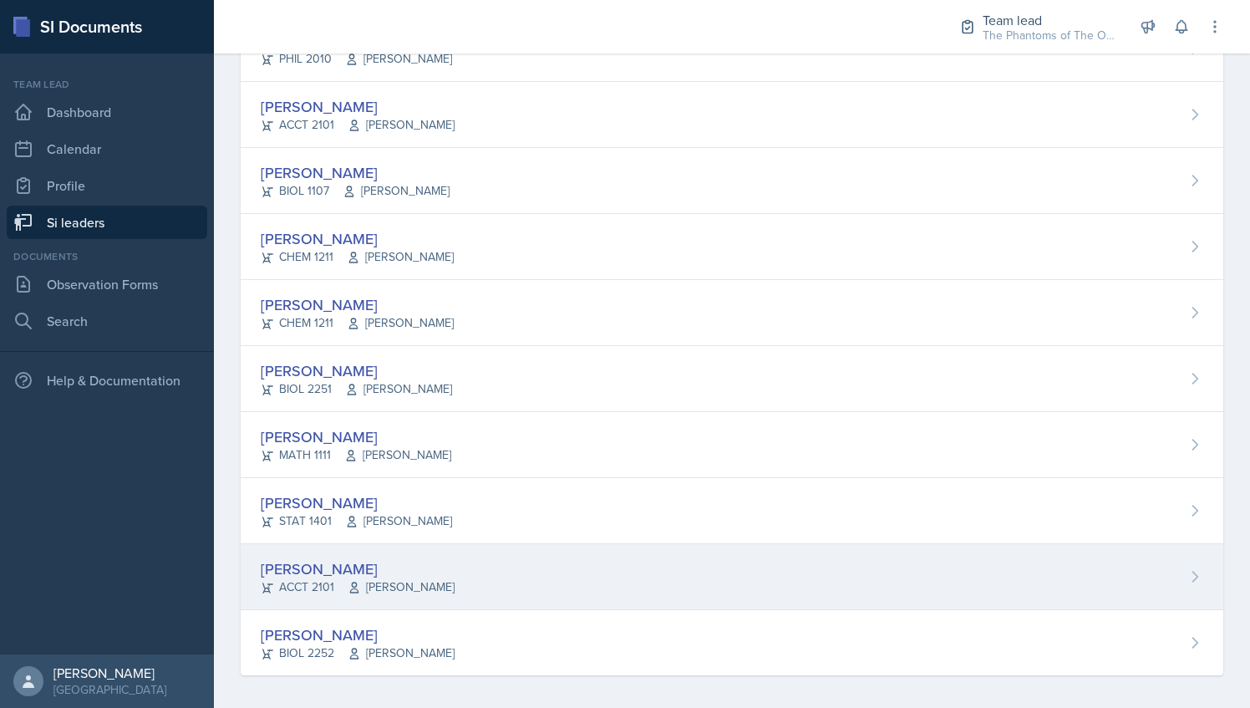
click at [522, 565] on div "[PERSON_NAME] ACCT 2101 [PERSON_NAME]" at bounding box center [732, 577] width 983 height 66
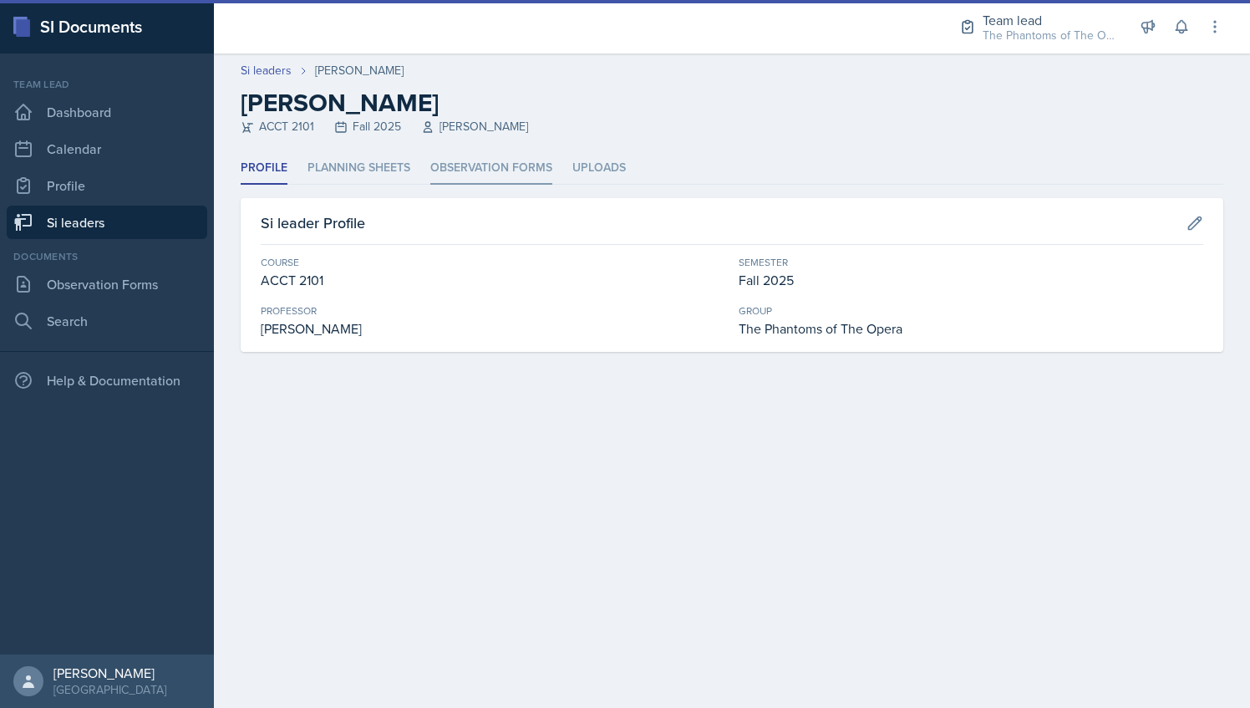
click at [470, 164] on li "Observation Forms" at bounding box center [491, 168] width 122 height 33
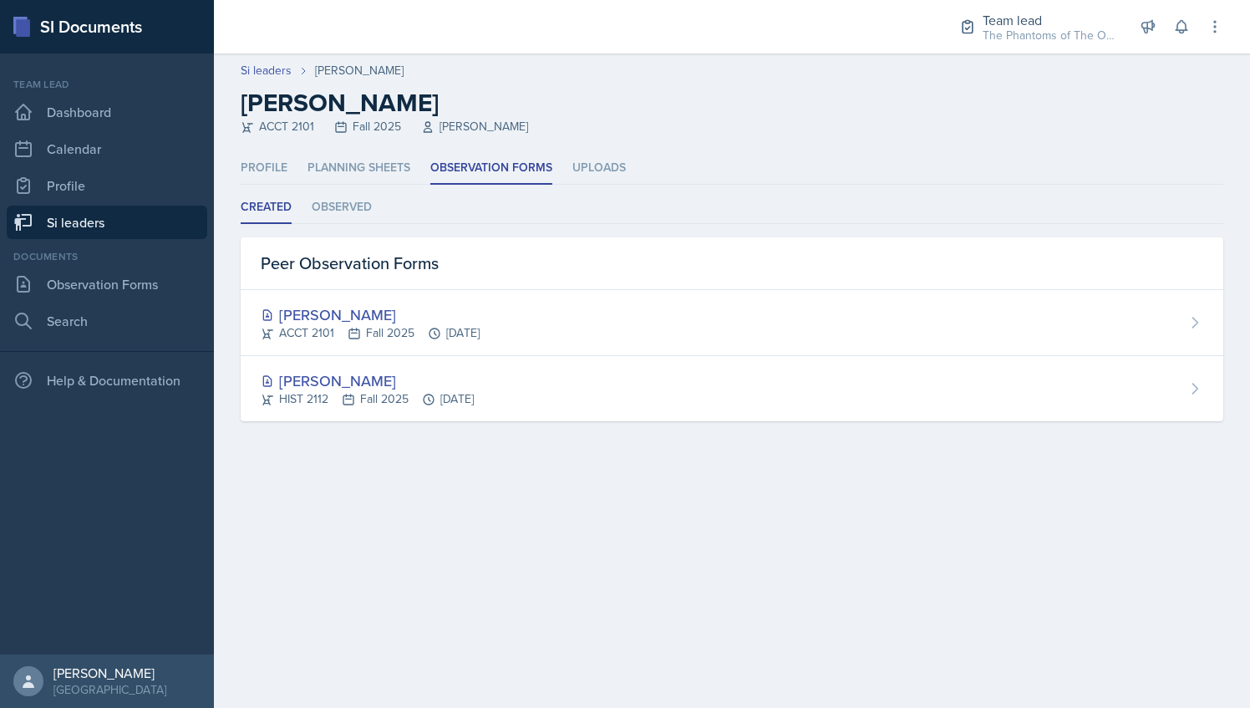
click at [377, 222] on ul "Created Observed" at bounding box center [732, 207] width 983 height 33
click at [365, 216] on li "Observed" at bounding box center [342, 207] width 60 height 33
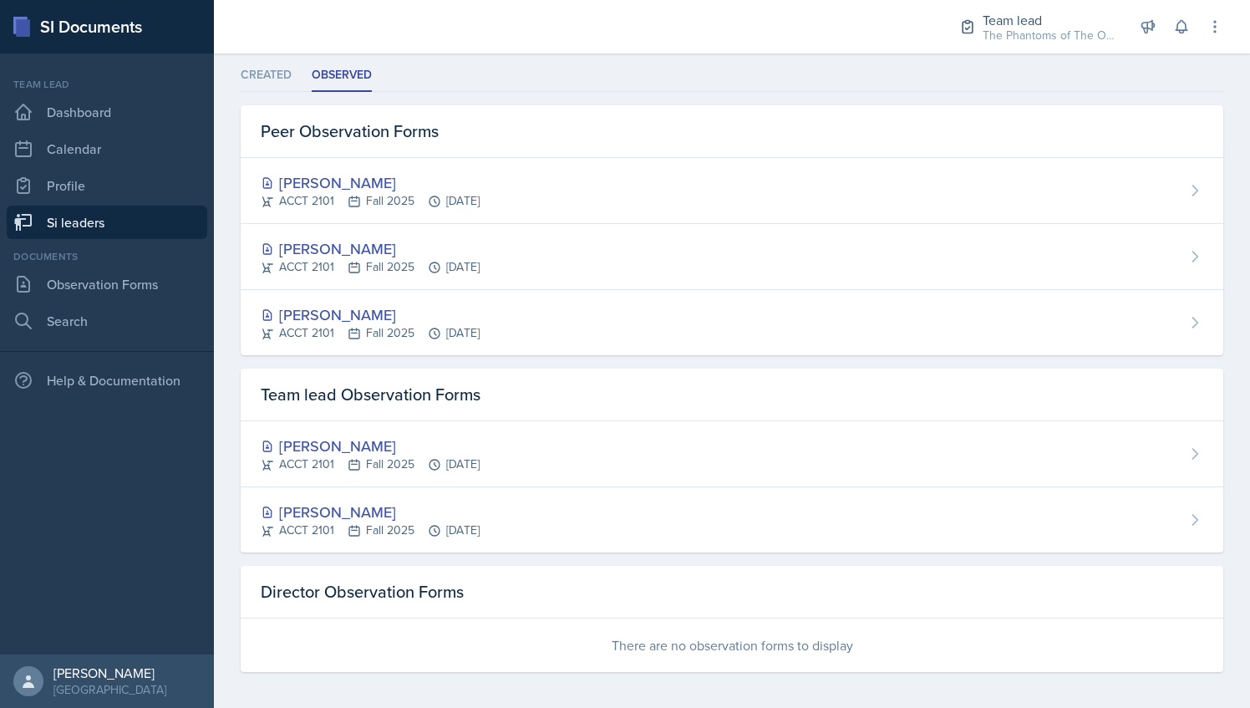
scroll to position [134, 0]
click at [135, 227] on link "Si leaders" at bounding box center [107, 222] width 201 height 33
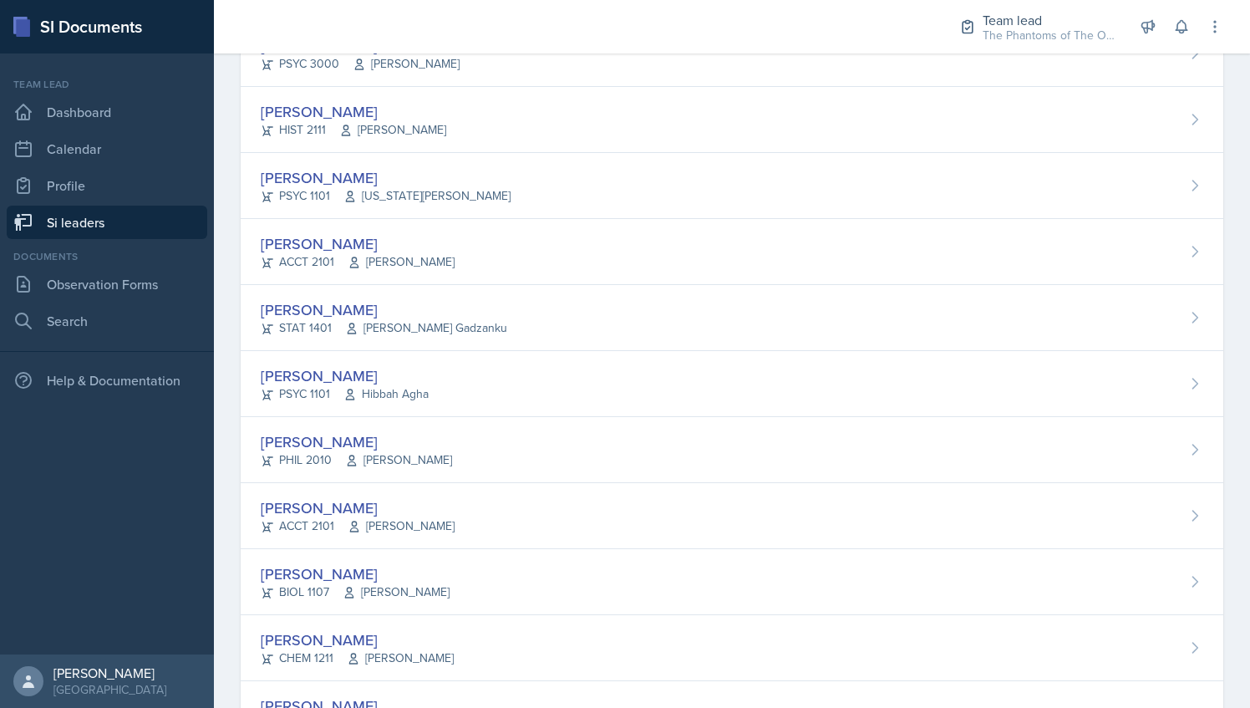
scroll to position [1126, 0]
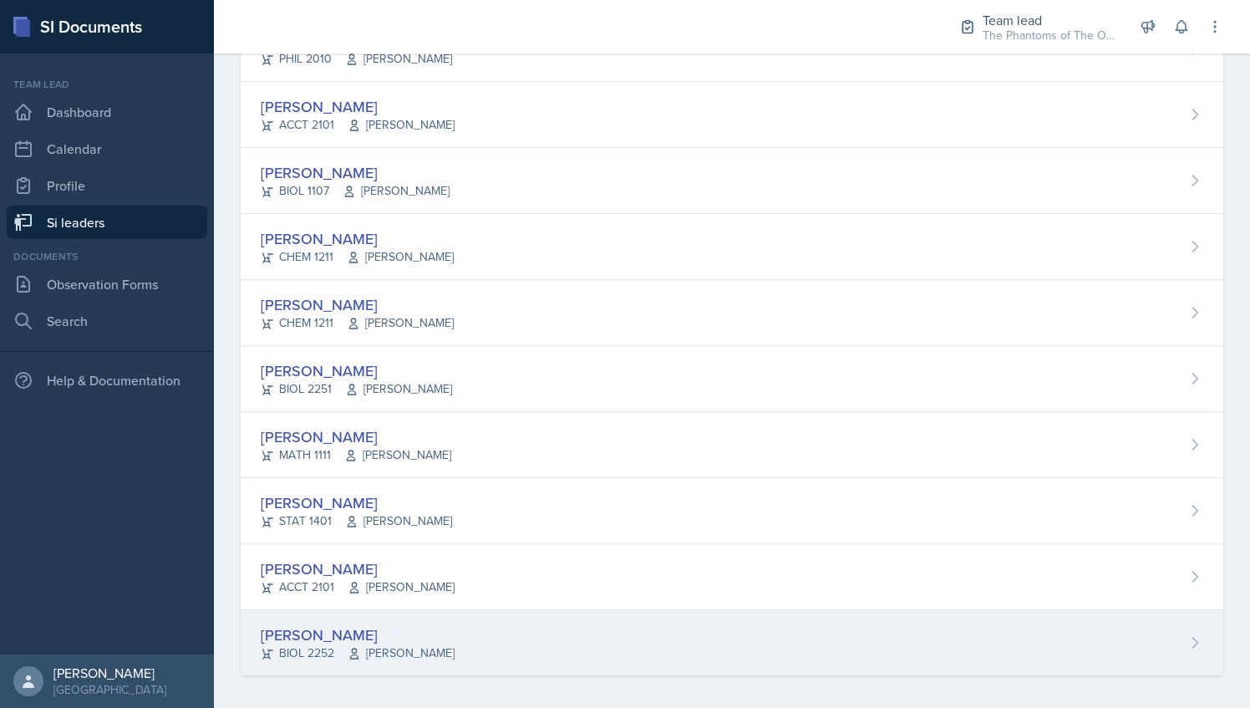
click at [455, 642] on div "[PERSON_NAME] BIOL 2252 [PERSON_NAME]" at bounding box center [732, 642] width 983 height 65
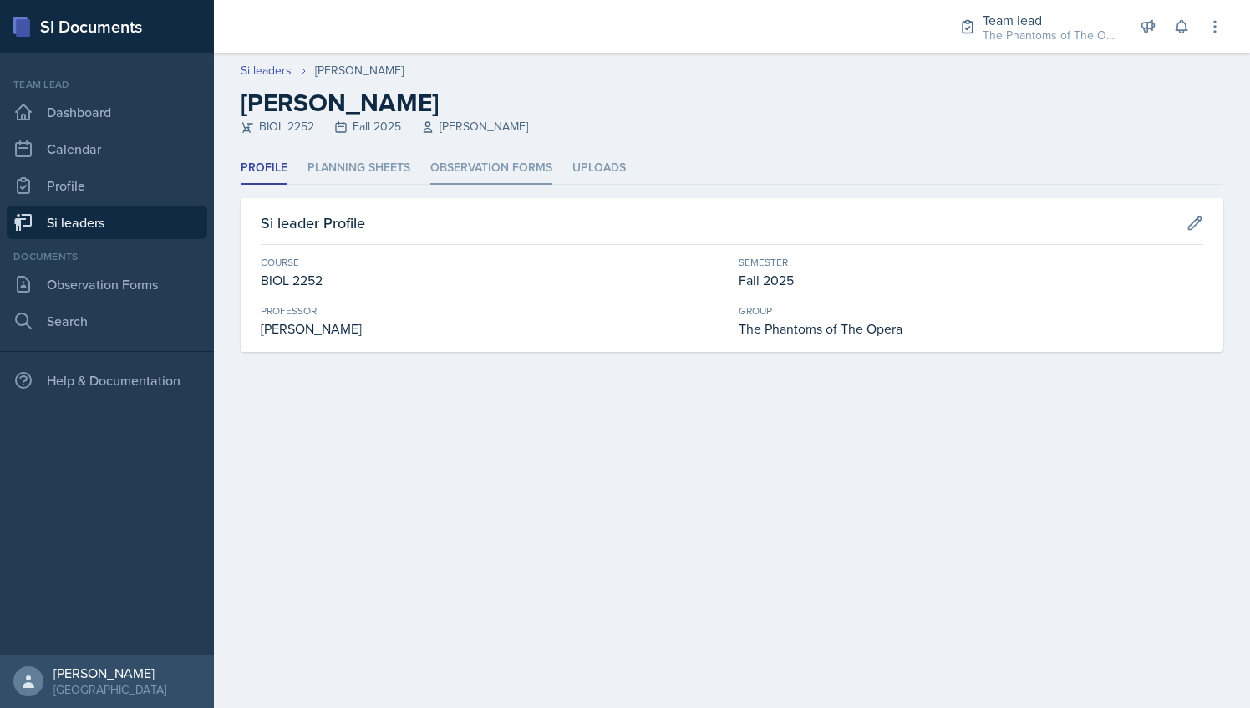
click at [480, 153] on li "Observation Forms" at bounding box center [491, 168] width 122 height 33
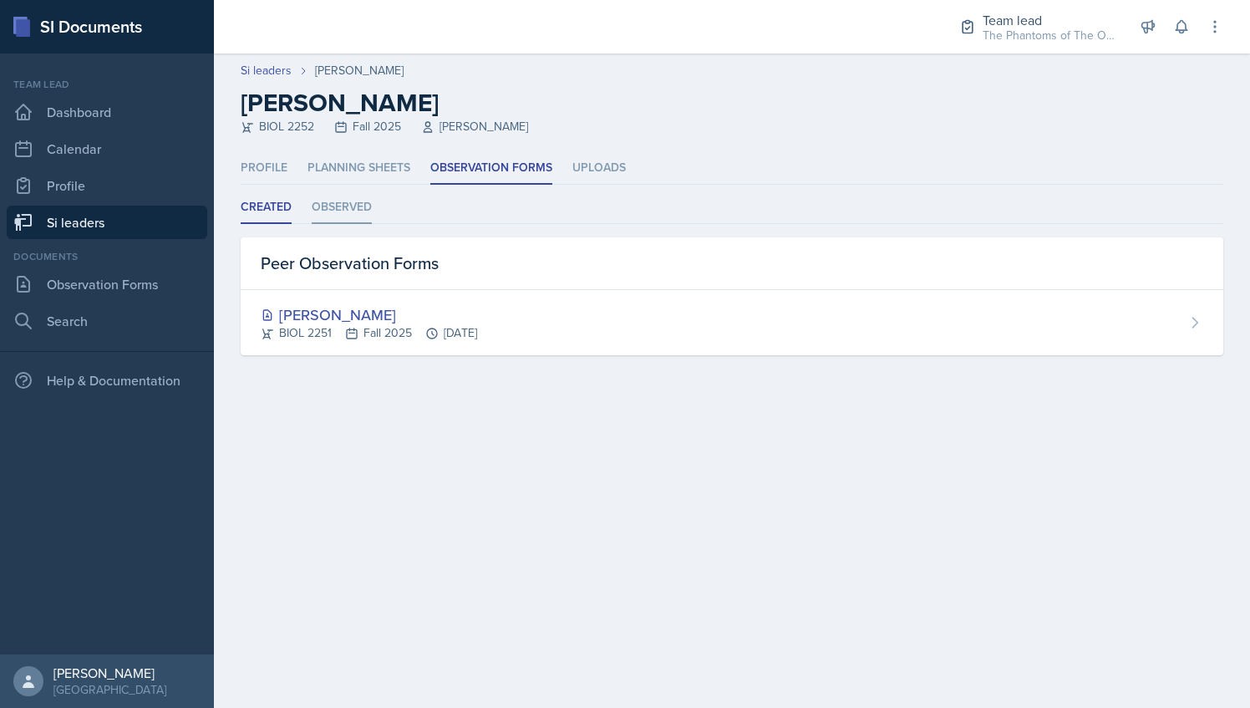
click at [361, 199] on li "Observed" at bounding box center [342, 207] width 60 height 33
